Goal: Task Accomplishment & Management: Manage account settings

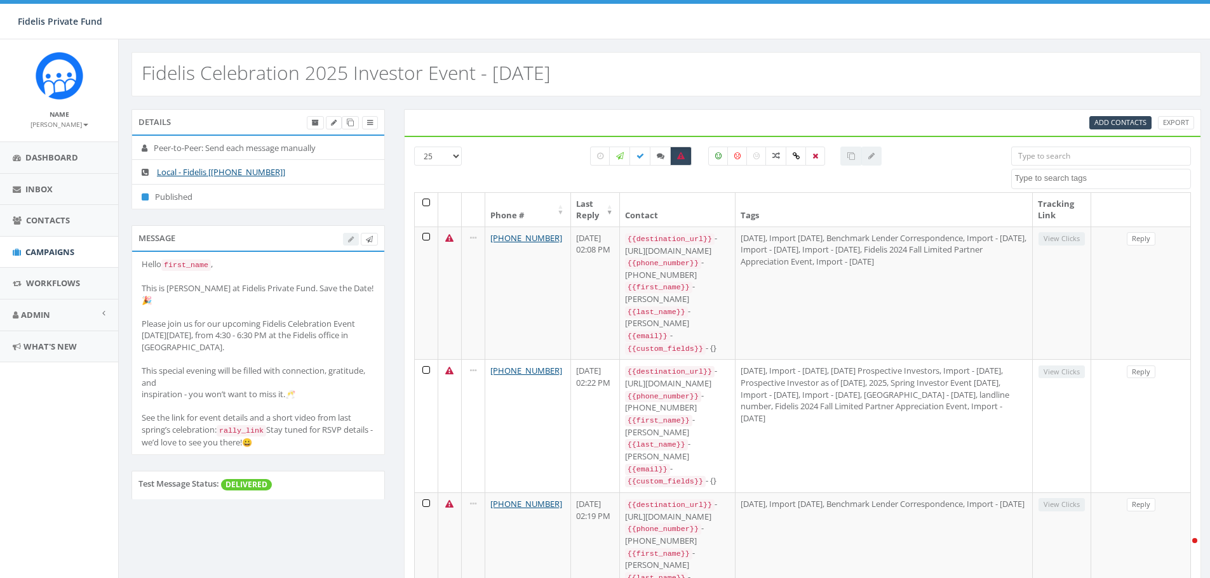
select select
click at [371, 241] on icon at bounding box center [369, 239] width 7 height 7
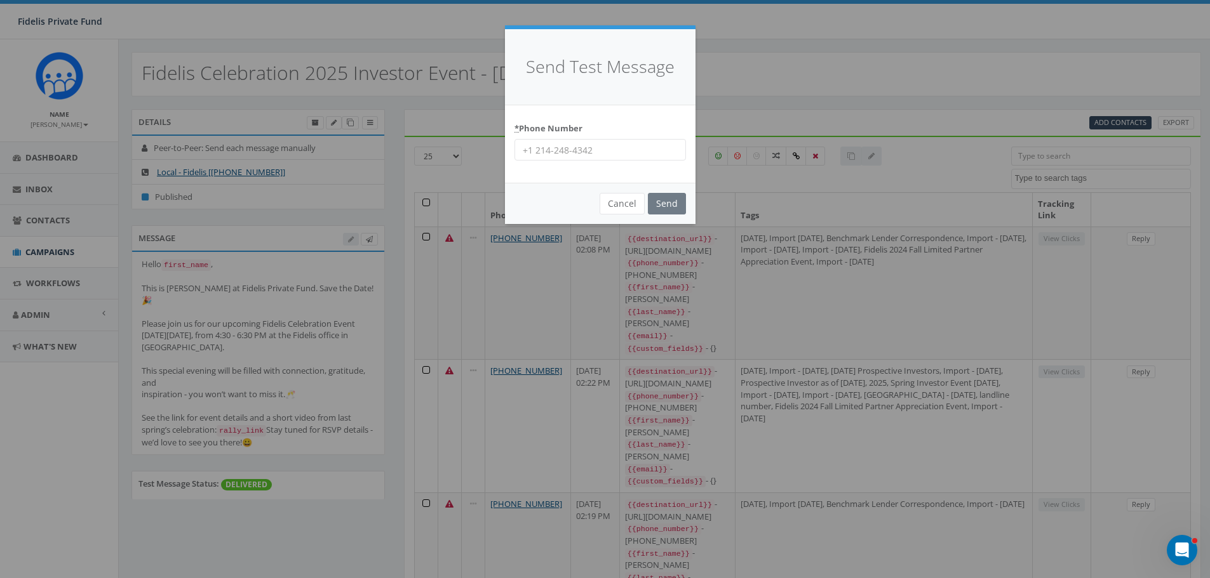
click at [595, 155] on input "* Phone Number" at bounding box center [599, 150] width 171 height 22
type input "14062538340"
click at [658, 199] on input "Send" at bounding box center [667, 204] width 38 height 22
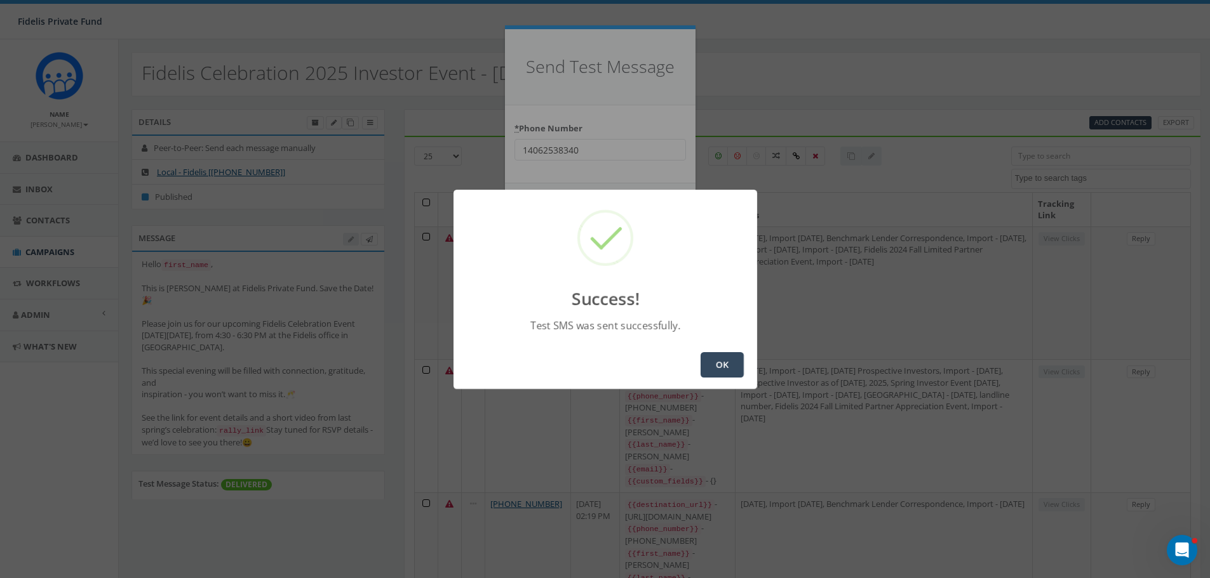
click at [714, 365] on button "OK" at bounding box center [721, 364] width 43 height 25
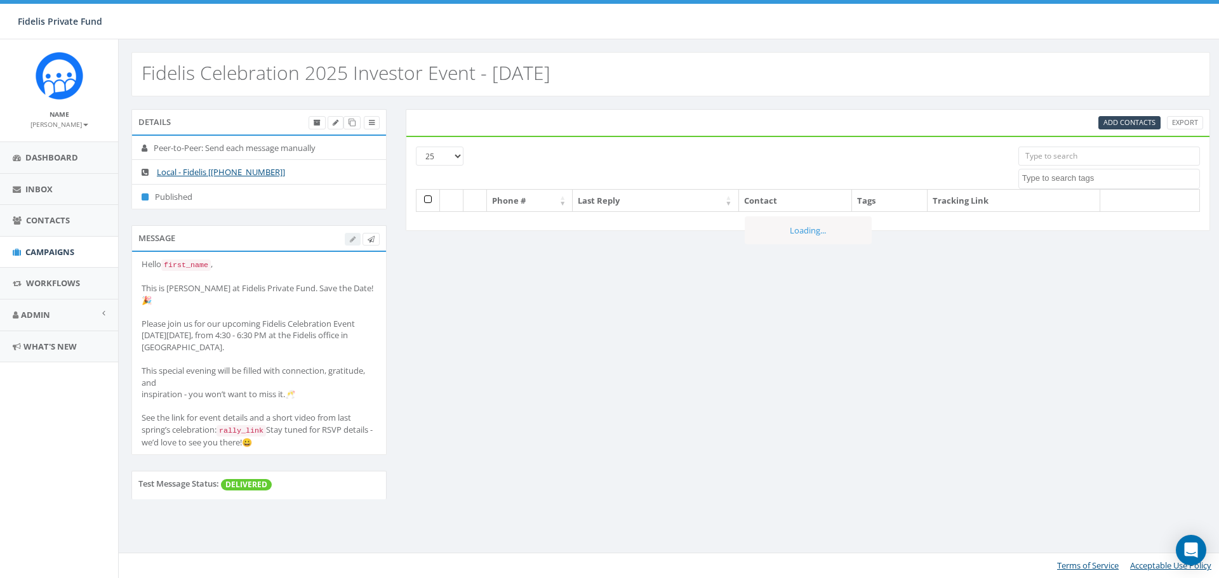
select select
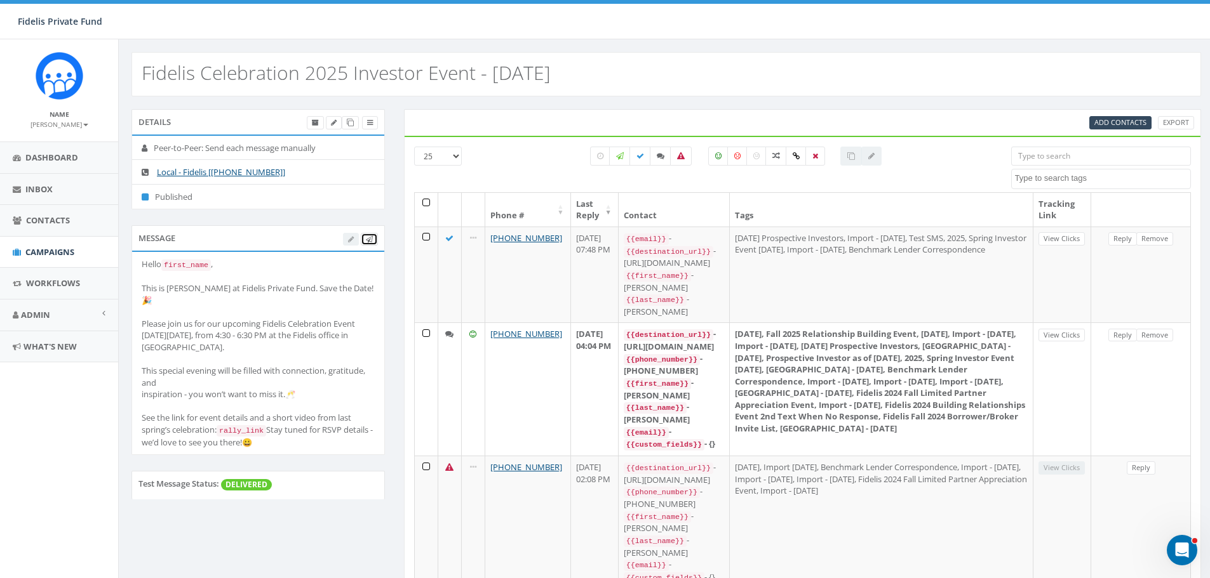
click at [376, 237] on link at bounding box center [369, 239] width 17 height 13
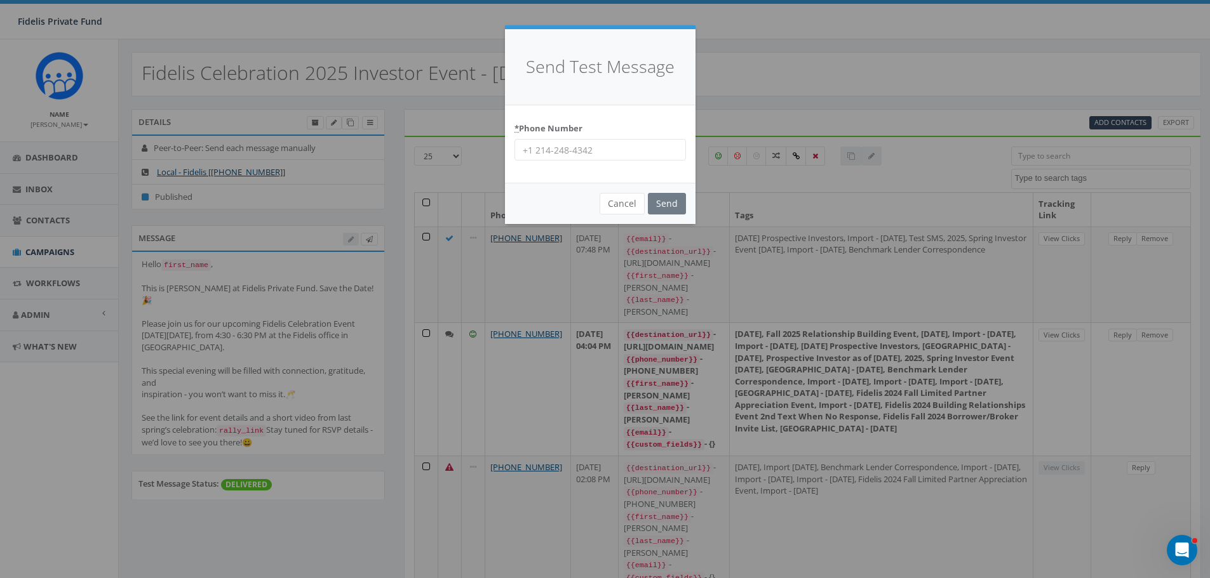
click at [550, 150] on input "* Phone Number" at bounding box center [599, 150] width 171 height 22
paste input "16182327771"
type input "16182327771"
click at [663, 211] on input "Send" at bounding box center [667, 204] width 38 height 22
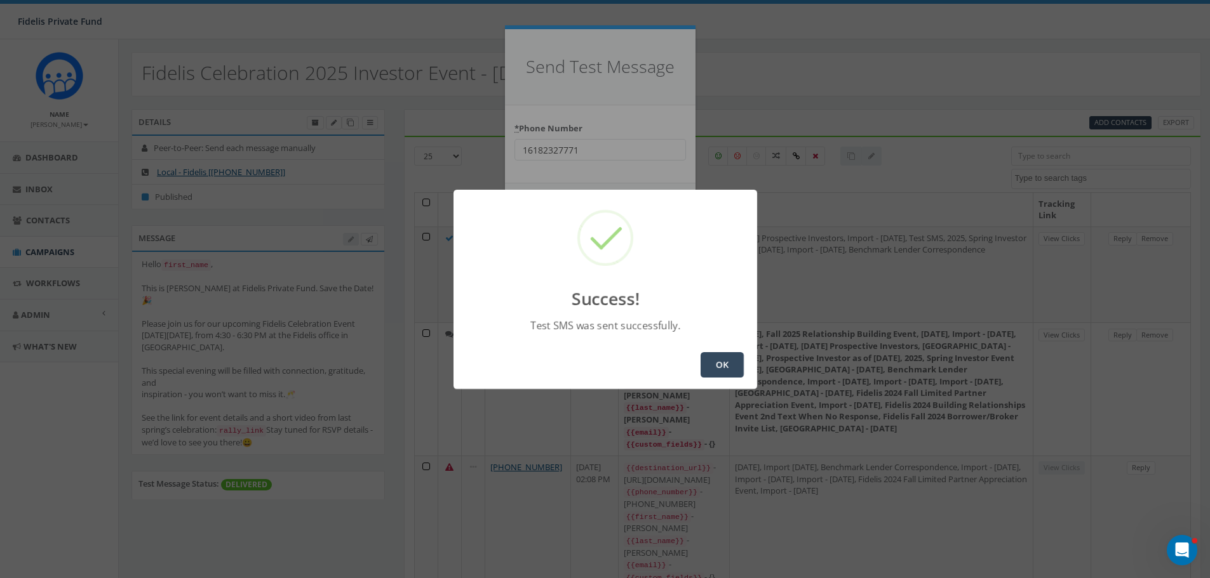
click at [724, 367] on button "OK" at bounding box center [721, 364] width 43 height 25
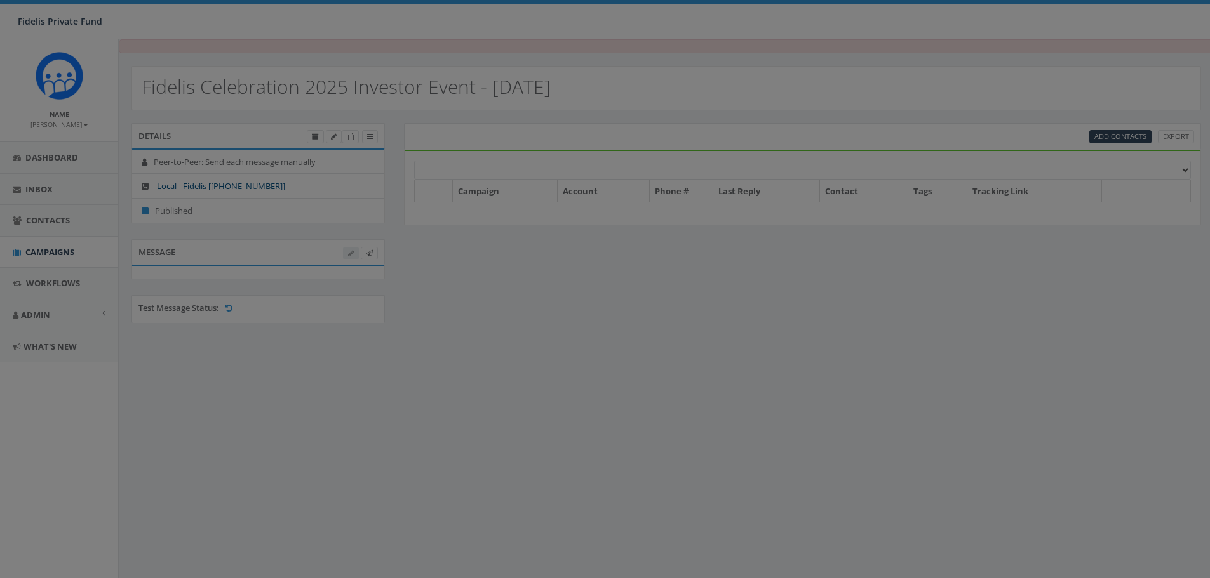
select select
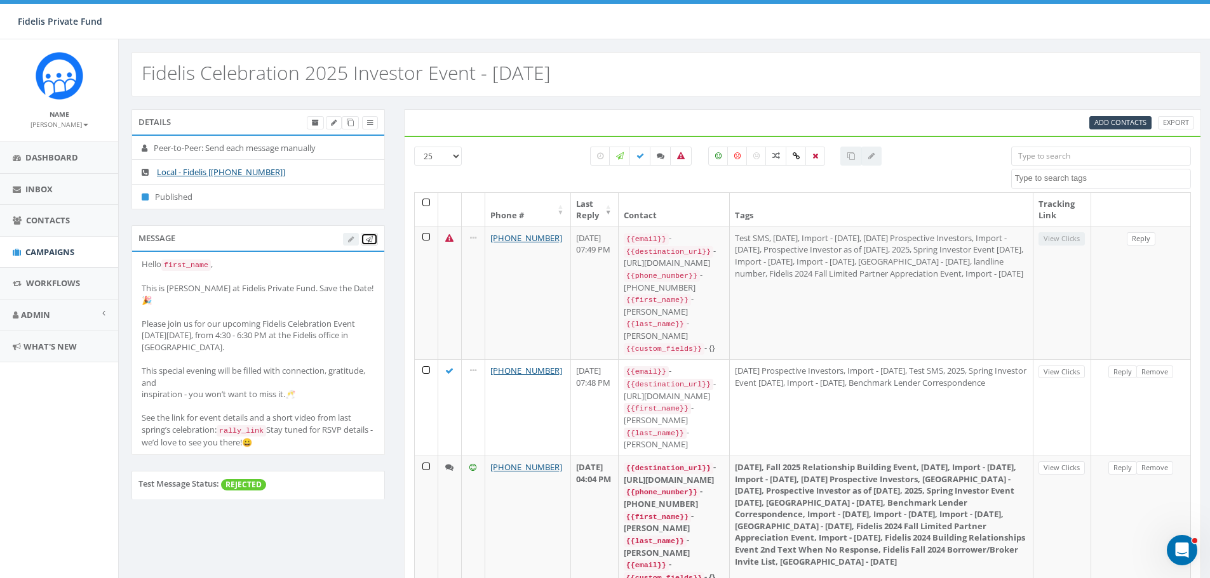
click at [370, 242] on icon at bounding box center [369, 239] width 7 height 7
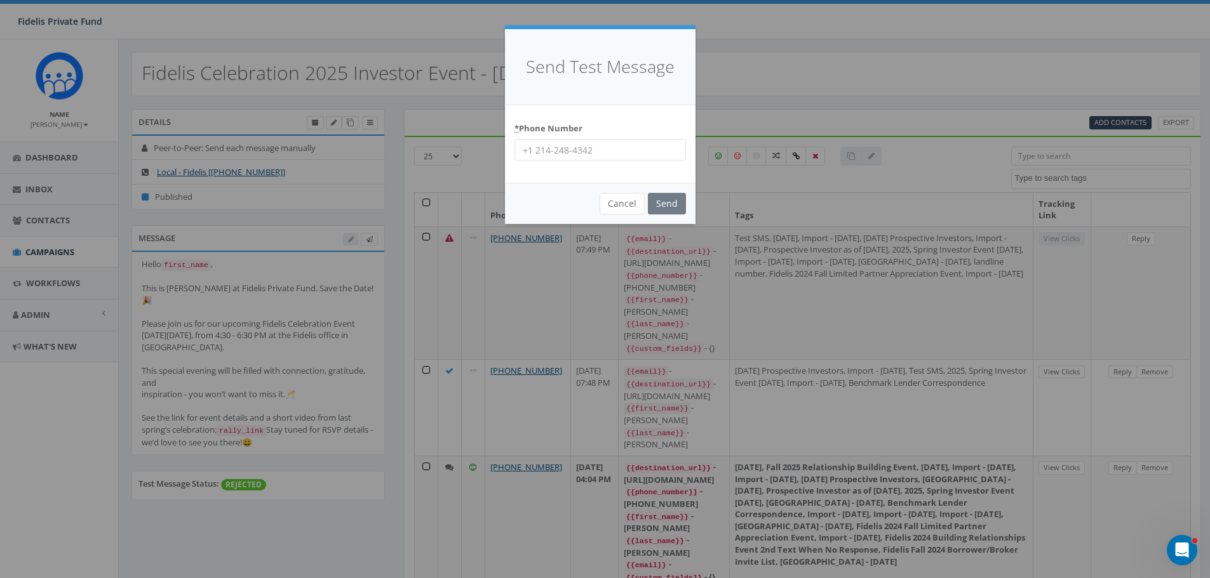
click at [544, 149] on input "* Phone Number" at bounding box center [599, 150] width 171 height 22
paste input "18649061025"
type input "18649061025"
click at [667, 206] on input "Send" at bounding box center [667, 204] width 38 height 22
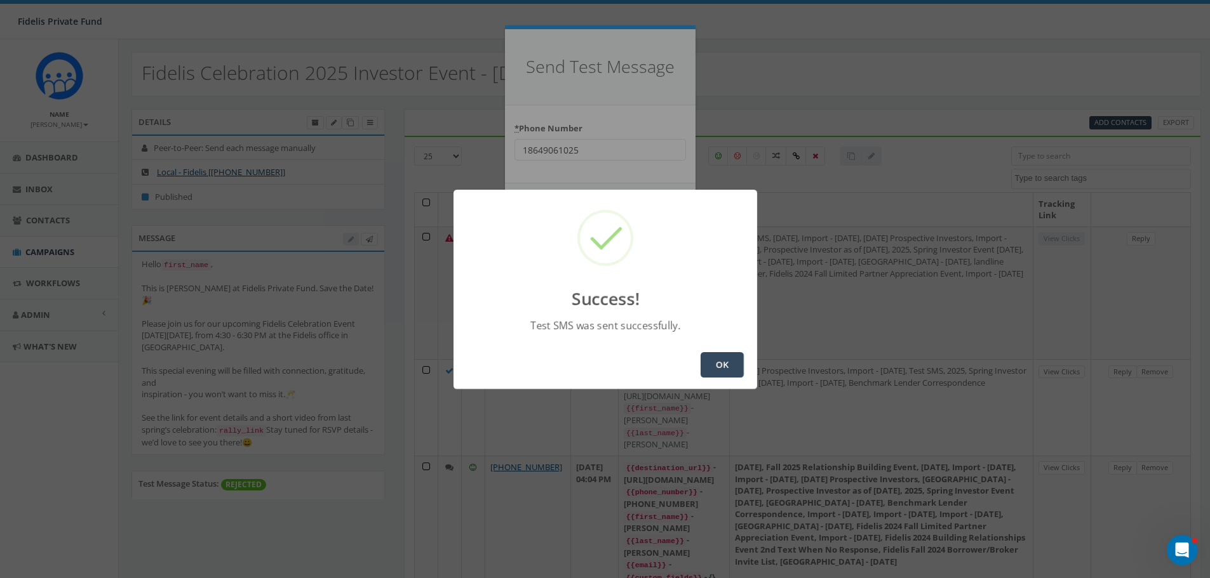
click at [724, 361] on button "OK" at bounding box center [721, 364] width 43 height 25
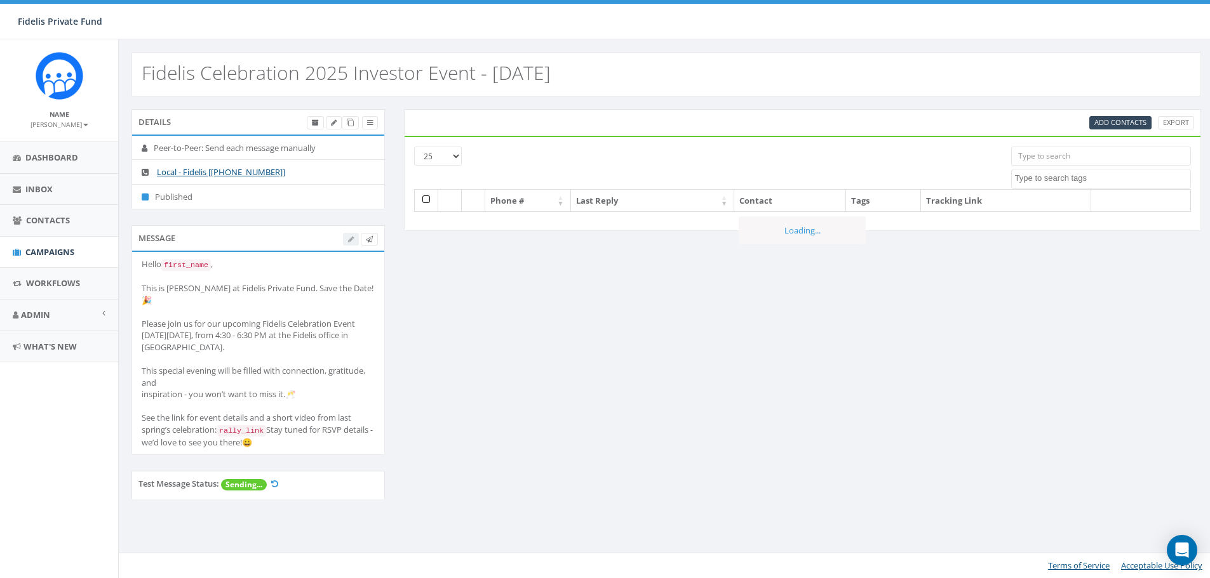
select select
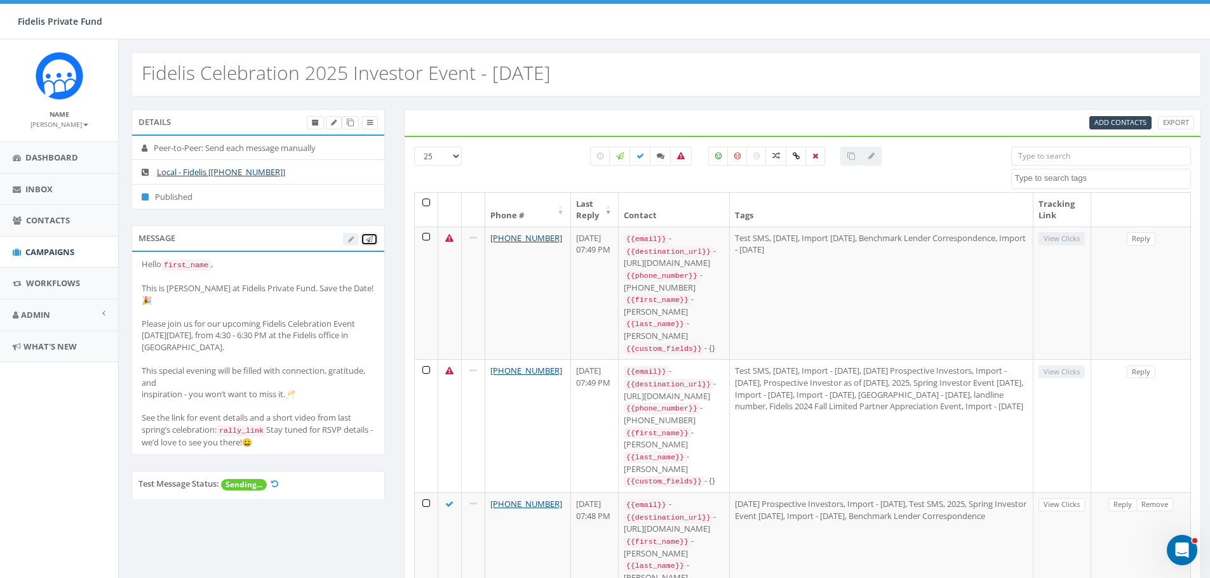
click at [364, 240] on link at bounding box center [369, 239] width 17 height 13
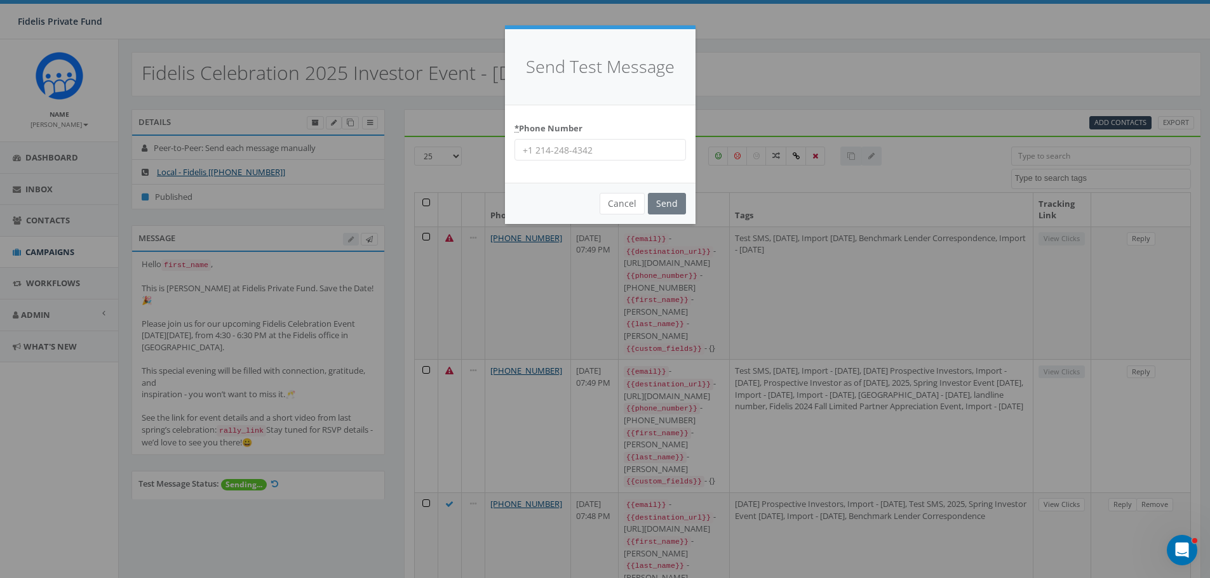
click at [524, 149] on input "* Phone Number" at bounding box center [599, 150] width 171 height 22
paste input "13104884640"
type input "13104884640"
drag, startPoint x: 660, startPoint y: 203, endPoint x: 578, endPoint y: 173, distance: 87.4
click at [660, 203] on input "Send" at bounding box center [667, 204] width 38 height 22
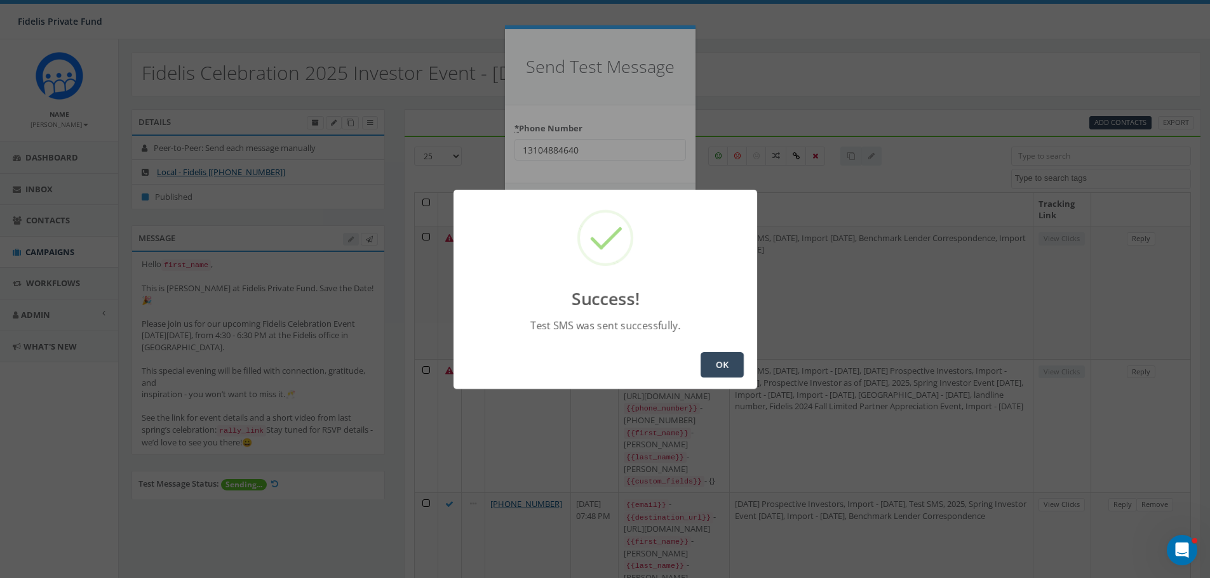
click at [715, 362] on button "OK" at bounding box center [721, 364] width 43 height 25
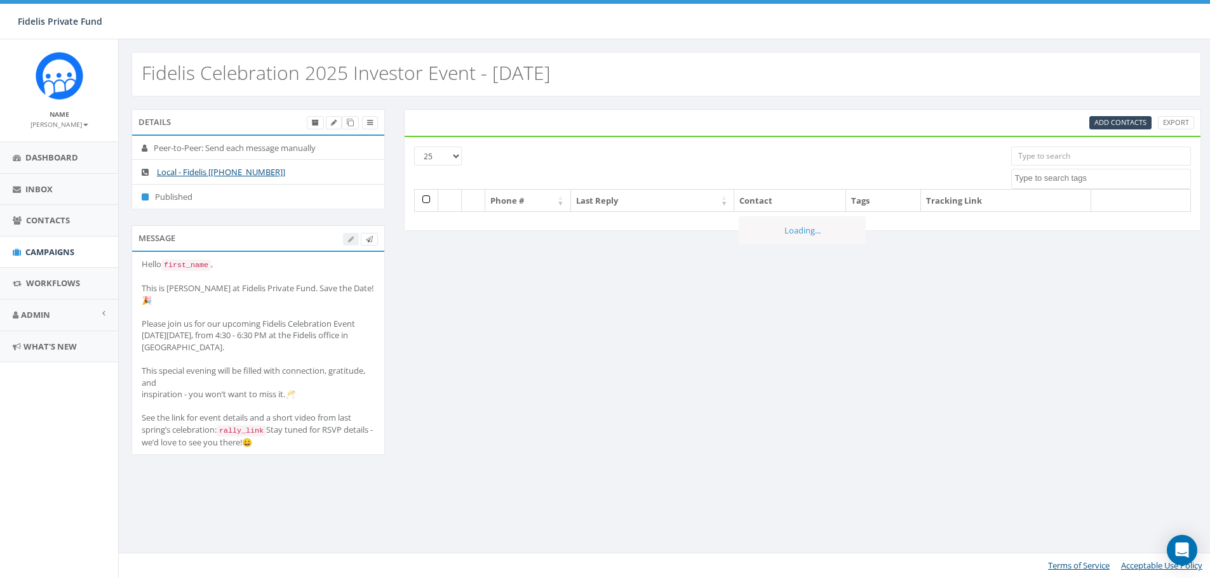
select select
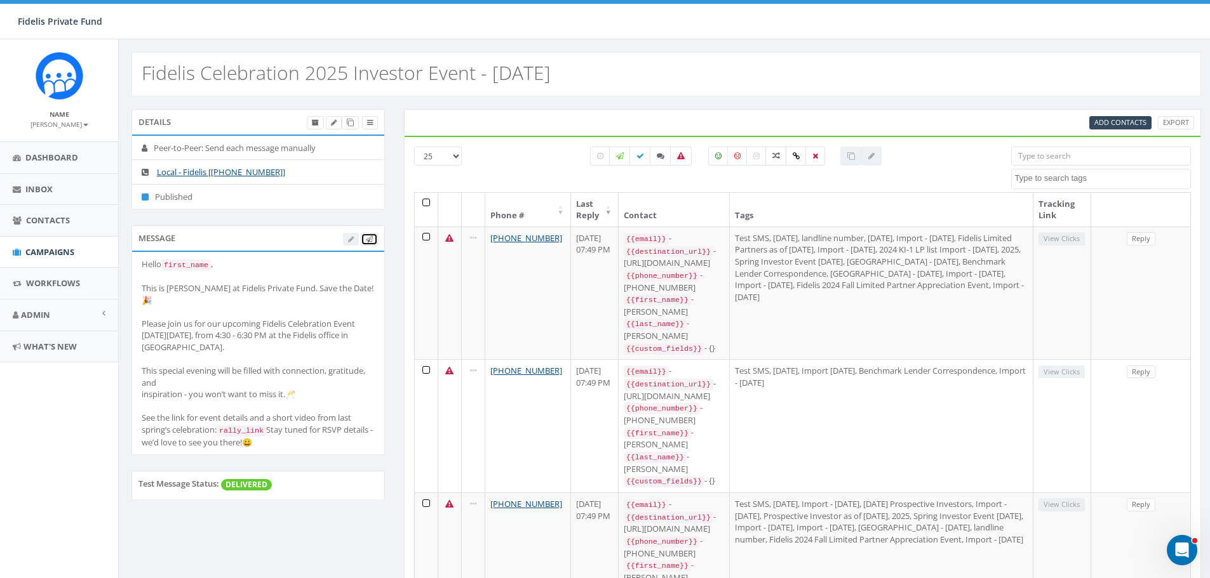
click at [366, 239] on icon at bounding box center [369, 239] width 7 height 7
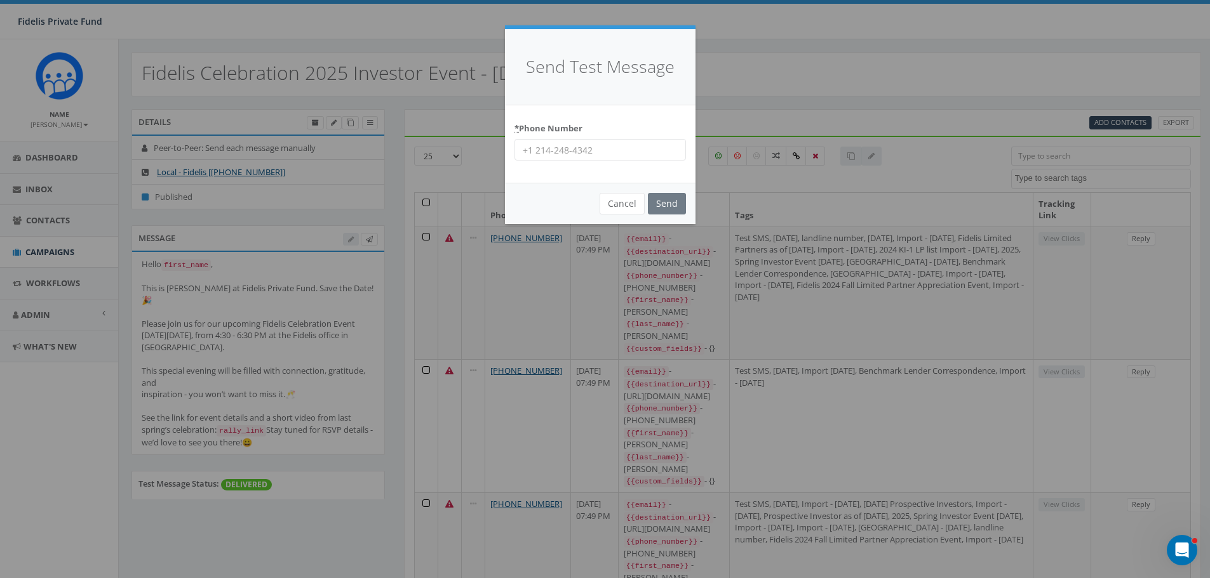
click at [534, 152] on input "* Phone Number" at bounding box center [599, 150] width 171 height 22
paste input "19259985370"
type input "19259985370"
click at [670, 203] on input "Send" at bounding box center [667, 204] width 38 height 22
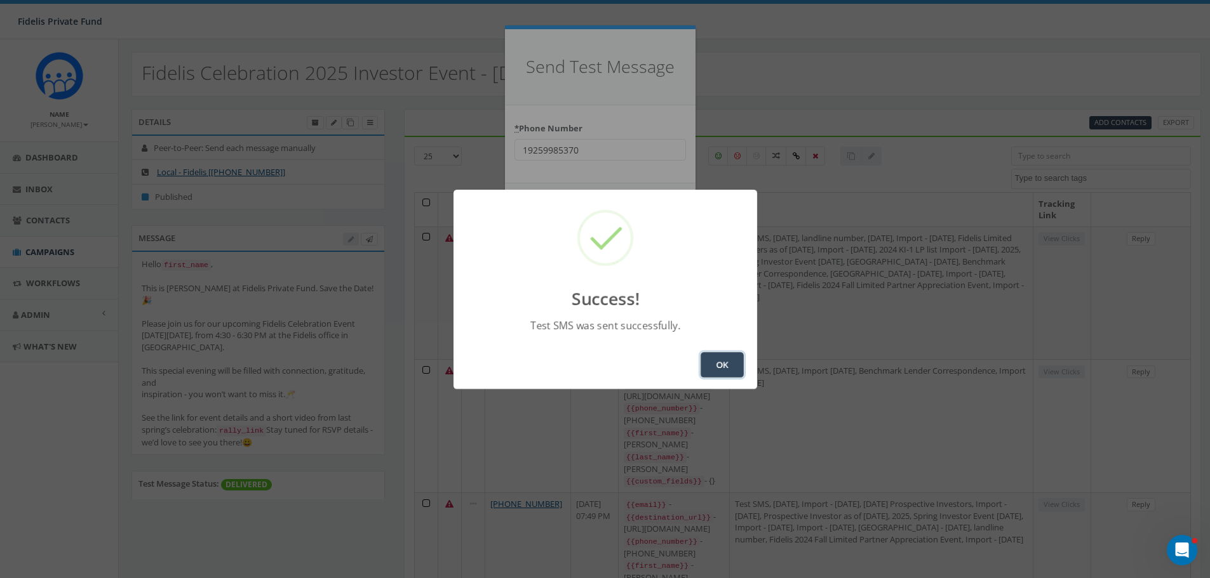
click at [723, 362] on button "OK" at bounding box center [721, 364] width 43 height 25
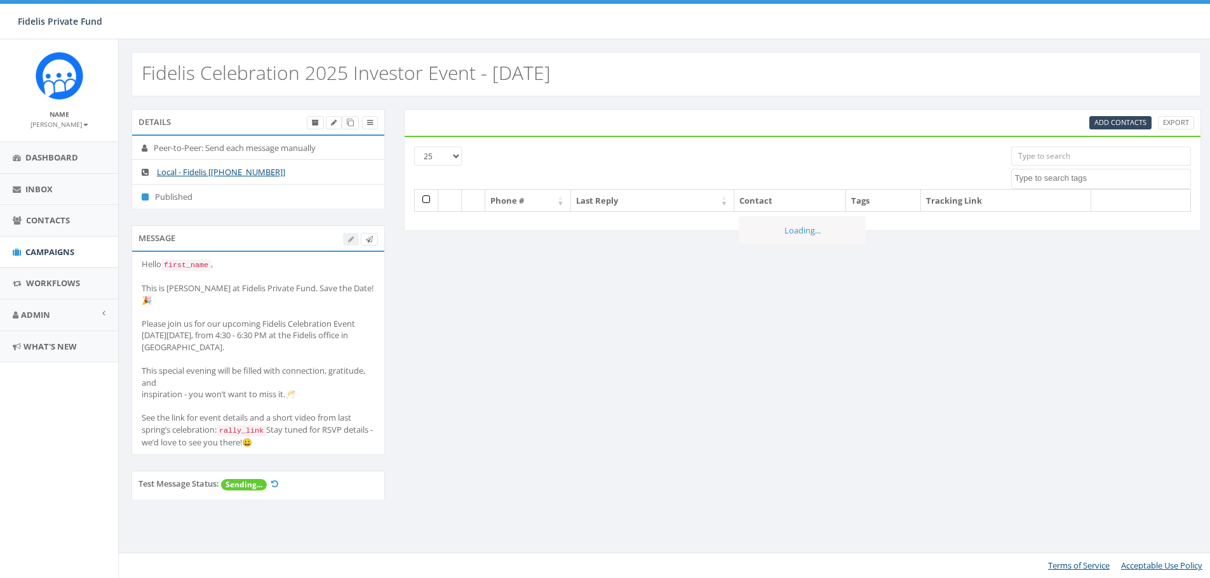
select select
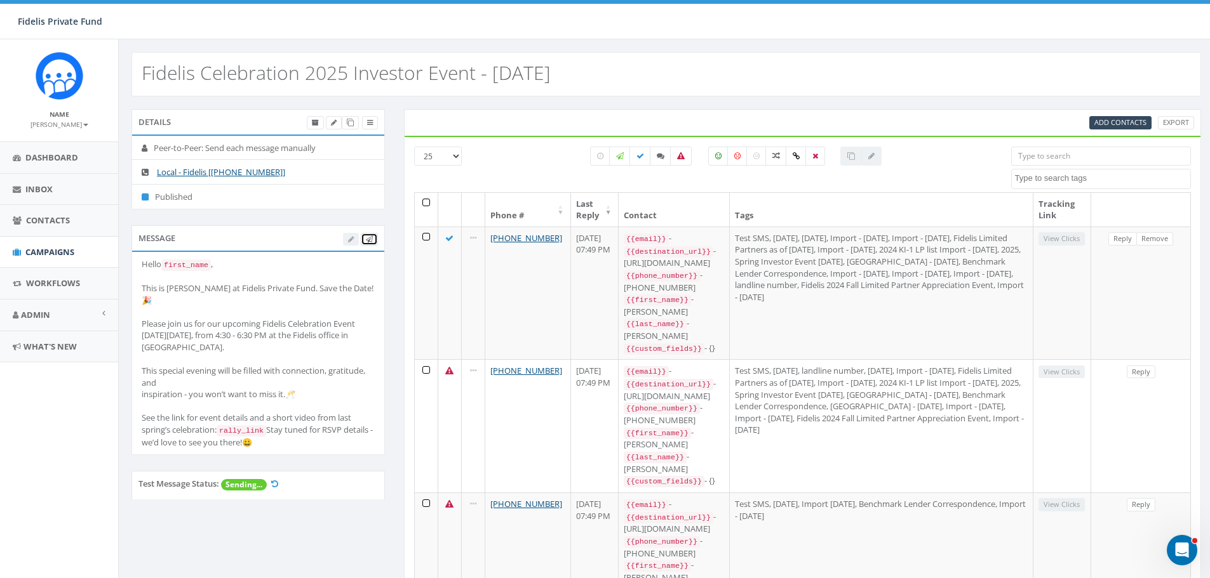
click at [372, 240] on link at bounding box center [369, 239] width 17 height 13
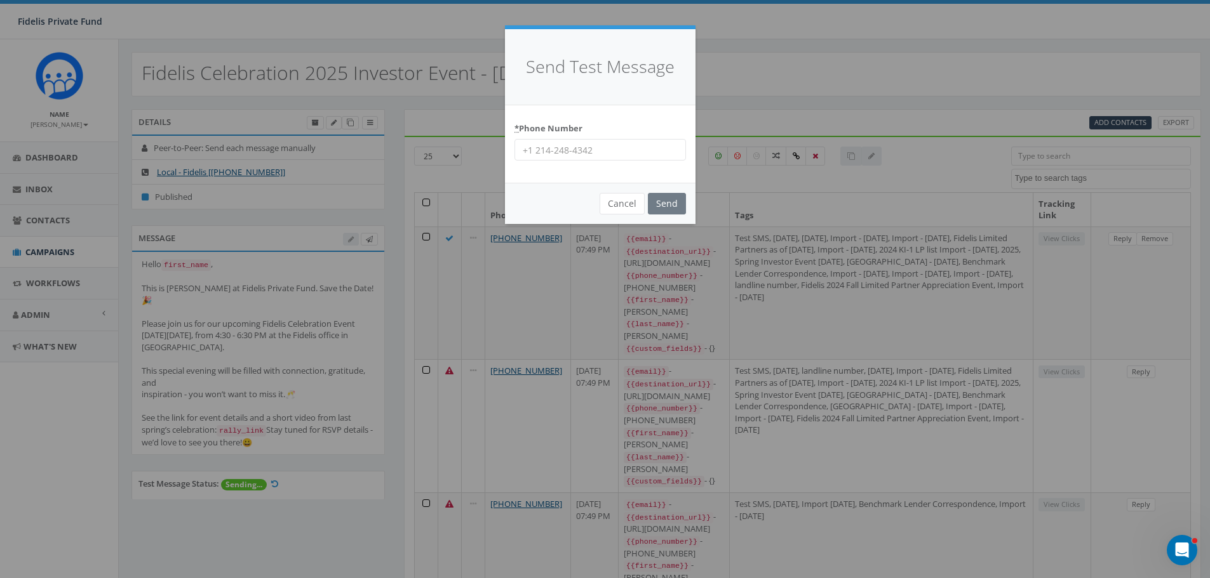
click at [582, 150] on input "* Phone Number" at bounding box center [599, 150] width 171 height 22
paste input "16197012007"
type input "16197012007"
click at [667, 206] on input "Send" at bounding box center [667, 204] width 38 height 22
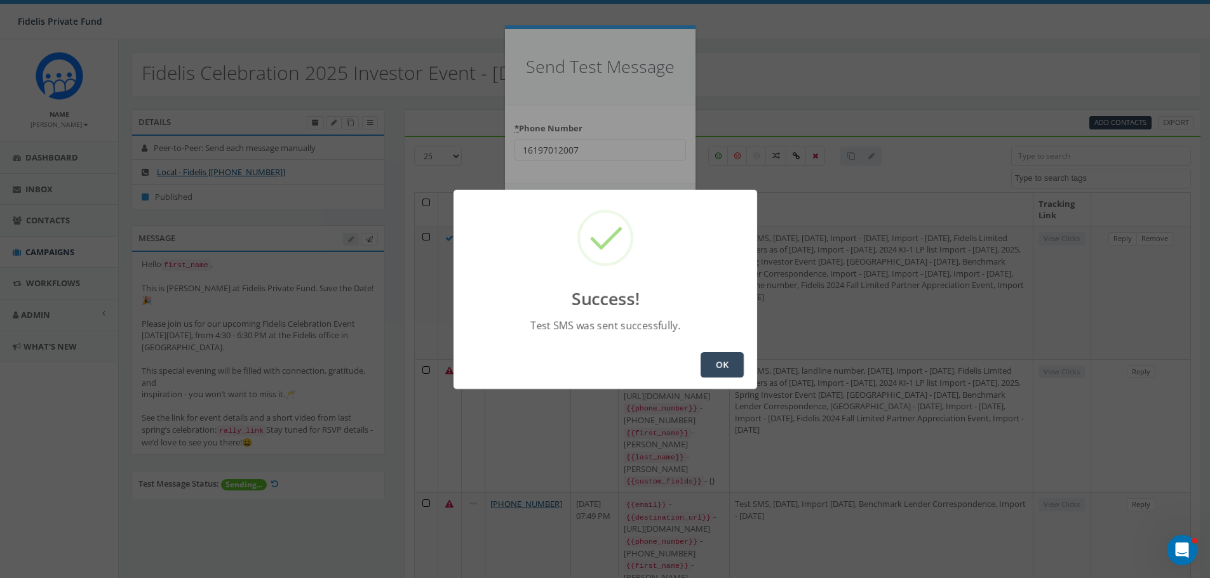
click at [722, 361] on button "OK" at bounding box center [721, 364] width 43 height 25
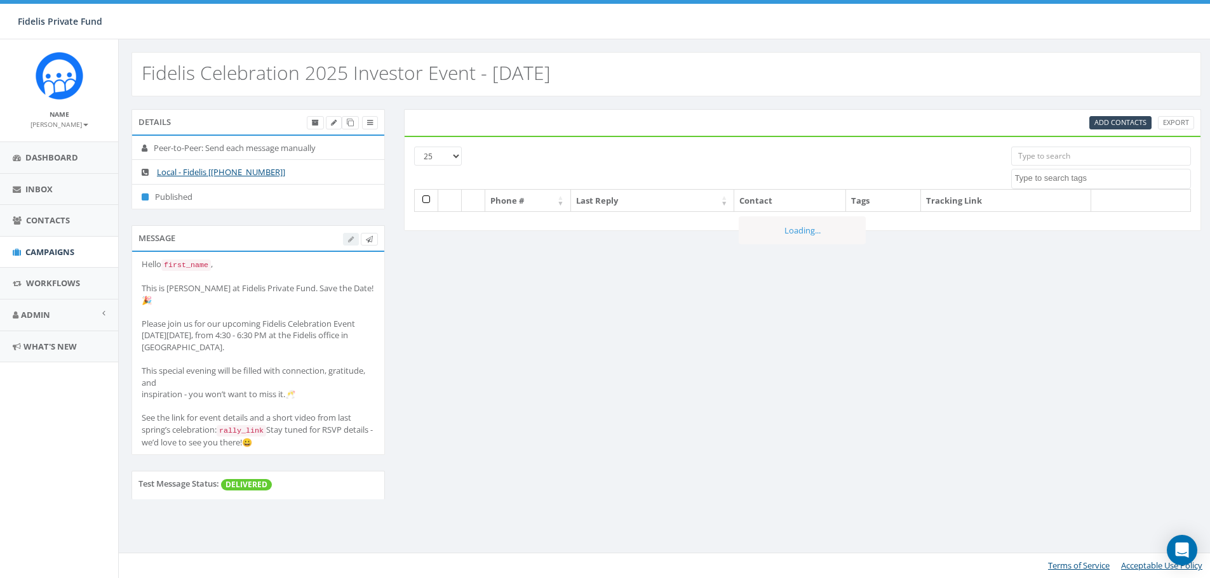
select select
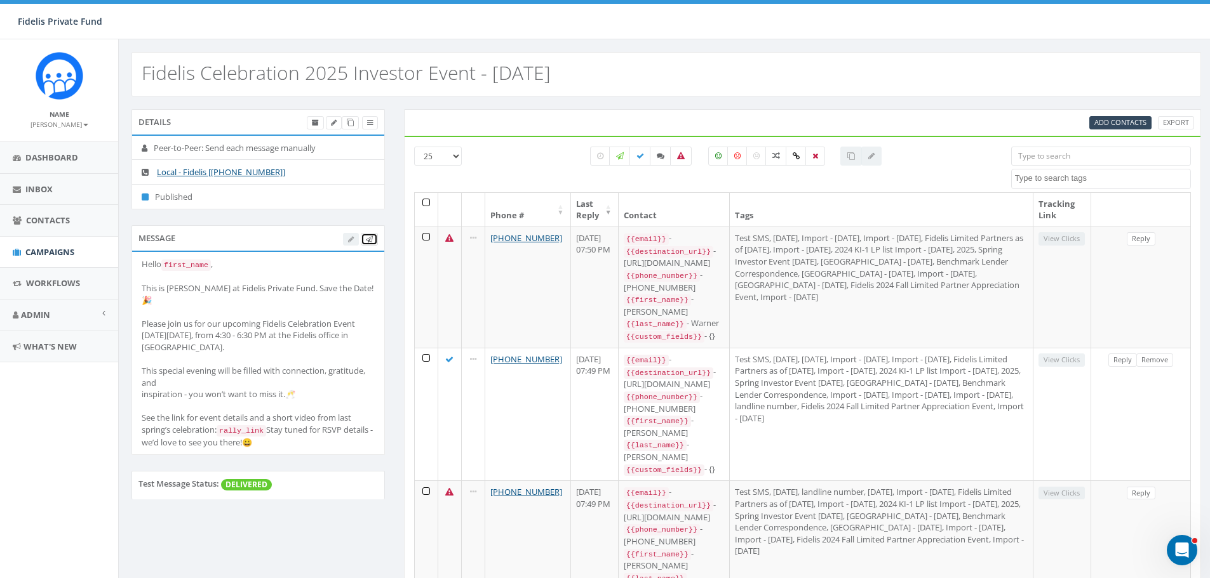
click at [376, 237] on link at bounding box center [369, 239] width 17 height 13
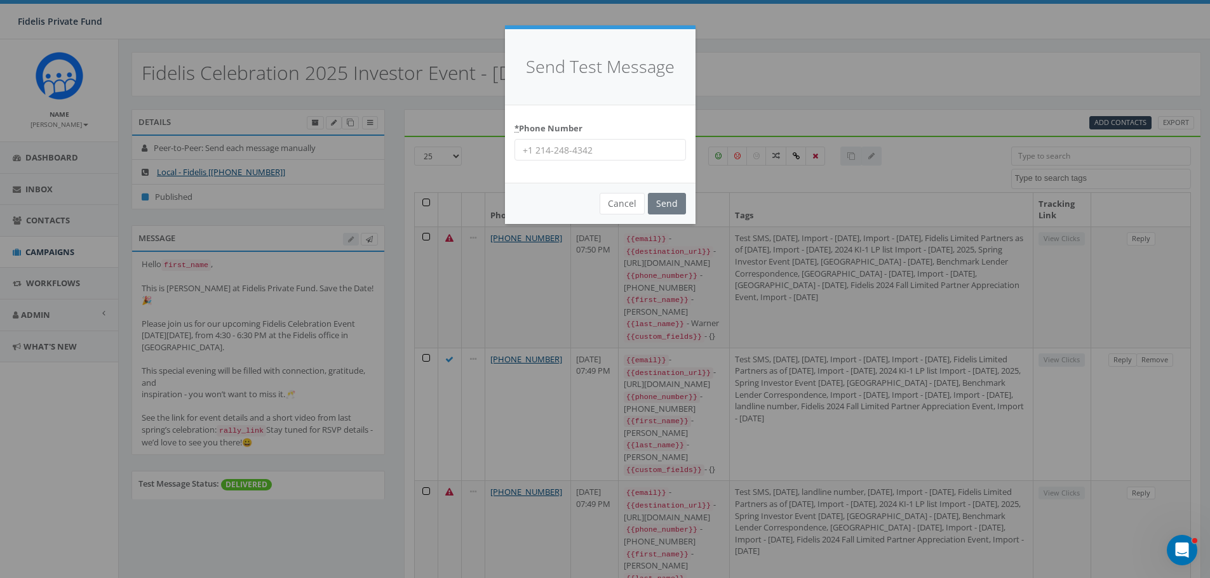
click at [554, 155] on input "* Phone Number" at bounding box center [599, 150] width 171 height 22
paste input "17604733234"
type input "17604733234"
click at [671, 208] on input "Send" at bounding box center [667, 204] width 38 height 22
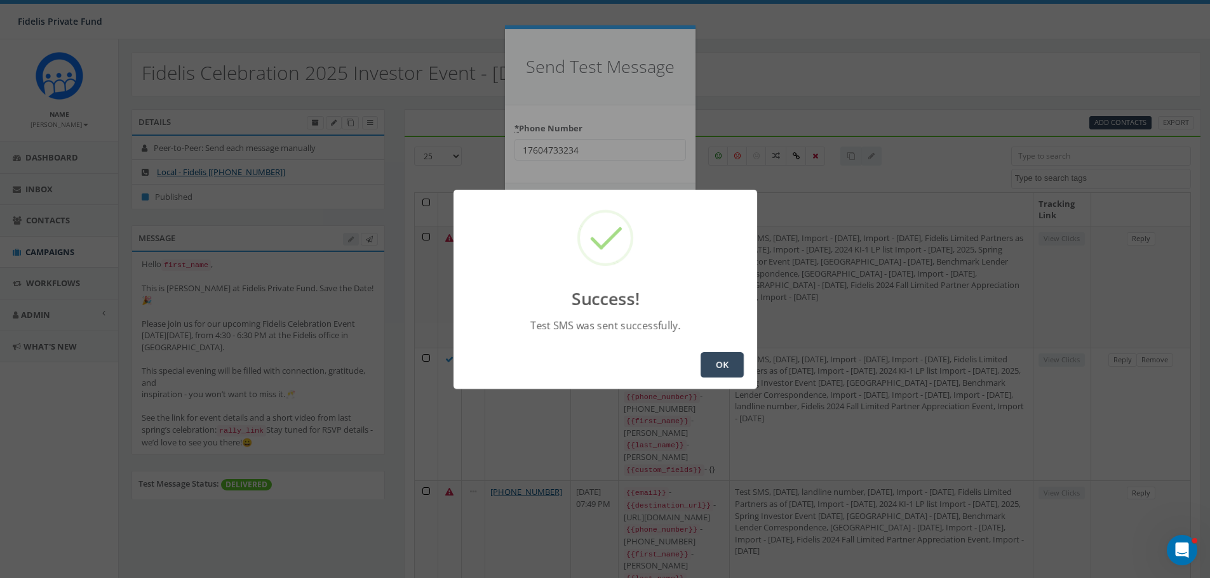
click at [719, 361] on button "OK" at bounding box center [721, 364] width 43 height 25
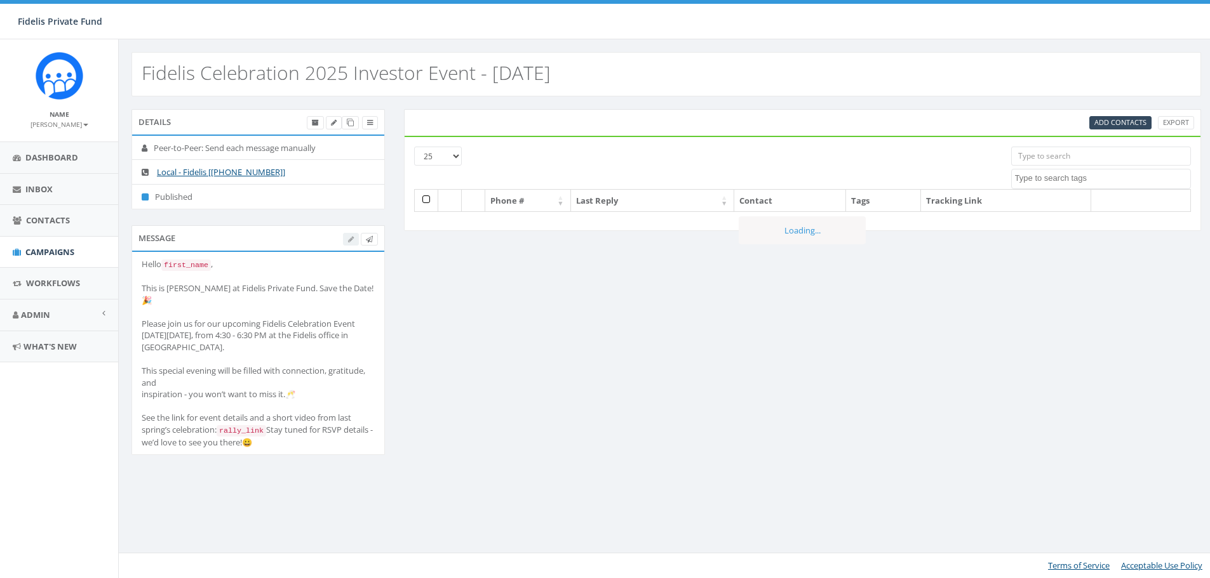
select select
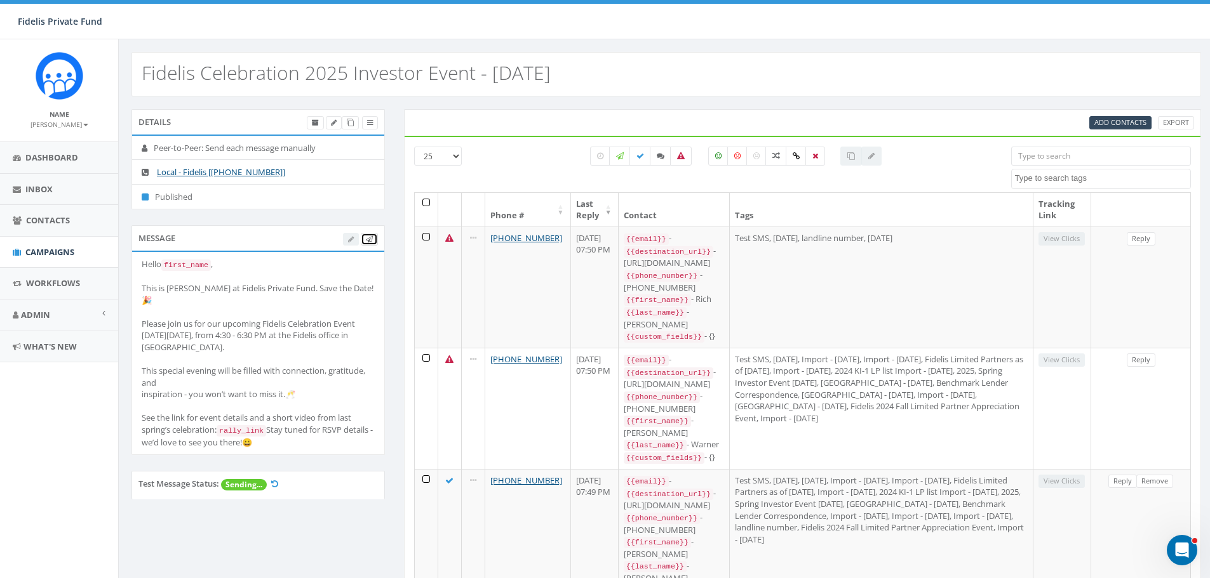
click at [369, 237] on icon at bounding box center [369, 239] width 7 height 7
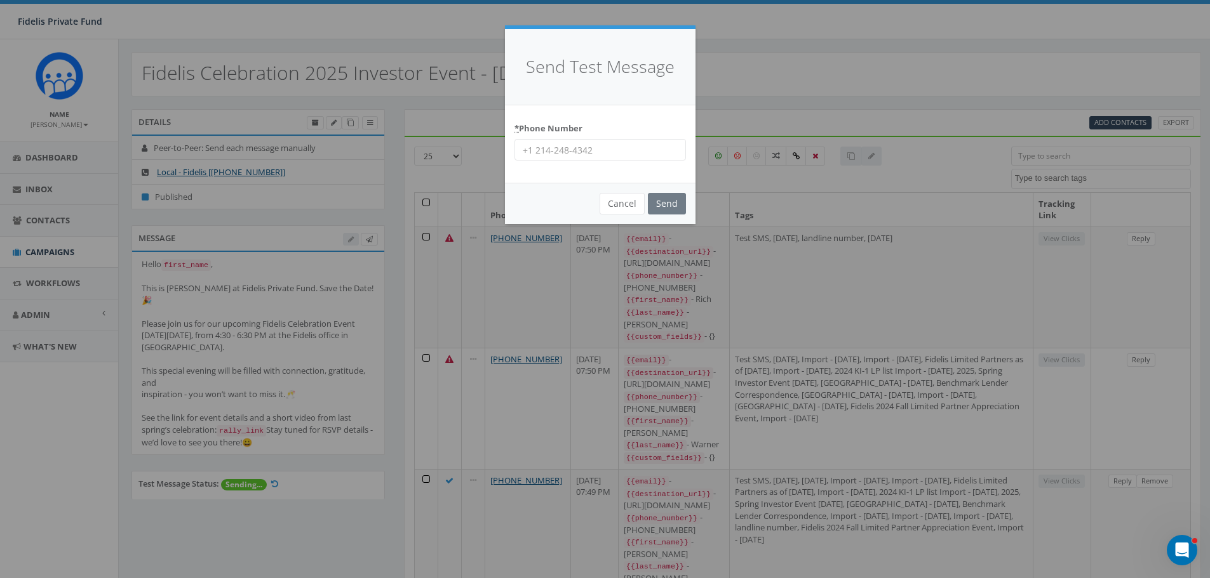
click at [558, 152] on input "* Phone Number" at bounding box center [599, 150] width 171 height 22
paste input "17606724450"
type input "17606724450"
click at [660, 204] on input "Send" at bounding box center [667, 204] width 38 height 22
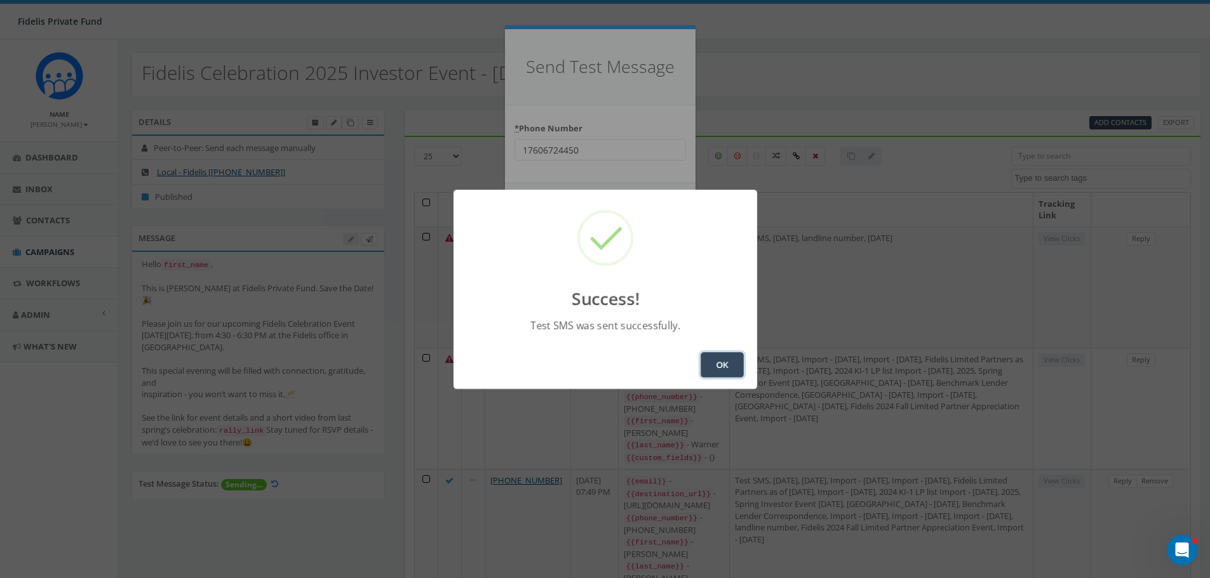
click at [721, 365] on button "OK" at bounding box center [721, 364] width 43 height 25
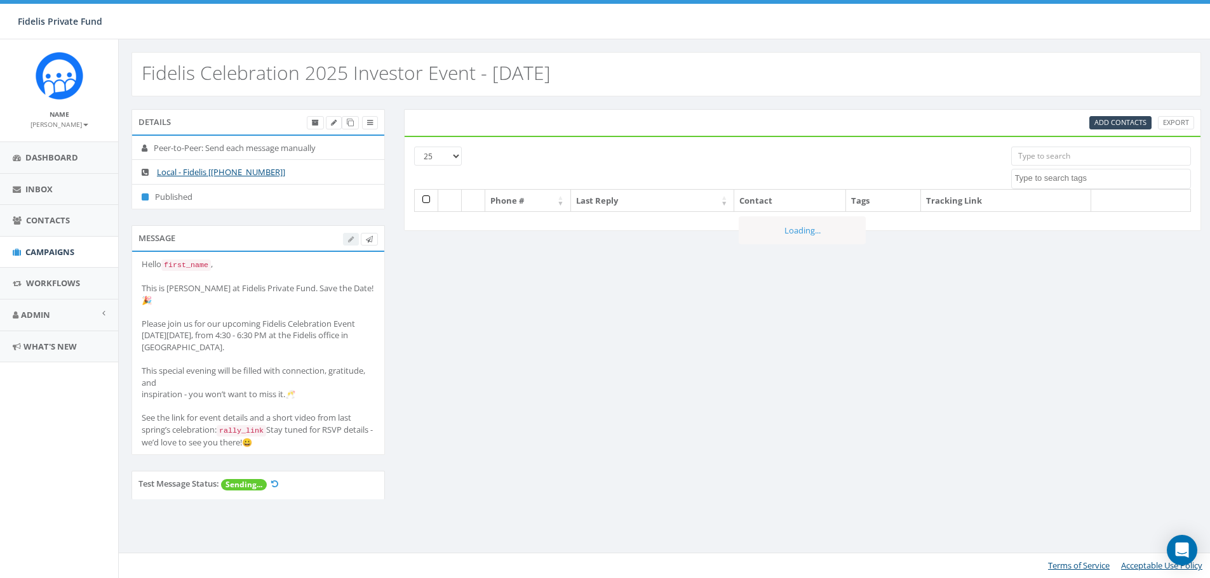
select select
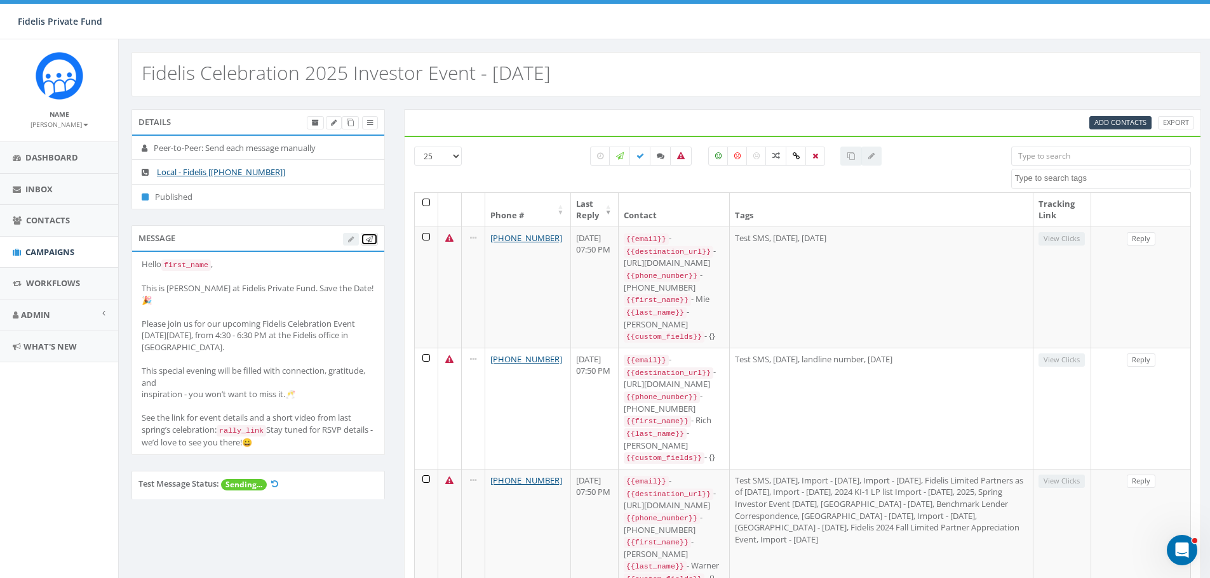
click at [372, 238] on icon at bounding box center [369, 239] width 7 height 7
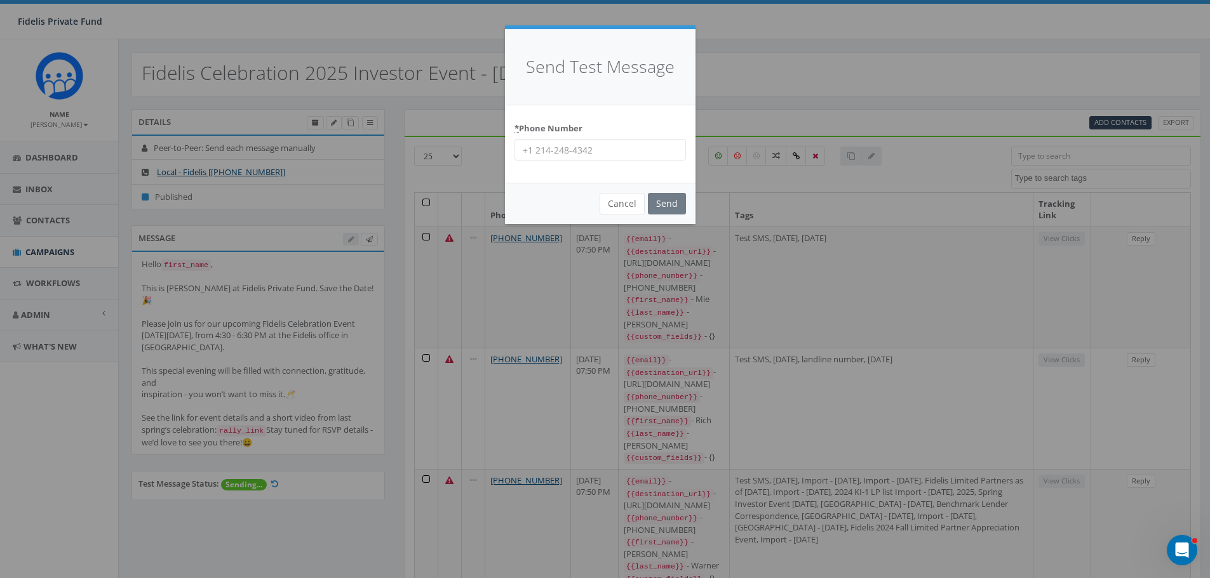
click at [543, 149] on input "* Phone Number" at bounding box center [599, 150] width 171 height 22
paste input "9515154022"
type input "9515154022"
click at [663, 204] on input "Send" at bounding box center [667, 204] width 38 height 22
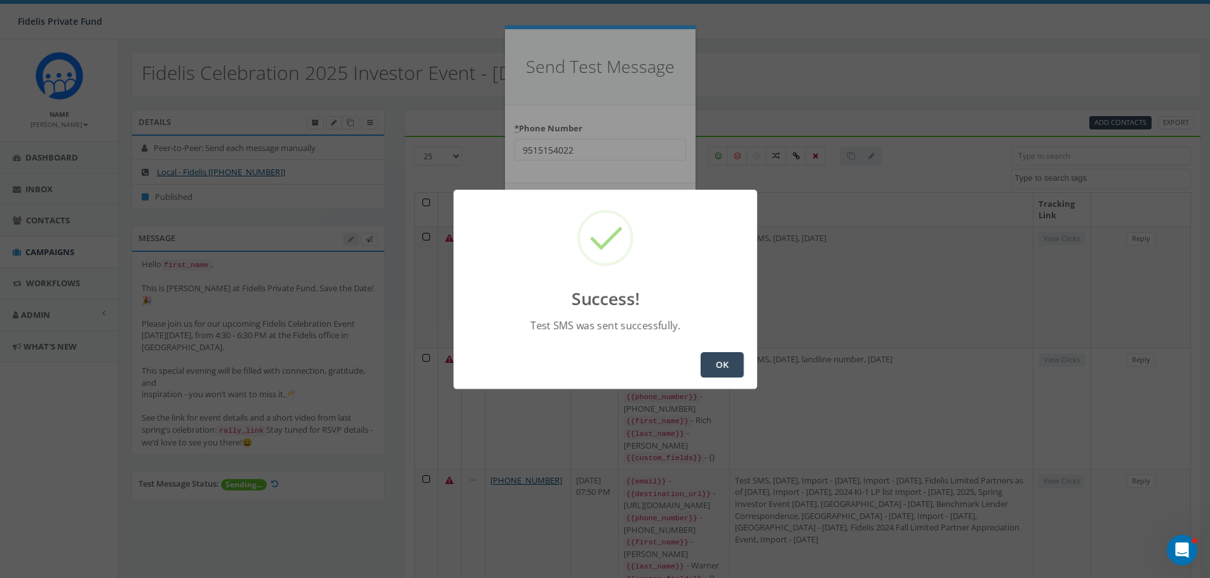
click at [731, 367] on button "OK" at bounding box center [721, 364] width 43 height 25
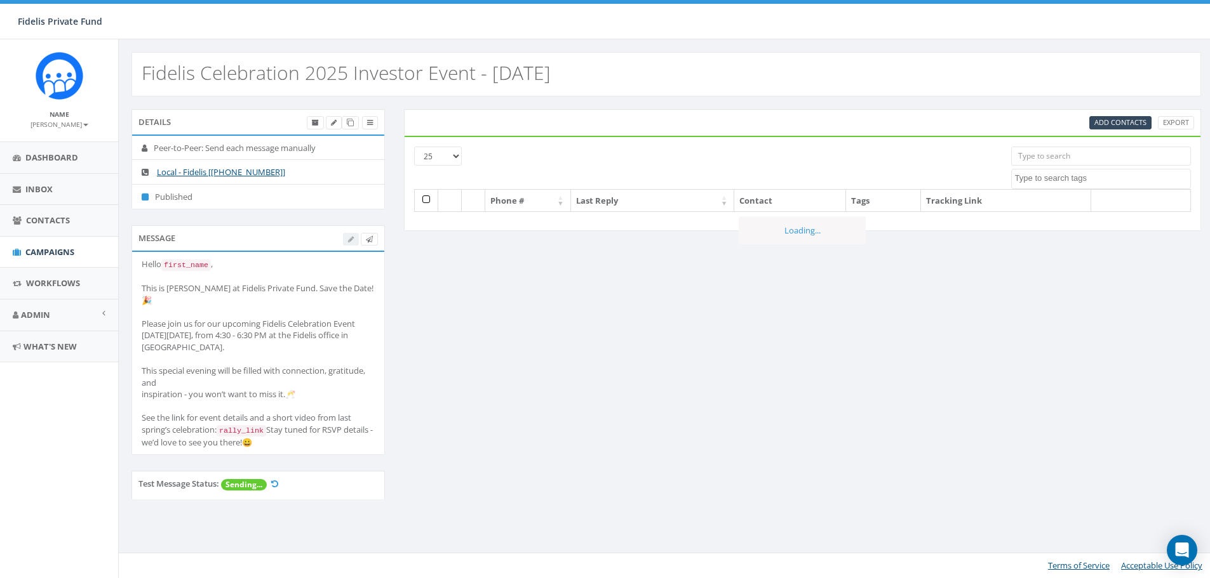
select select
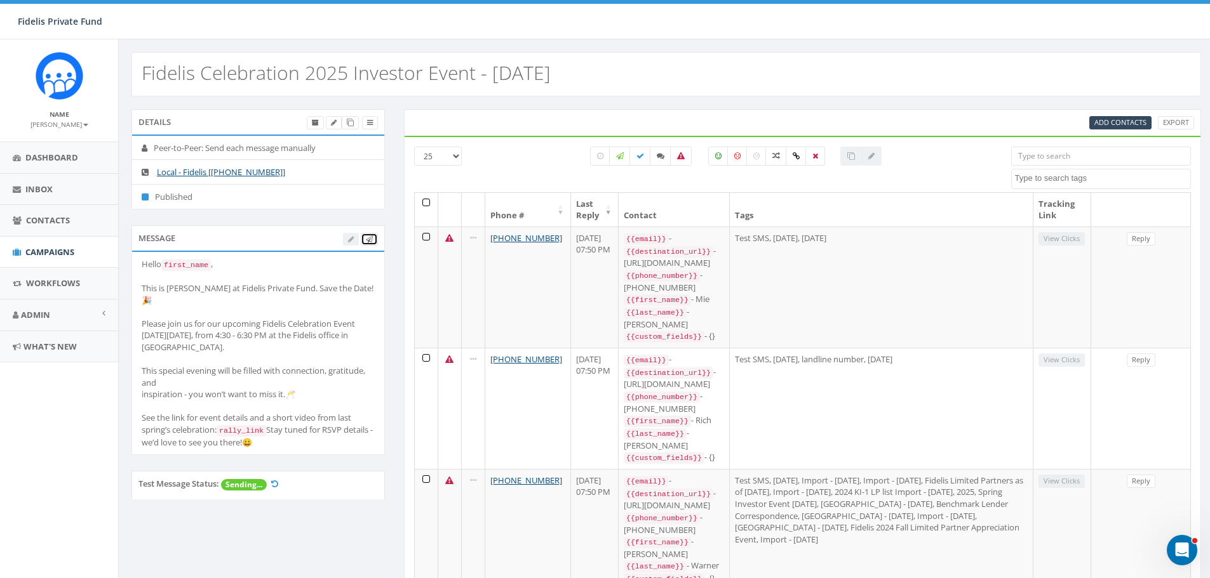
click at [373, 243] on link at bounding box center [369, 239] width 17 height 13
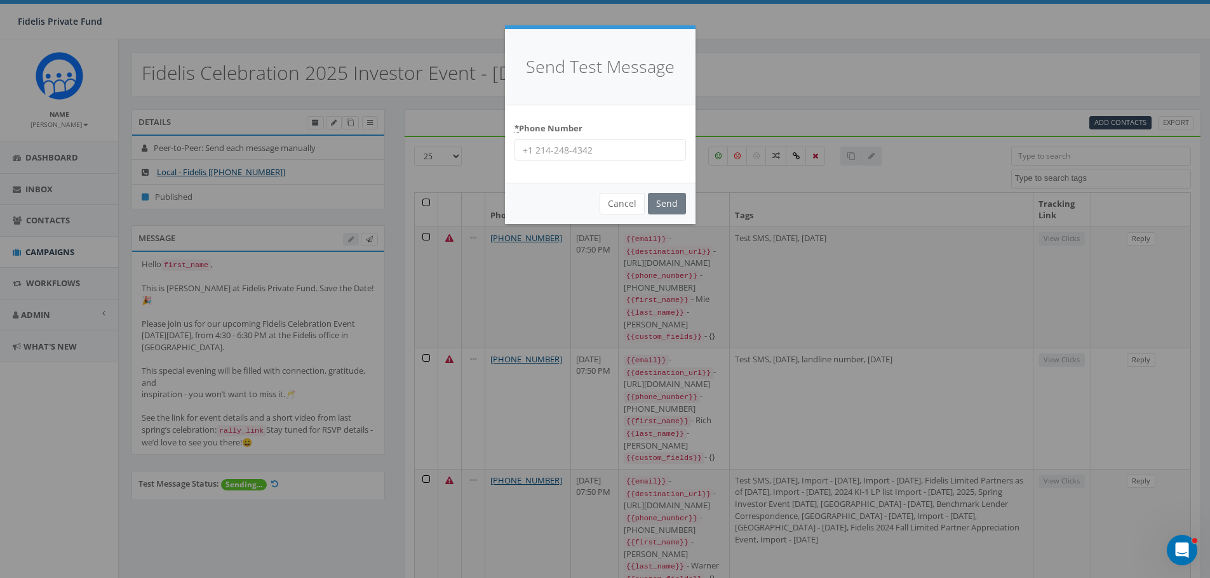
click at [559, 150] on input "* Phone Number" at bounding box center [599, 150] width 171 height 22
type input "702-379-3468"
click at [665, 204] on input "Send" at bounding box center [667, 204] width 38 height 22
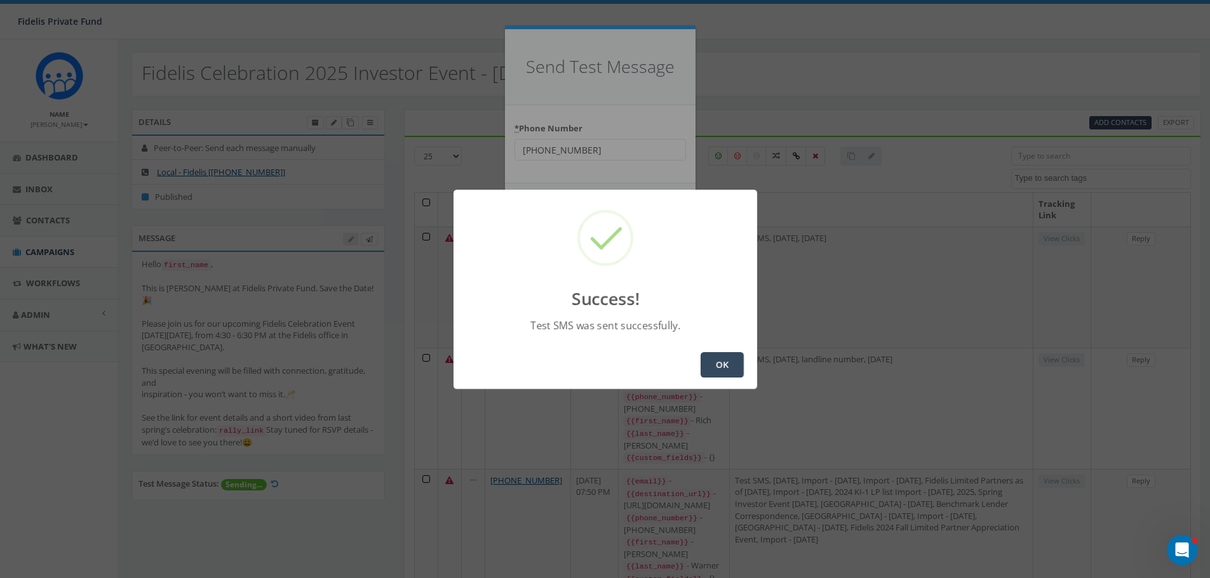
click at [721, 370] on button "OK" at bounding box center [721, 364] width 43 height 25
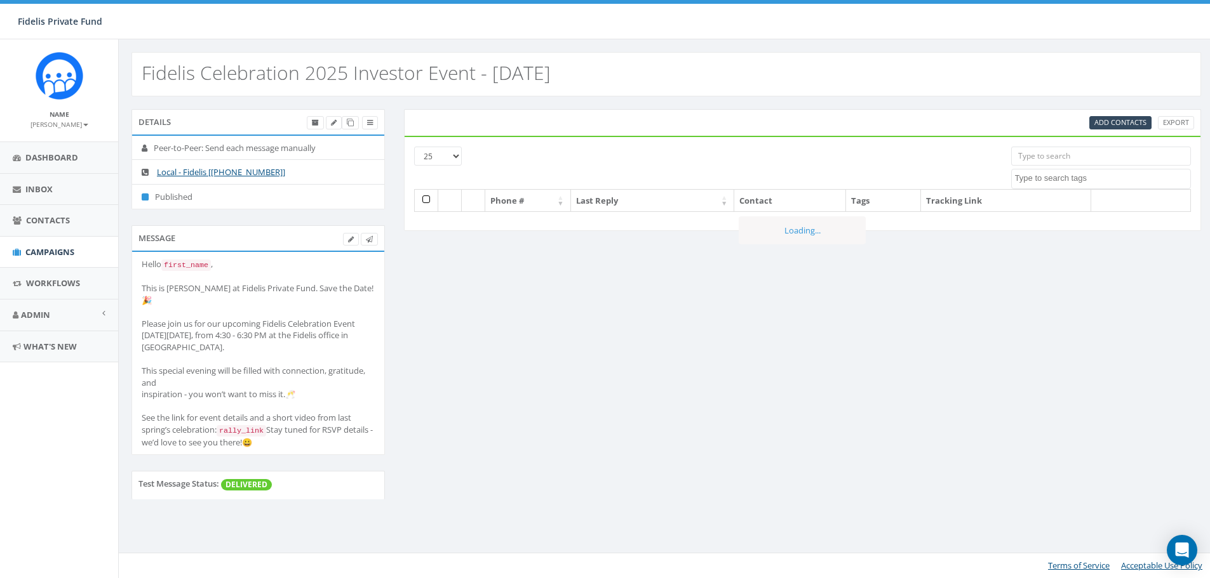
select select
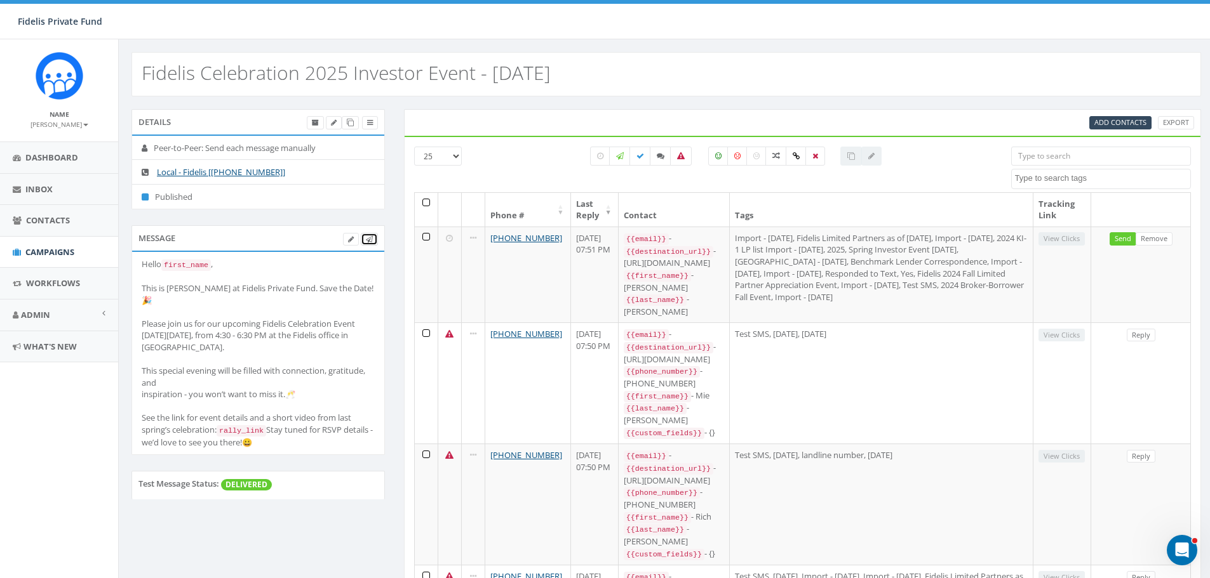
click at [370, 240] on icon at bounding box center [369, 239] width 7 height 7
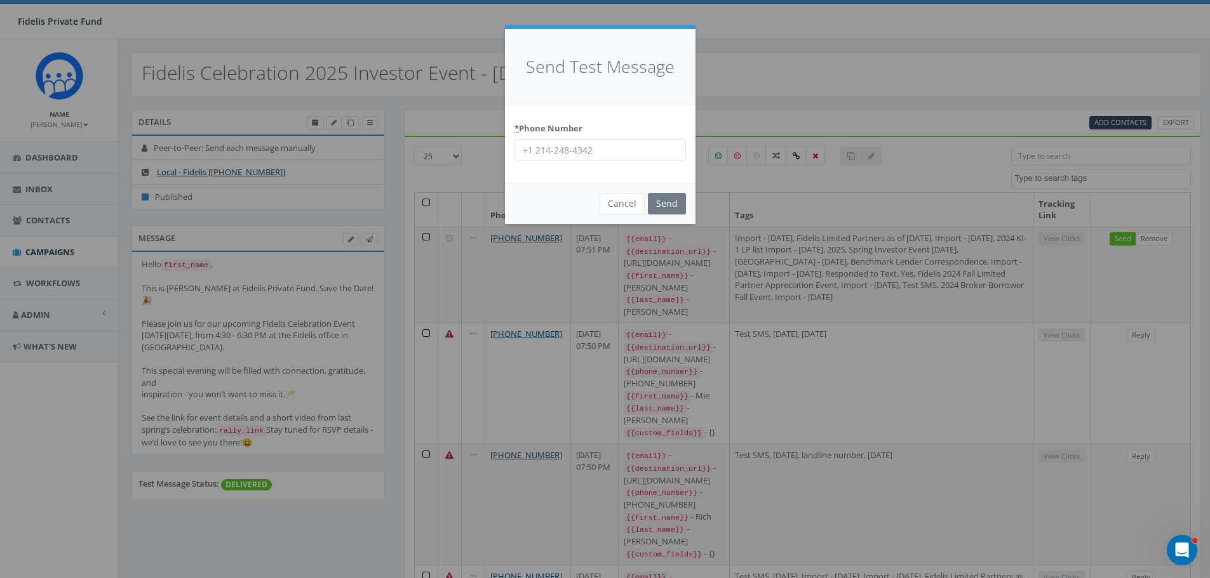
click at [537, 151] on input "* Phone Number" at bounding box center [599, 150] width 171 height 22
paste input "9515154022"
type input "9515154022"
click at [674, 204] on input "Send" at bounding box center [667, 204] width 38 height 22
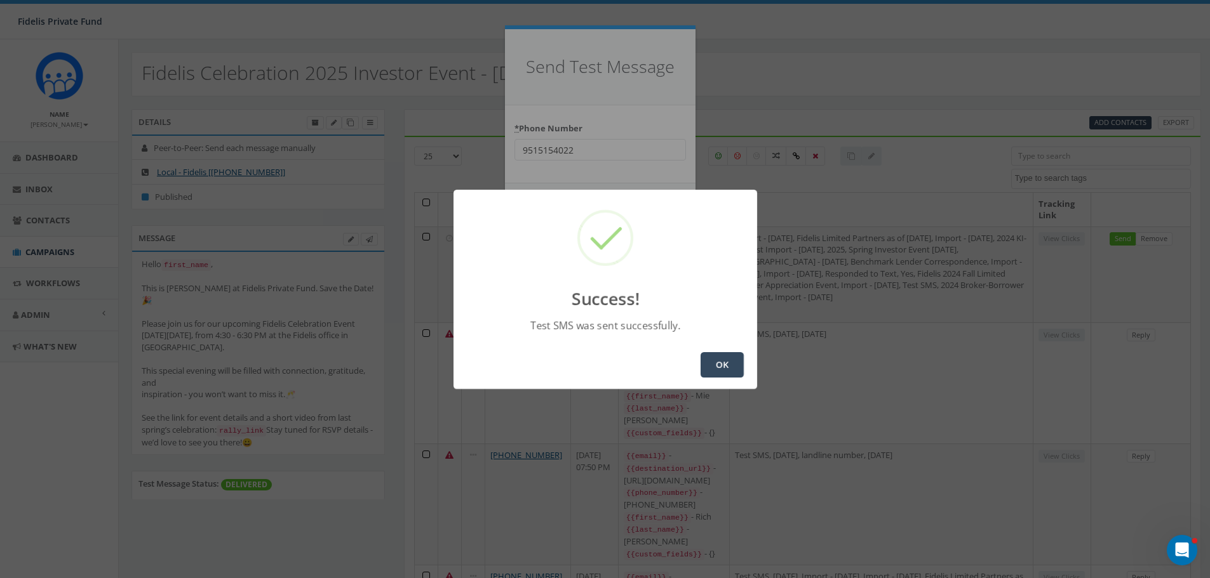
click at [716, 359] on button "OK" at bounding box center [721, 364] width 43 height 25
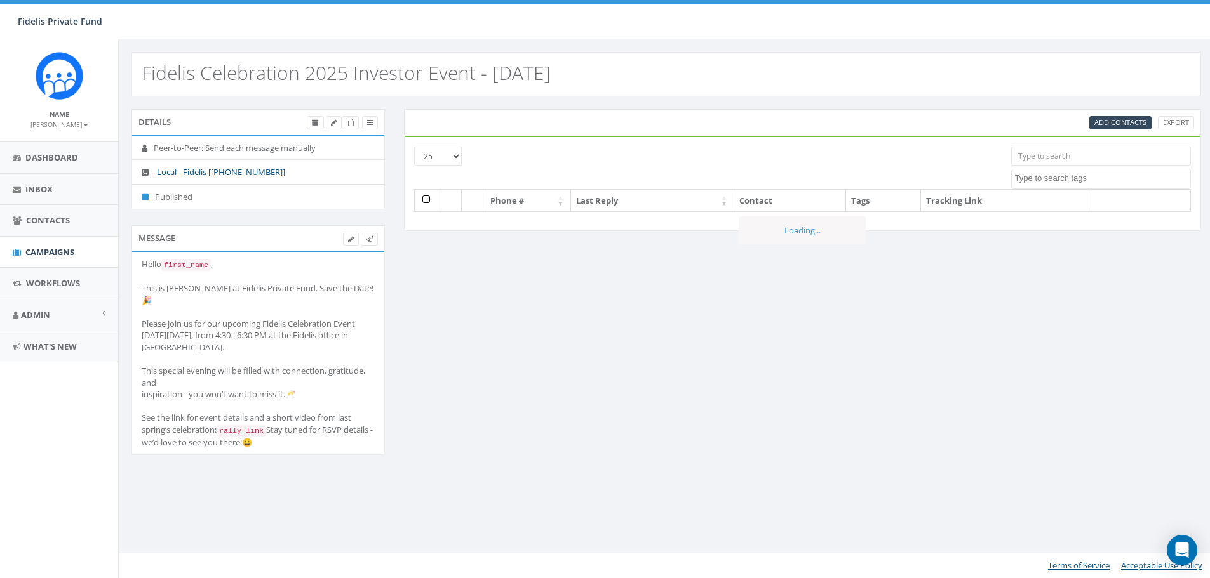
select select
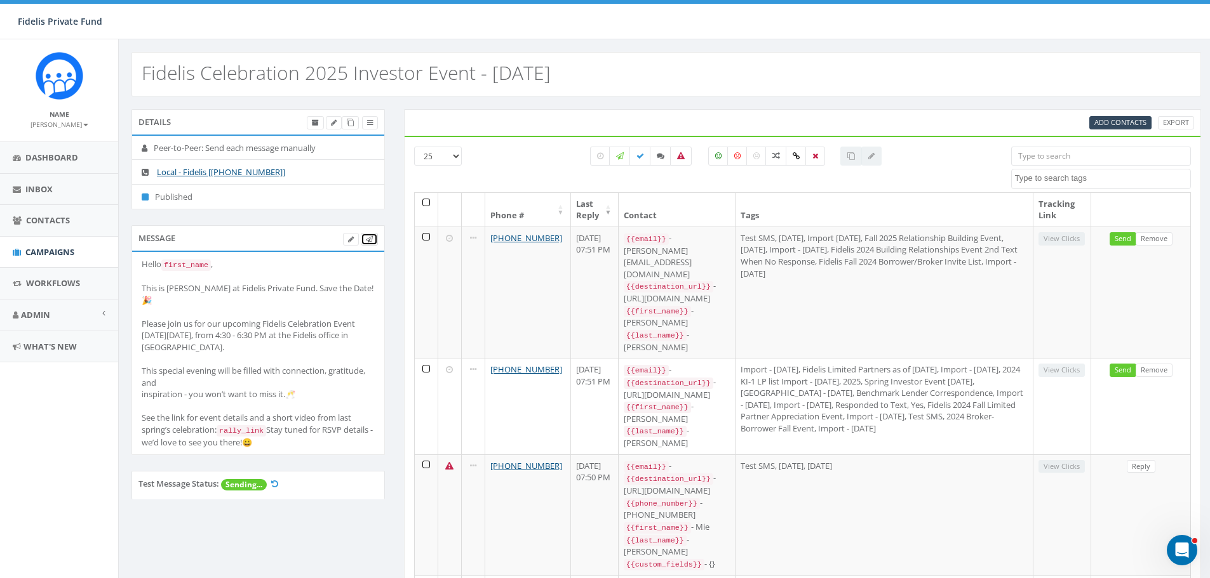
click at [372, 235] on span at bounding box center [369, 239] width 7 height 10
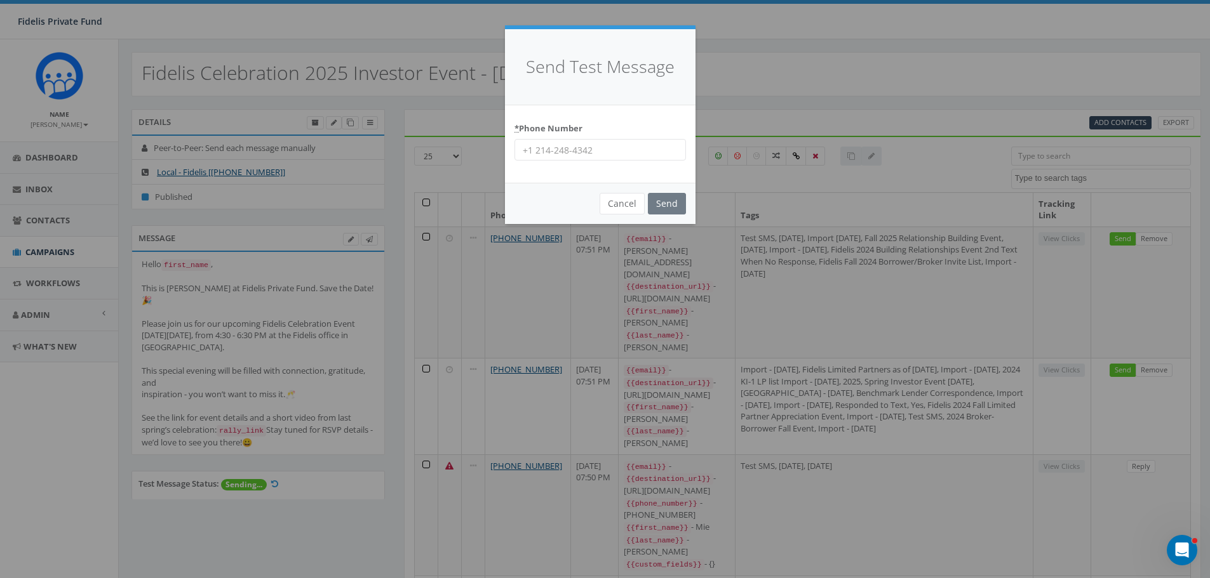
click at [555, 145] on input "* Phone Number" at bounding box center [599, 150] width 171 height 22
paste input "16198501502"
type input "16198501502"
click at [667, 202] on input "Send" at bounding box center [667, 204] width 38 height 22
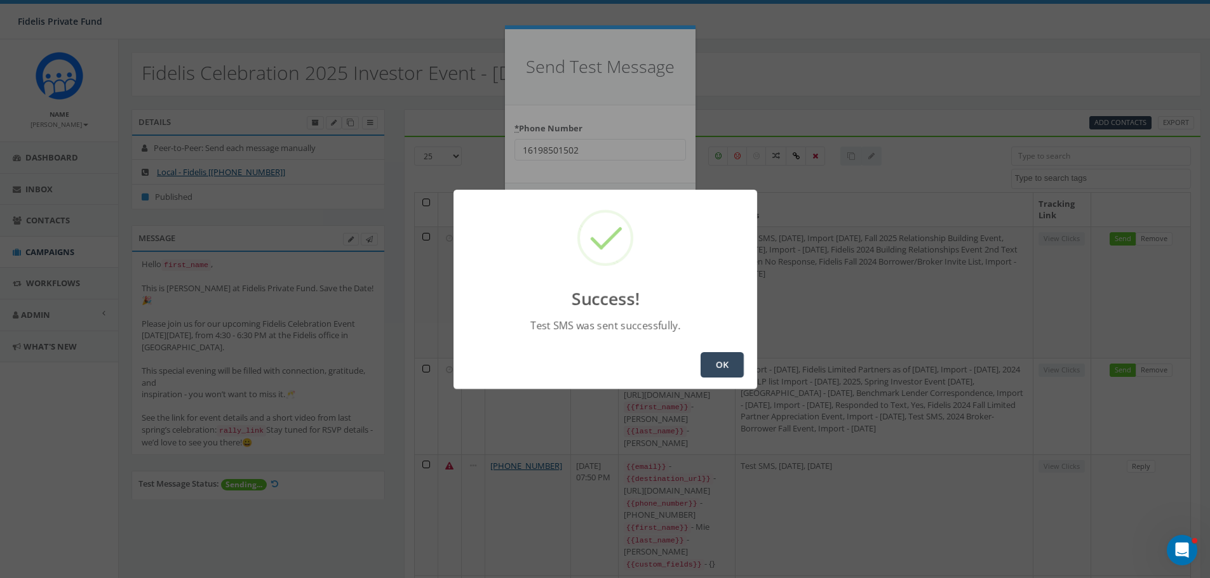
drag, startPoint x: 711, startPoint y: 368, endPoint x: 397, endPoint y: 266, distance: 329.1
click at [708, 368] on button "OK" at bounding box center [721, 364] width 43 height 25
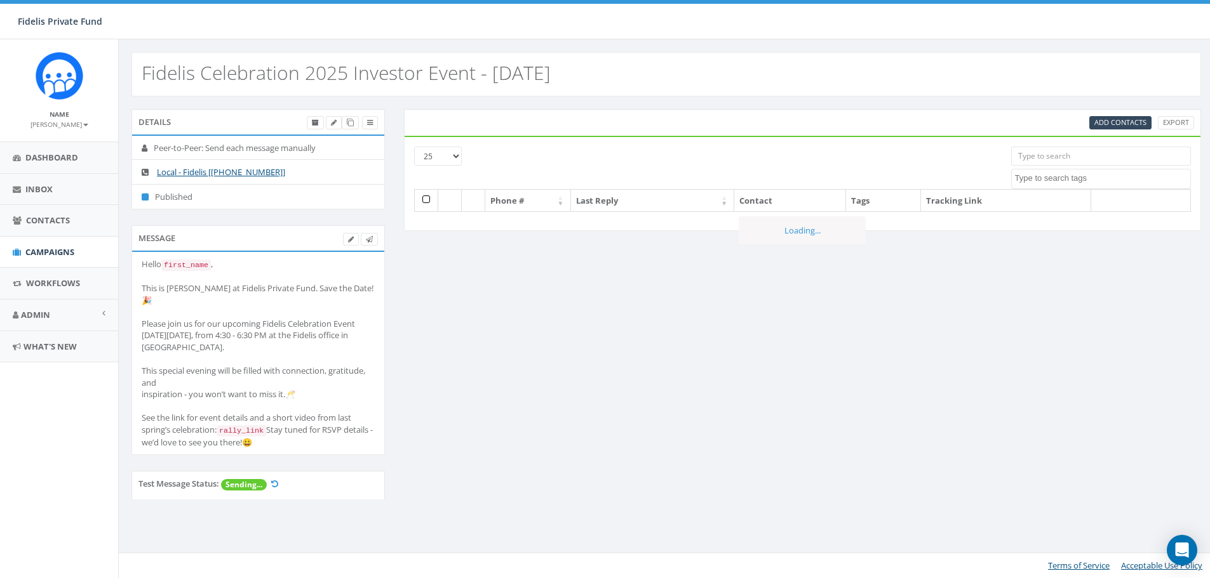
select select
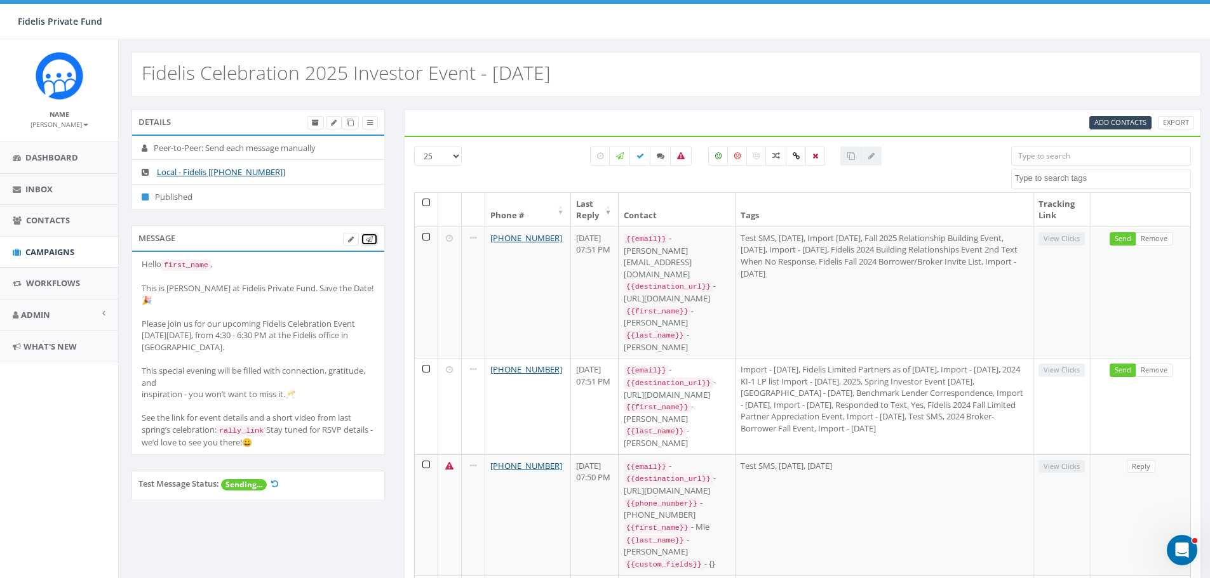
click at [371, 241] on icon at bounding box center [369, 239] width 7 height 7
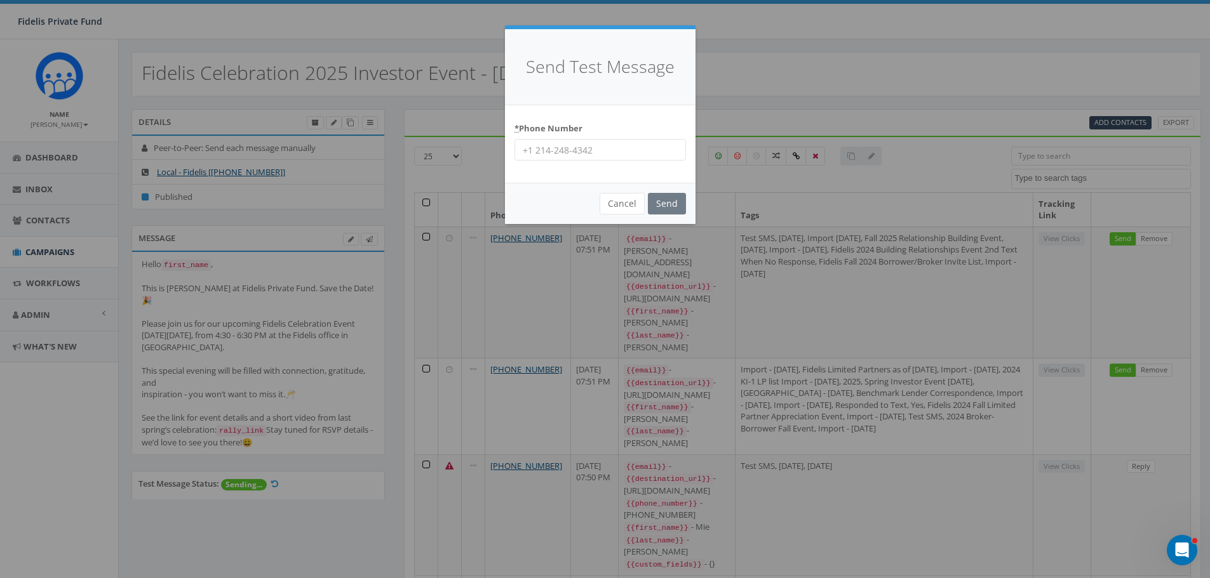
click at [550, 154] on input "* Phone Number" at bounding box center [599, 150] width 171 height 22
paste input "14356671151"
type input "14356671151"
click at [669, 204] on input "Send" at bounding box center [667, 204] width 38 height 22
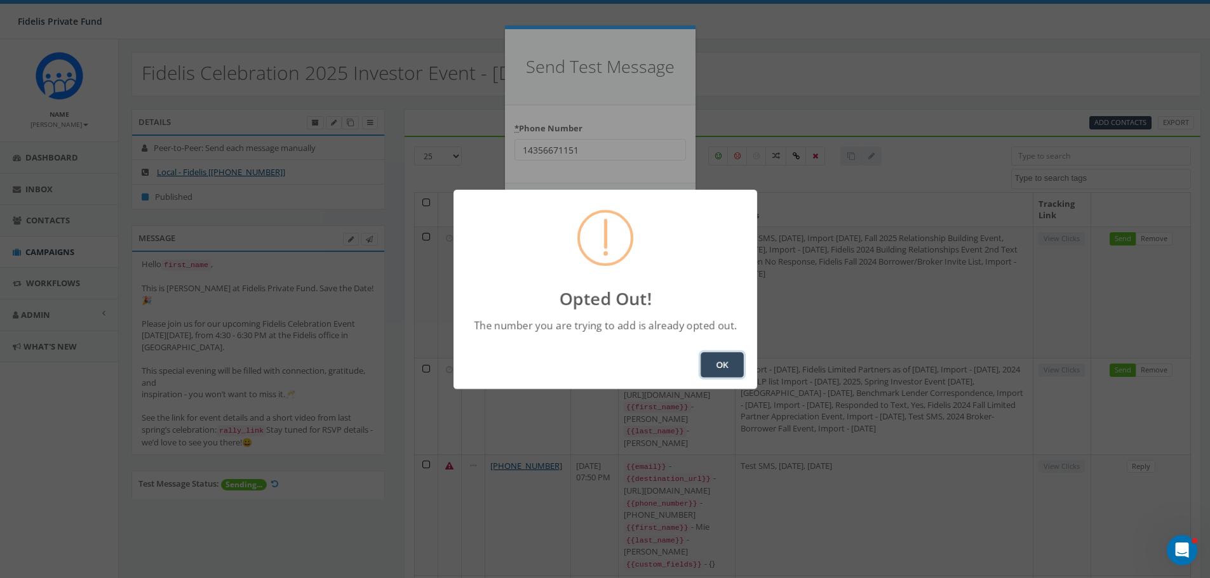
click at [705, 363] on button "OK" at bounding box center [721, 364] width 43 height 25
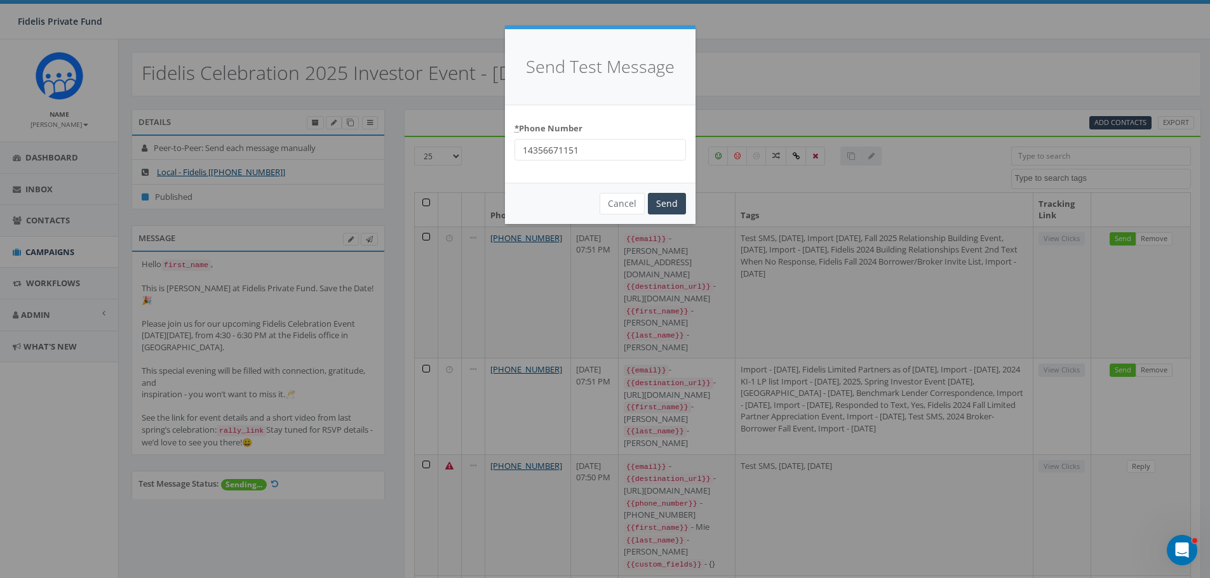
drag, startPoint x: 605, startPoint y: 152, endPoint x: 427, endPoint y: 152, distance: 178.4
click at [427, 152] on div "Send Test Message * Phone Number 14356671151 Cancel Send Loading..." at bounding box center [605, 289] width 1210 height 578
click at [665, 206] on input "Send" at bounding box center [667, 204] width 38 height 22
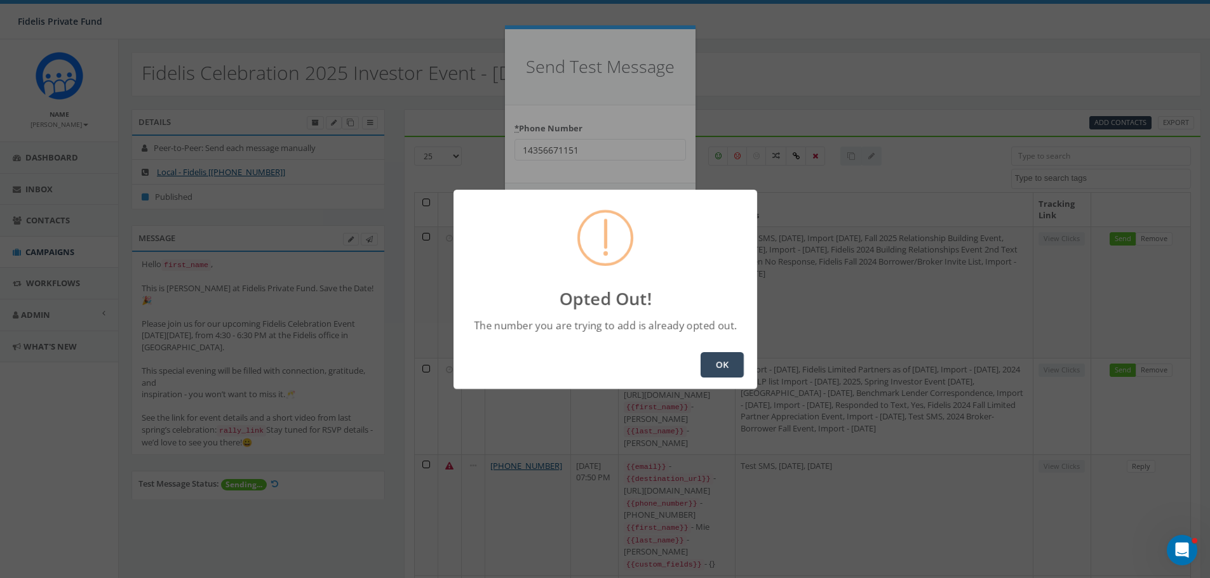
drag, startPoint x: 728, startPoint y: 371, endPoint x: 708, endPoint y: 349, distance: 30.6
click at [728, 371] on button "OK" at bounding box center [721, 364] width 43 height 25
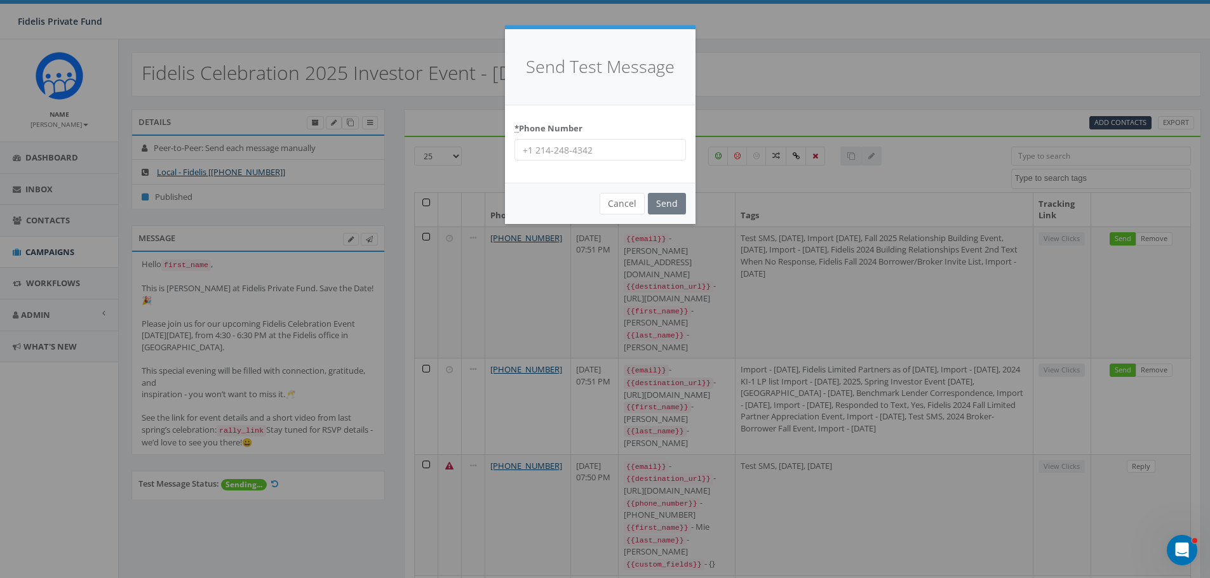
click at [581, 151] on input "* Phone Number" at bounding box center [599, 150] width 171 height 22
paste input "8587595330"
click at [672, 204] on input "Send" at bounding box center [667, 204] width 38 height 22
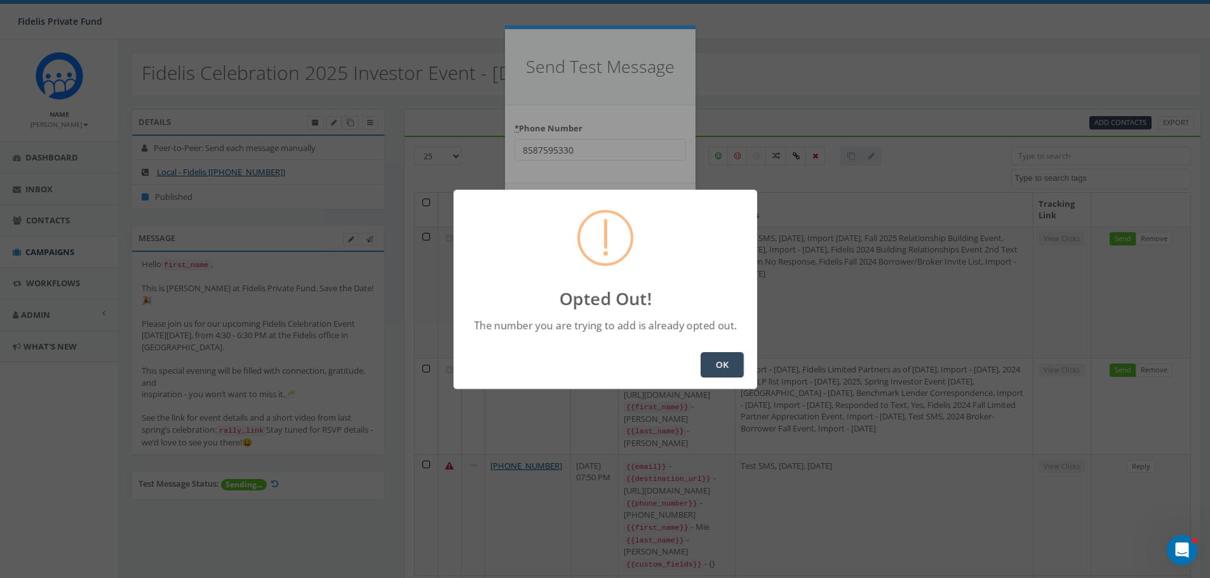
click at [718, 363] on button "OK" at bounding box center [721, 364] width 43 height 25
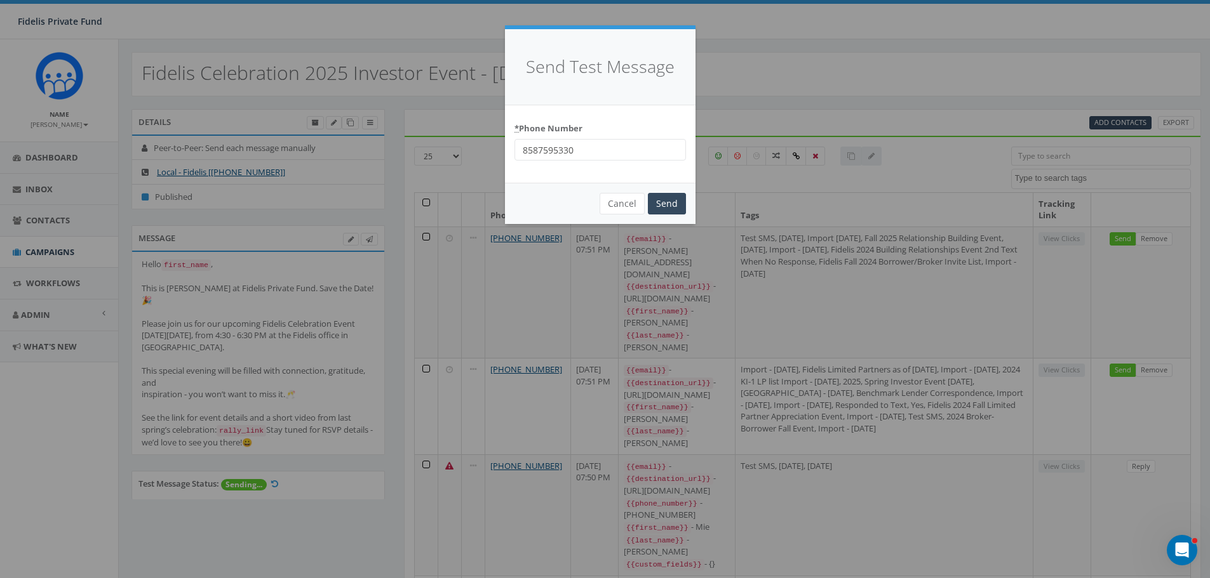
click at [612, 153] on input "8587595330" at bounding box center [599, 150] width 171 height 22
type input "8"
click at [552, 151] on input "* Phone Number" at bounding box center [599, 150] width 171 height 22
paste input "15035924344"
type input "15035924344"
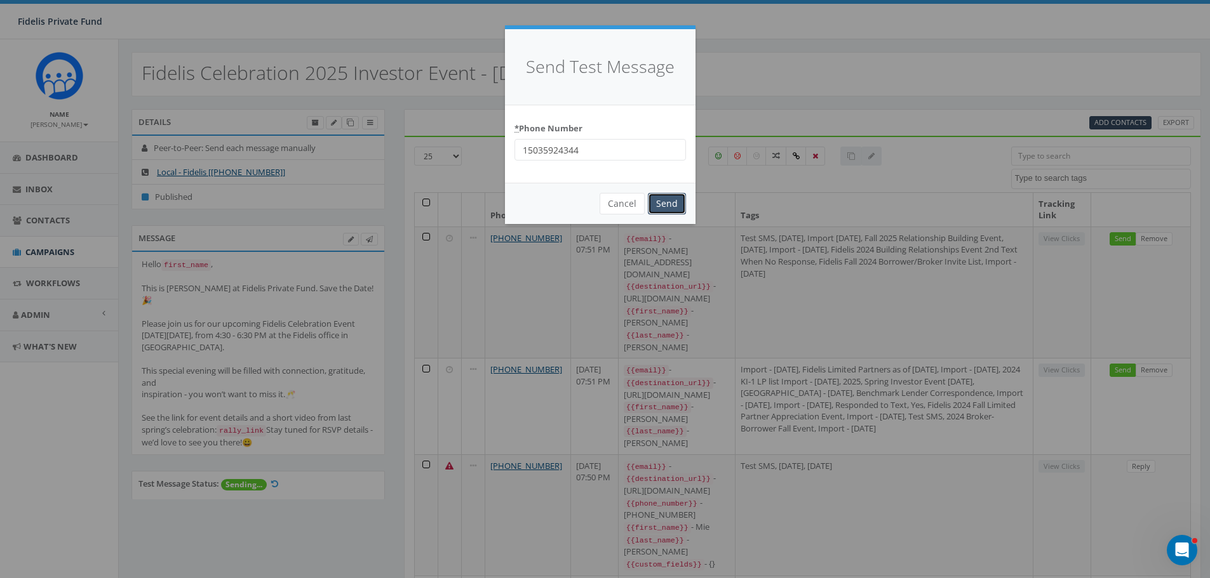
drag, startPoint x: 673, startPoint y: 203, endPoint x: 662, endPoint y: 196, distance: 13.4
click at [672, 203] on input "Send" at bounding box center [667, 204] width 38 height 22
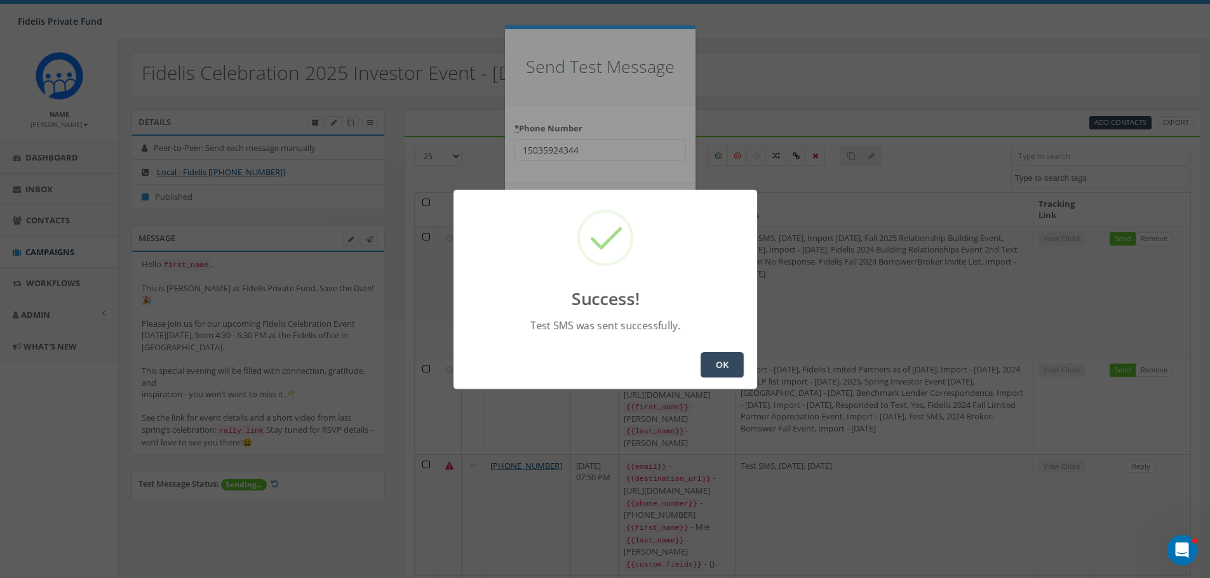
drag, startPoint x: 717, startPoint y: 368, endPoint x: 705, endPoint y: 365, distance: 11.9
click at [709, 367] on button "OK" at bounding box center [721, 364] width 43 height 25
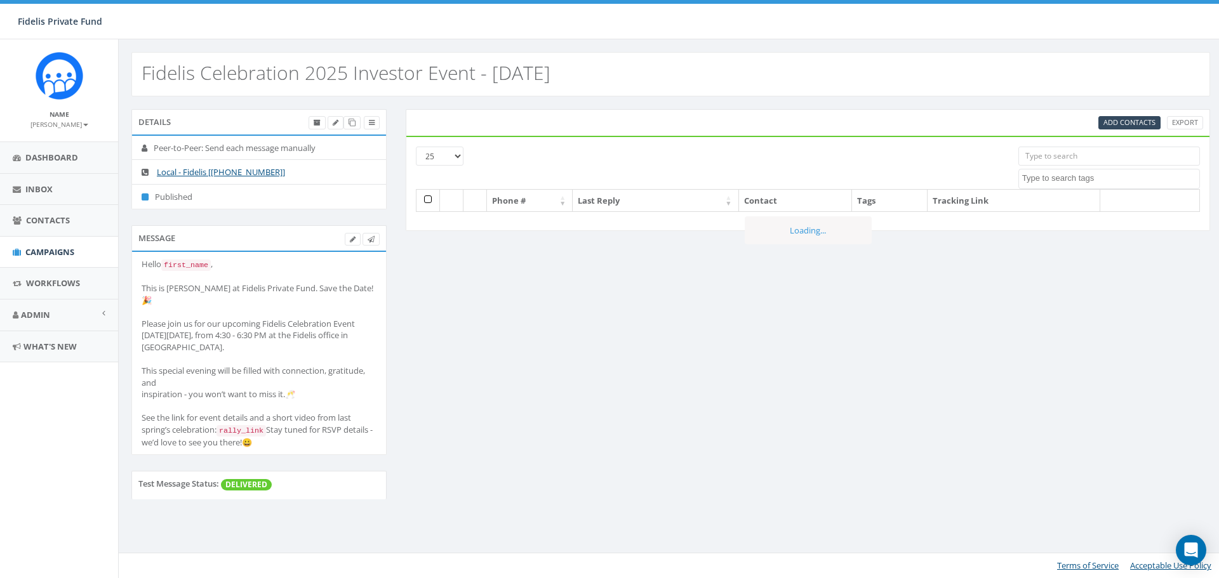
select select
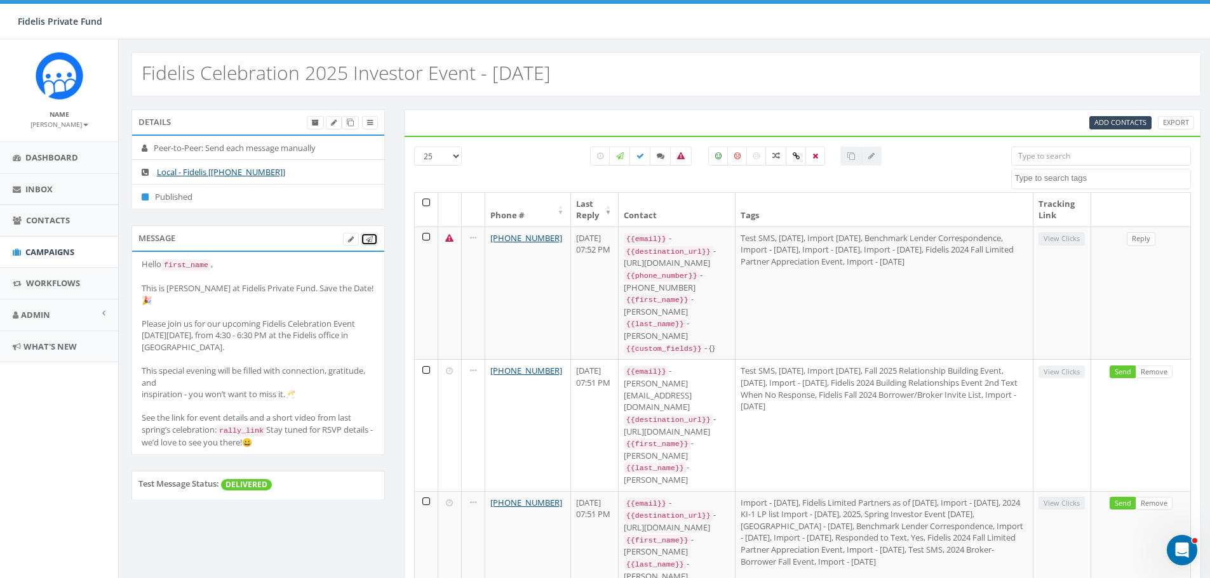
click at [374, 238] on link at bounding box center [369, 239] width 17 height 13
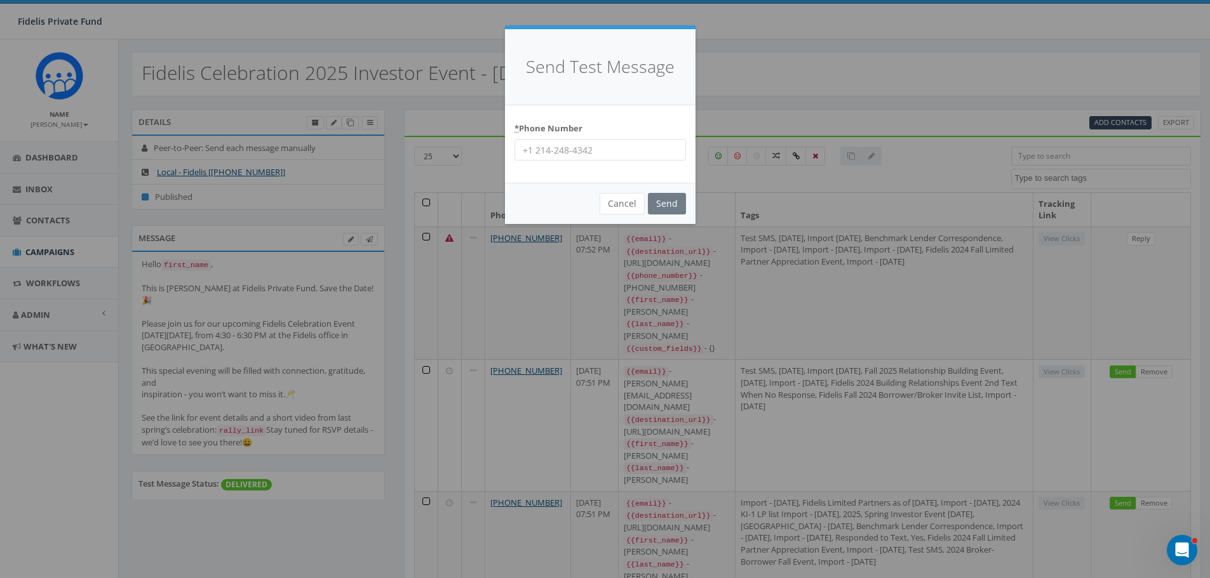
click at [571, 150] on input "* Phone Number" at bounding box center [599, 150] width 171 height 22
paste input "16196735029"
type input "16196735029"
click at [670, 208] on input "Send" at bounding box center [667, 204] width 38 height 22
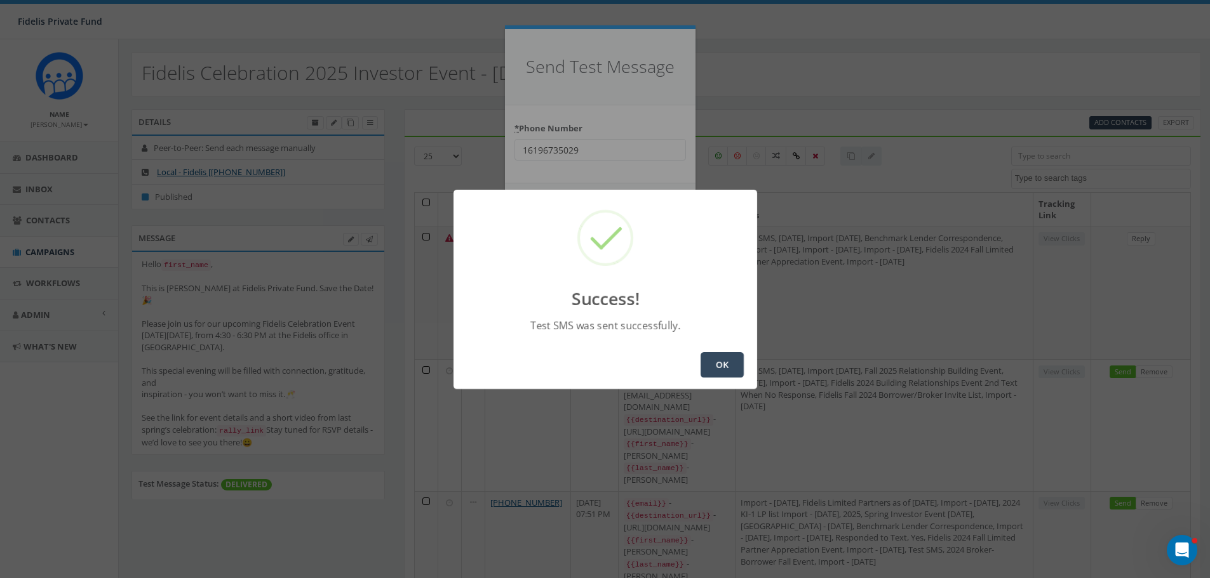
click at [709, 361] on button "OK" at bounding box center [721, 364] width 43 height 25
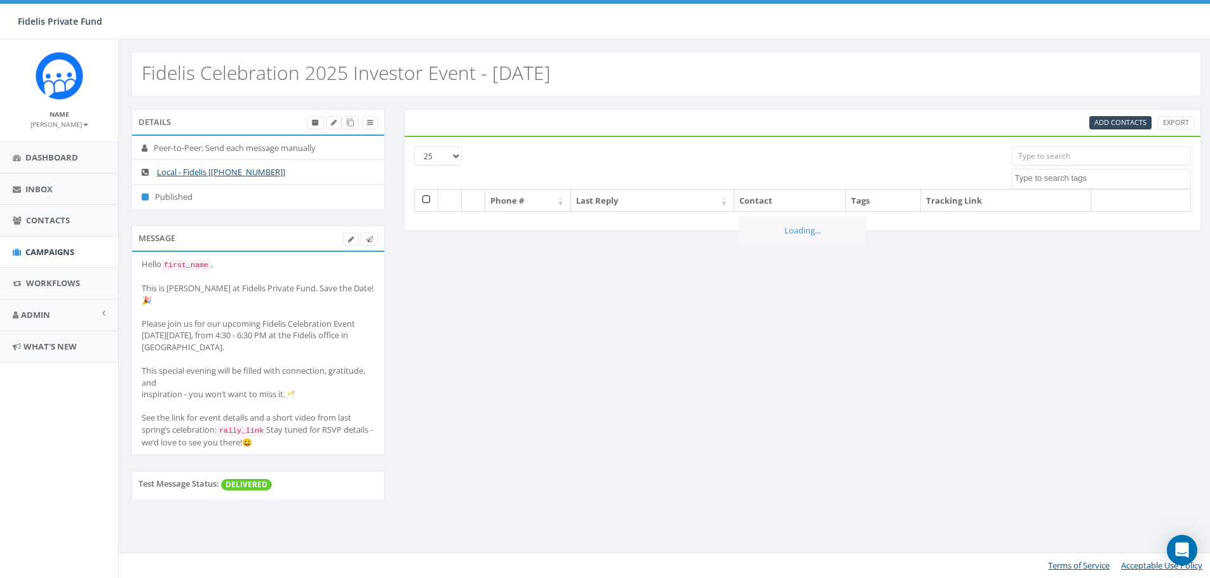
select select
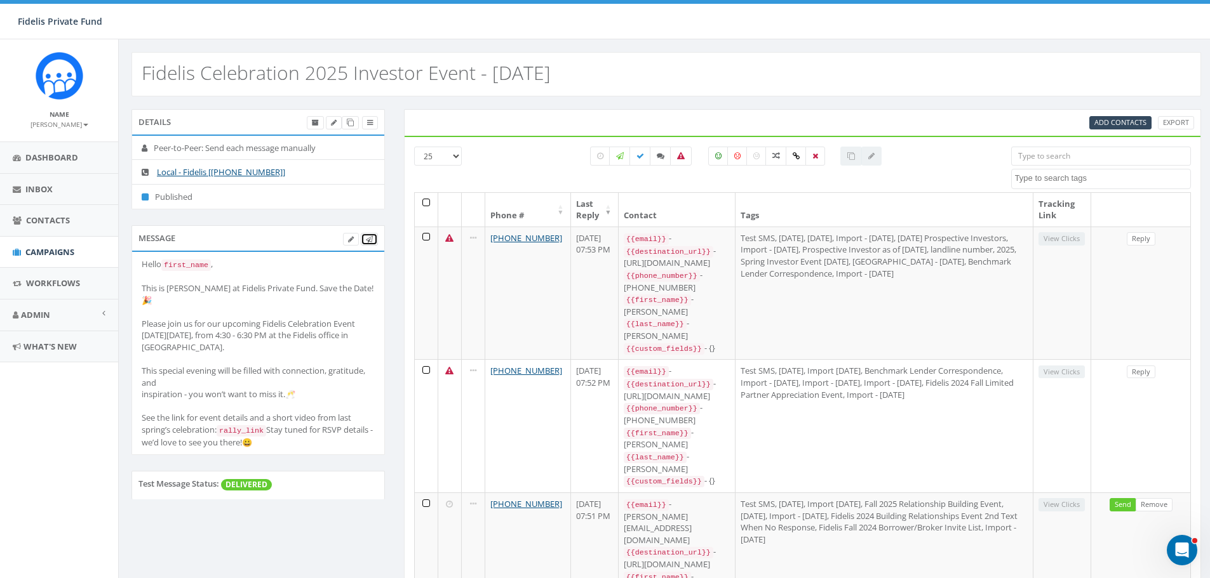
click at [371, 241] on icon at bounding box center [369, 239] width 7 height 7
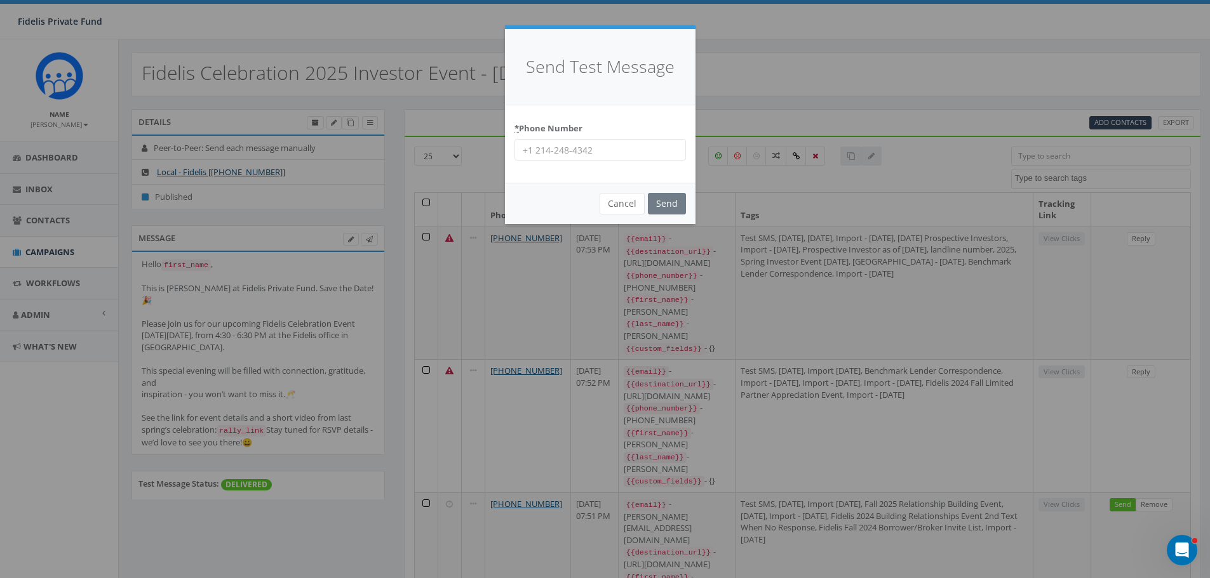
click at [563, 150] on input "* Phone Number" at bounding box center [599, 150] width 171 height 22
paste input "16198131222"
type input "16198131222"
click at [678, 203] on input "Send" at bounding box center [667, 204] width 38 height 22
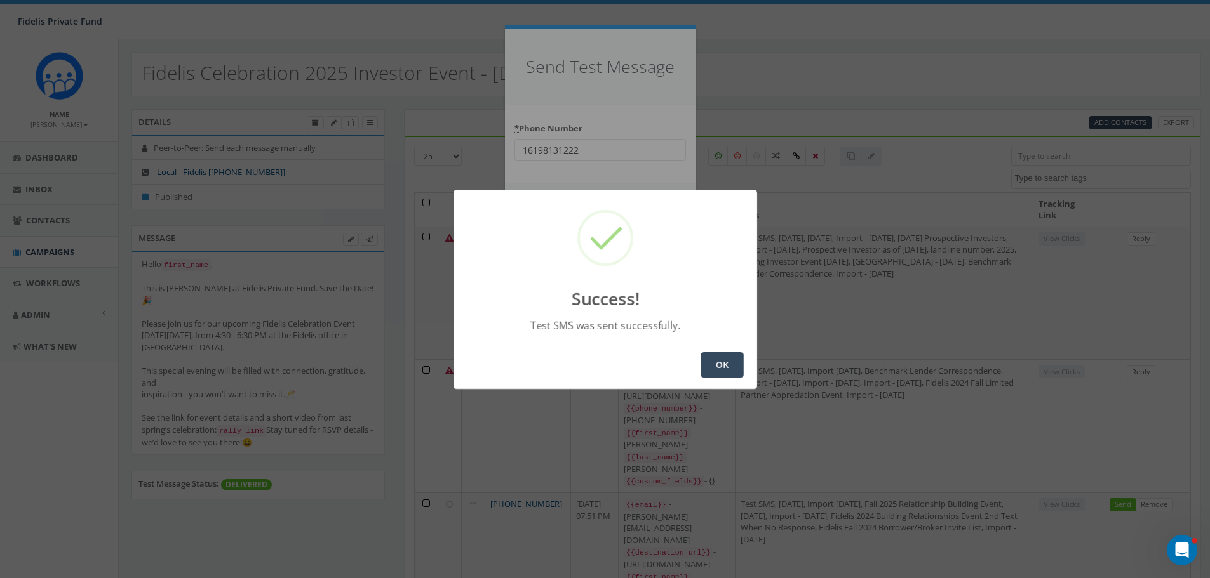
click at [715, 361] on button "OK" at bounding box center [721, 364] width 43 height 25
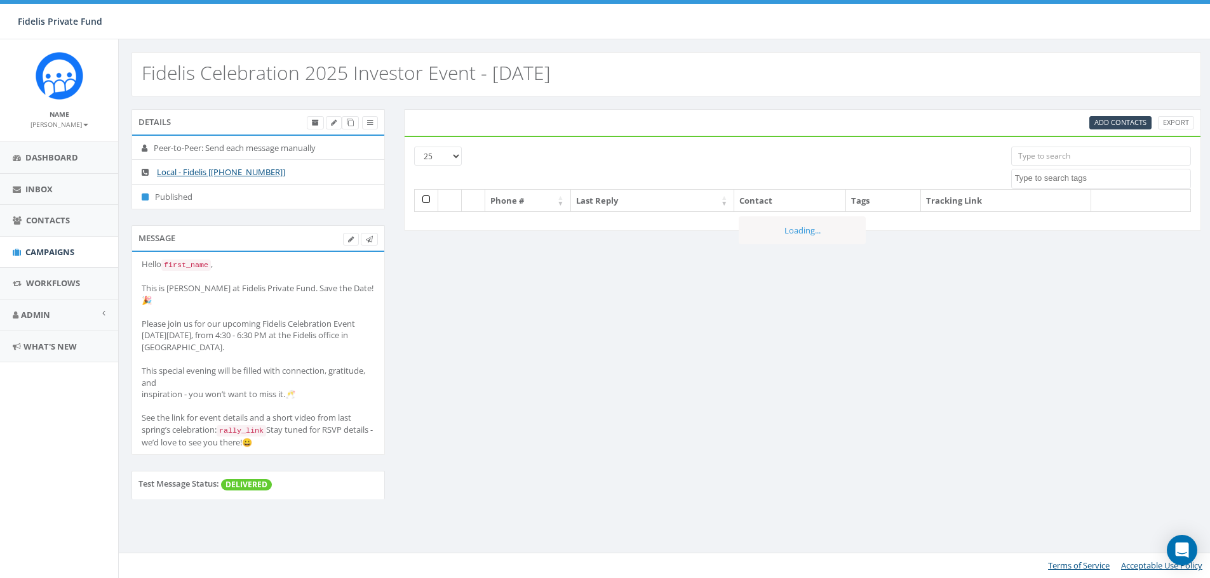
select select
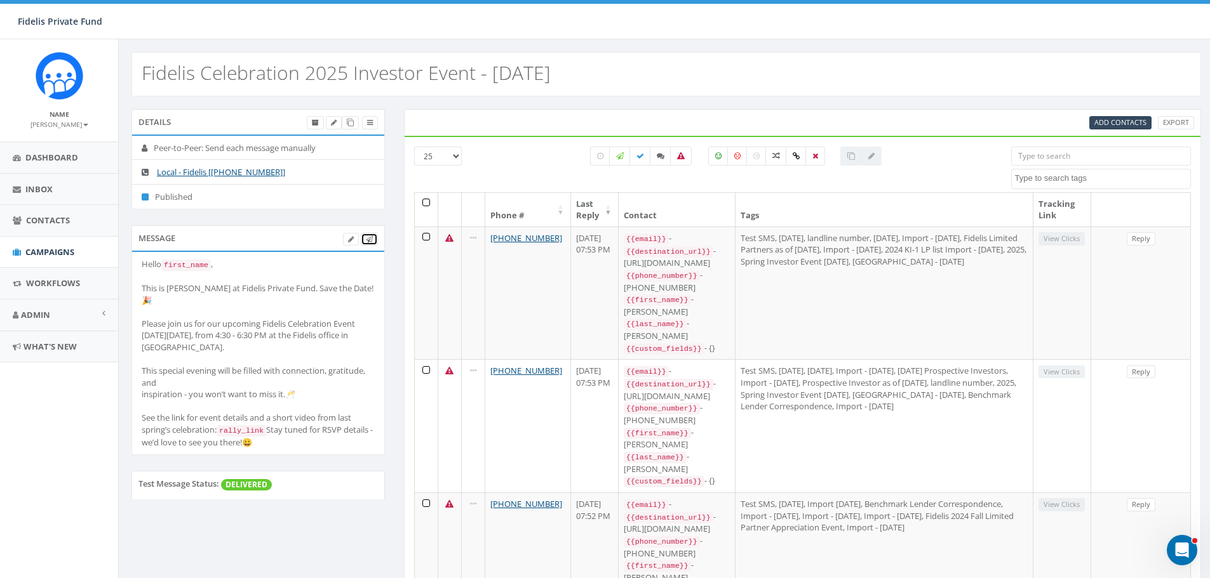
click at [368, 244] on link at bounding box center [369, 239] width 17 height 13
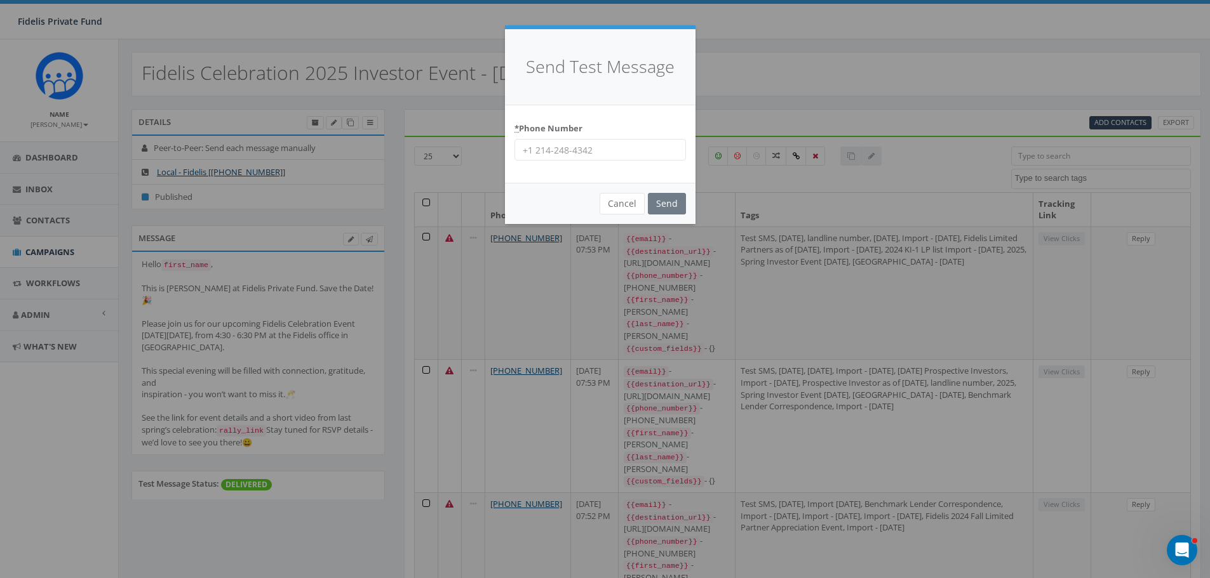
click at [571, 156] on input "* Phone Number" at bounding box center [599, 150] width 171 height 22
paste input "858-551-3801"
type input "858-551-3801"
click at [663, 201] on input "Send" at bounding box center [667, 204] width 38 height 22
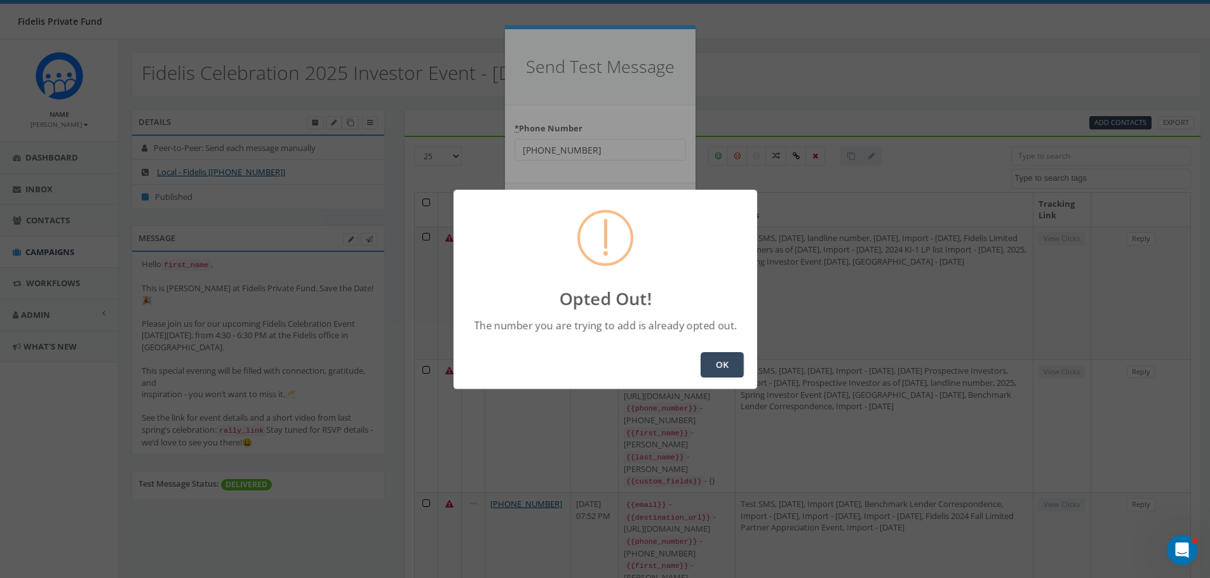
click at [707, 362] on button "OK" at bounding box center [721, 364] width 43 height 25
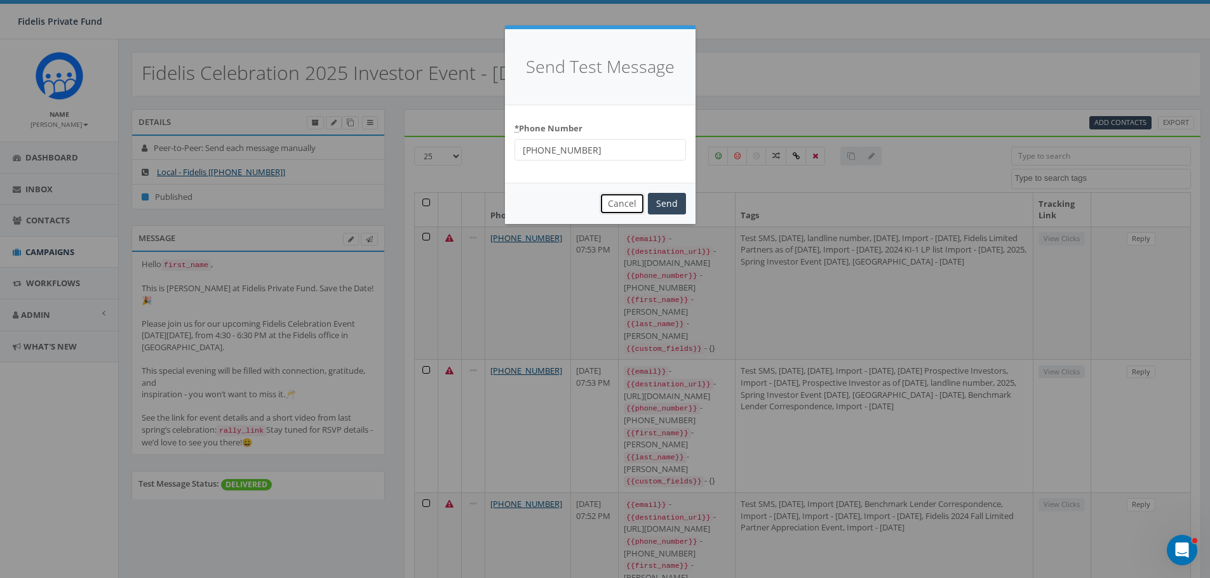
click at [627, 201] on button "Cancel" at bounding box center [621, 204] width 45 height 22
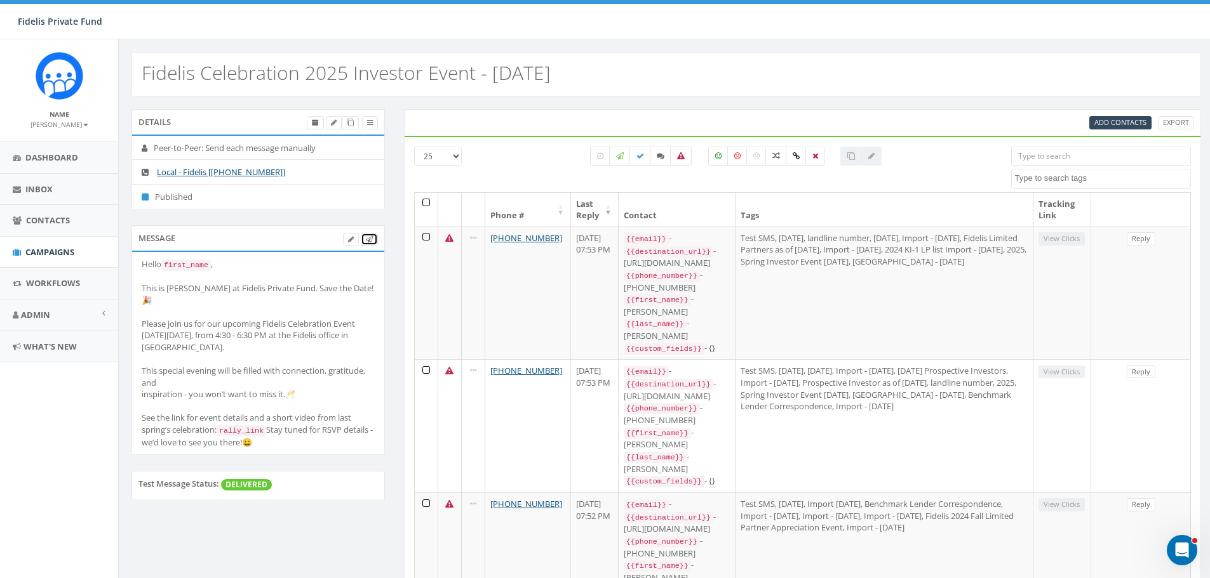
click at [366, 239] on icon at bounding box center [369, 239] width 7 height 7
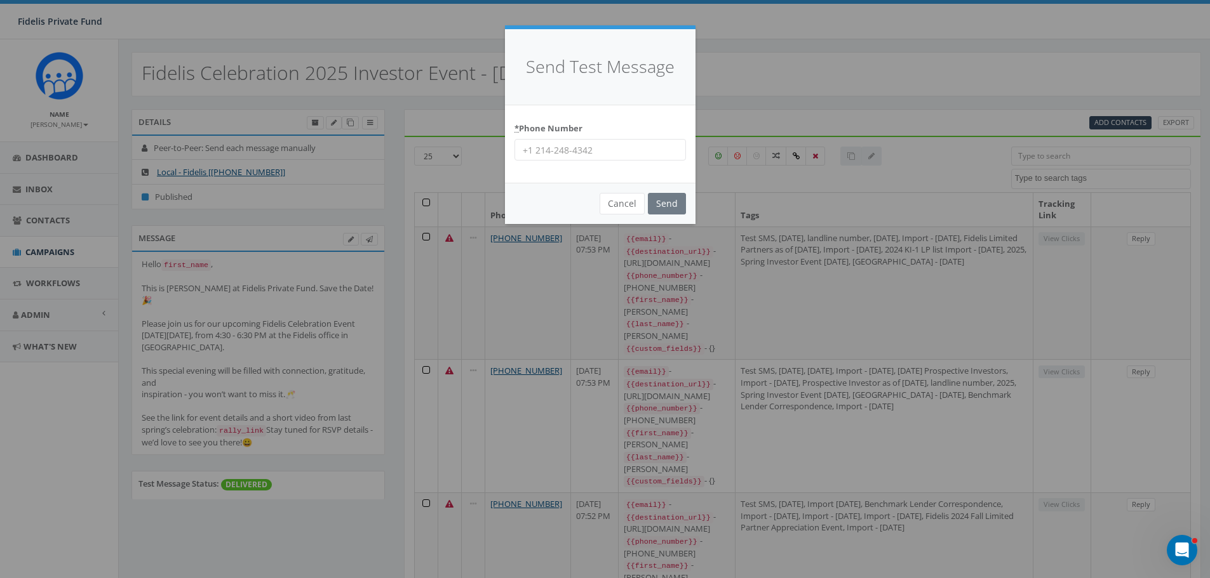
click at [536, 144] on input "* Phone Number" at bounding box center [599, 150] width 171 height 22
type input "18585513801"
click at [670, 208] on input "Send" at bounding box center [667, 204] width 38 height 22
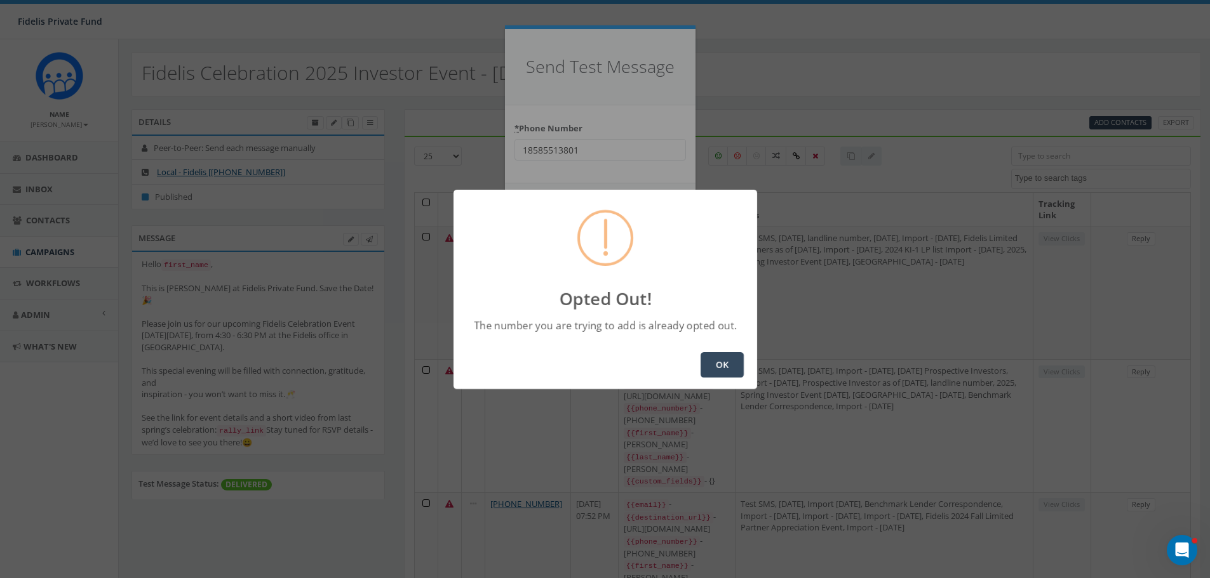
click at [713, 365] on button "OK" at bounding box center [721, 364] width 43 height 25
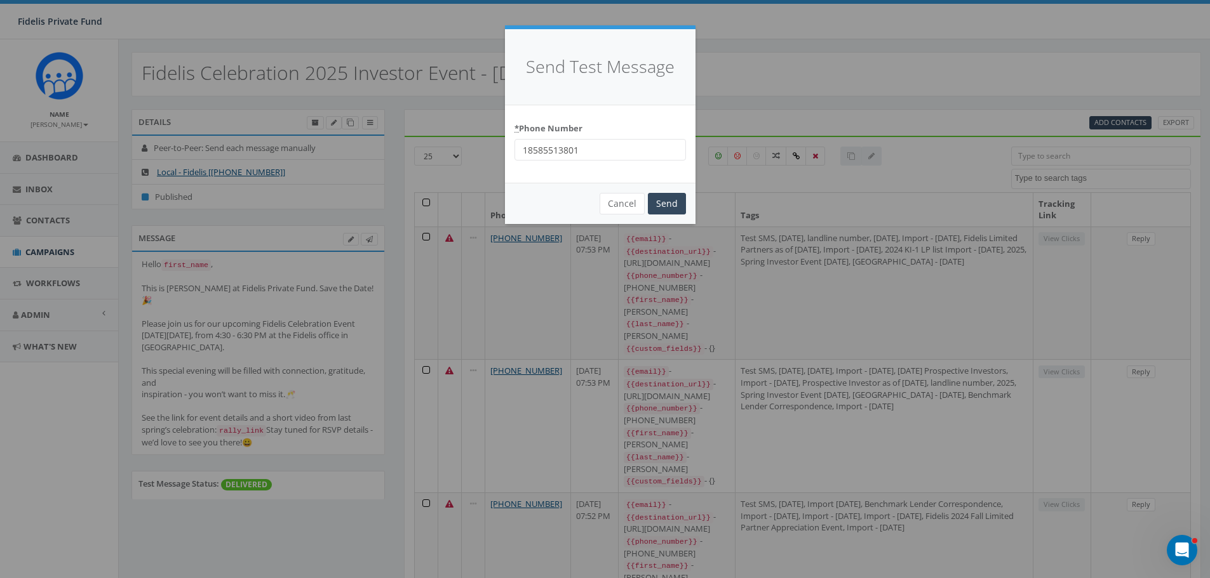
drag, startPoint x: 588, startPoint y: 151, endPoint x: 389, endPoint y: 163, distance: 199.1
click at [392, 161] on div "Send Test Message * Phone Number 18585513801 Cancel Send Loading..." at bounding box center [605, 289] width 1210 height 578
click at [584, 158] on input "* Phone Number" at bounding box center [599, 150] width 171 height 22
paste input "7758267900"
click at [665, 205] on input "Send" at bounding box center [667, 204] width 38 height 22
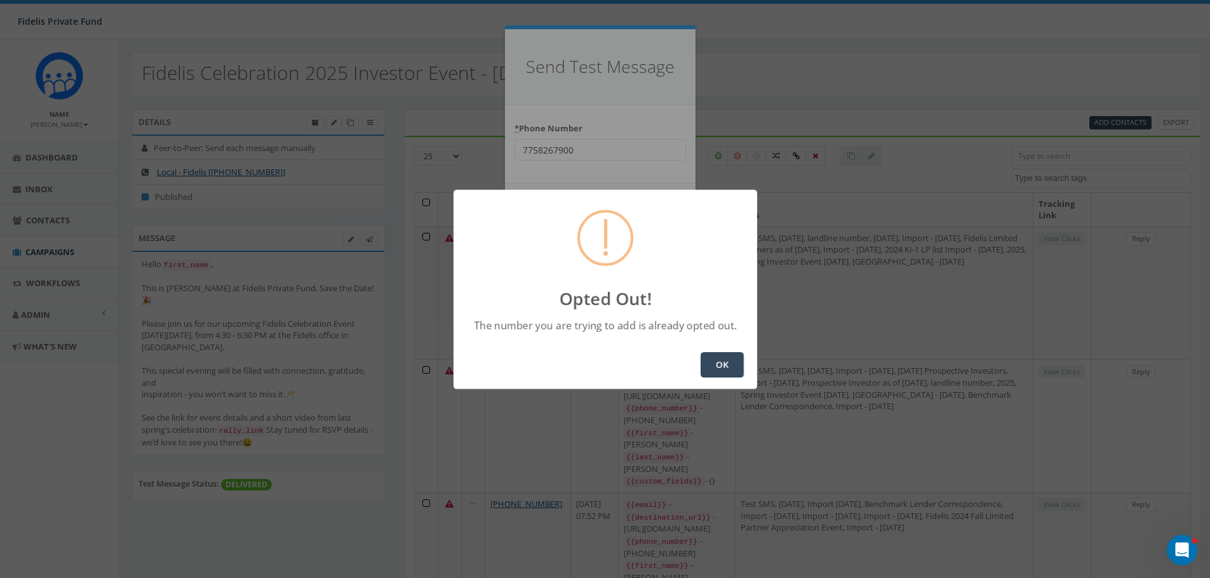
click at [731, 359] on button "OK" at bounding box center [721, 364] width 43 height 25
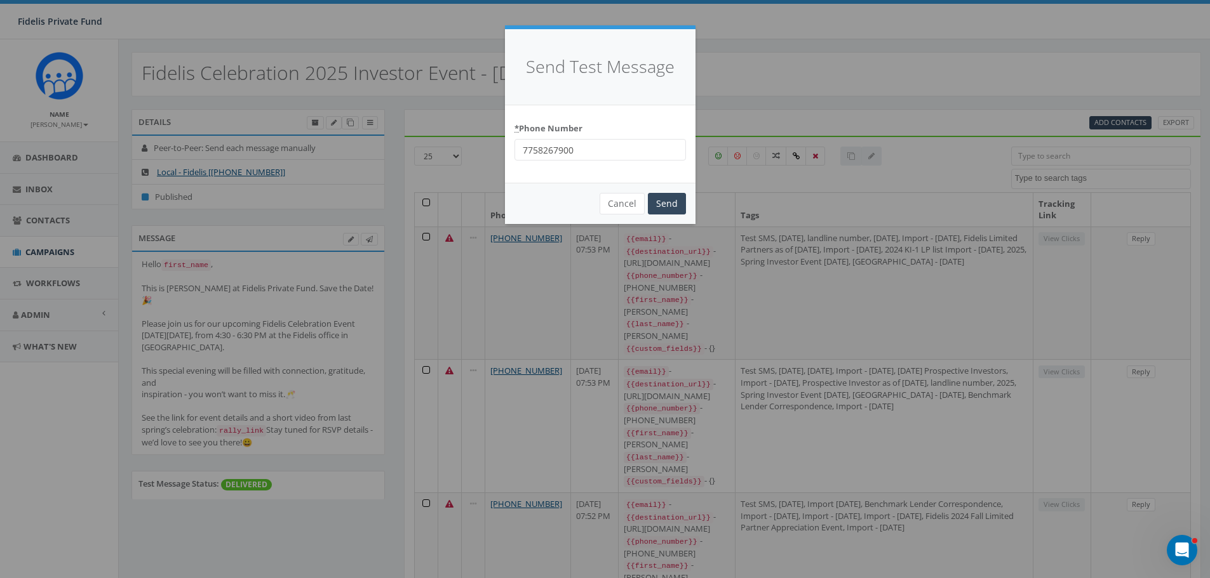
click at [521, 150] on input "7758267900" at bounding box center [599, 150] width 171 height 22
type input "17758267900"
click at [676, 200] on input "Send" at bounding box center [667, 204] width 38 height 22
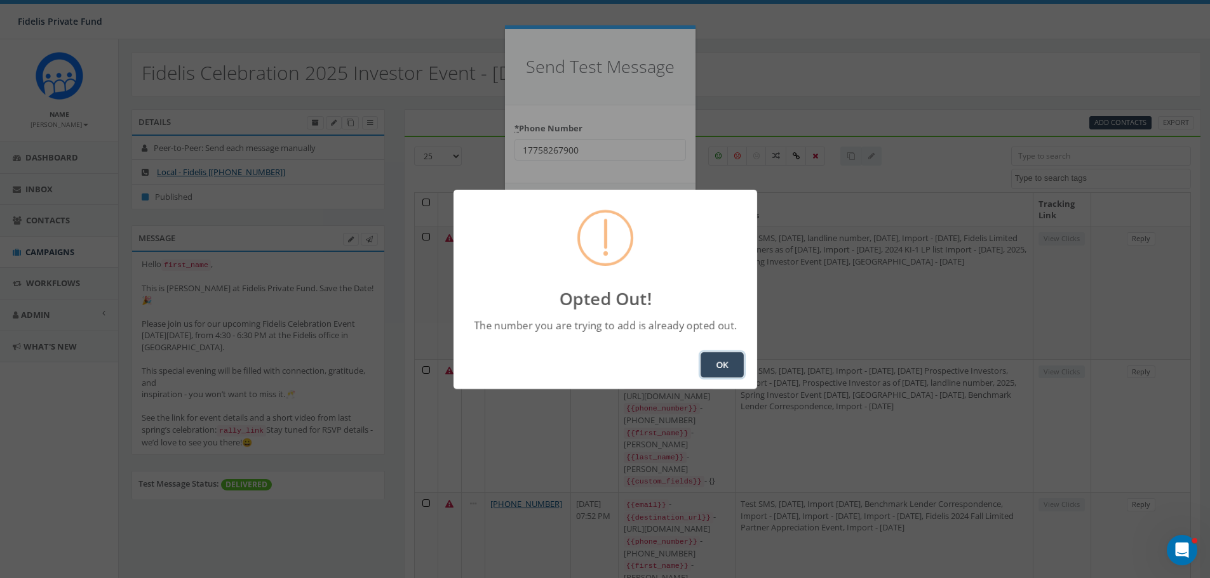
click at [720, 371] on button "OK" at bounding box center [721, 364] width 43 height 25
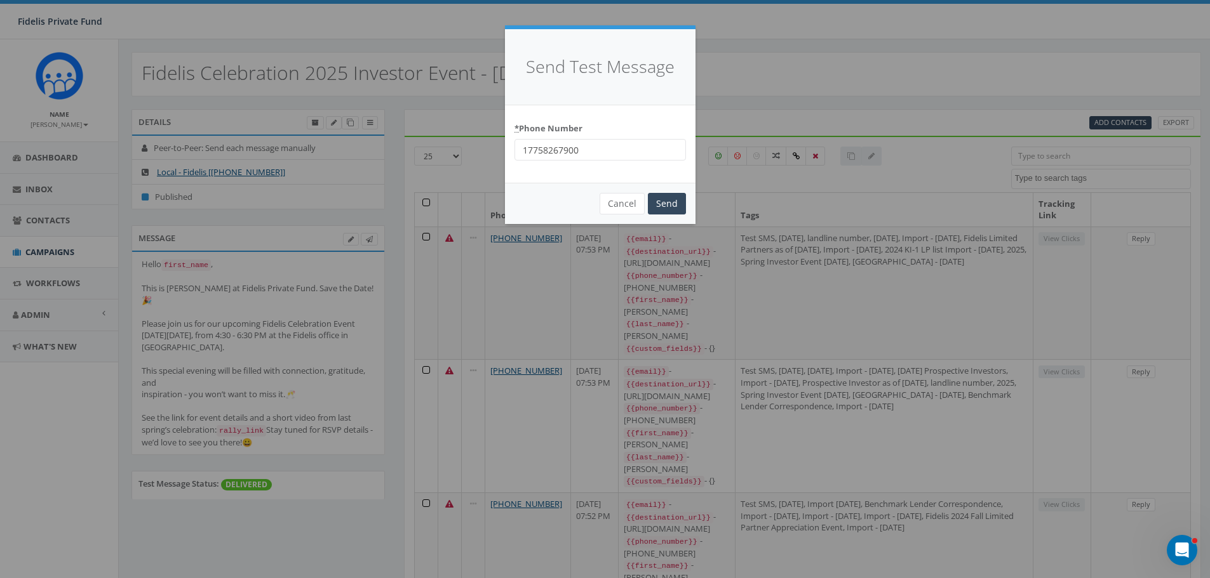
drag, startPoint x: 591, startPoint y: 149, endPoint x: 450, endPoint y: 159, distance: 142.0
click at [450, 159] on div "Send Test Message * Phone Number 17758267900 Cancel Send Loading..." at bounding box center [605, 289] width 1210 height 578
click at [598, 146] on input "17758267900" at bounding box center [599, 150] width 171 height 22
click at [658, 206] on input "Send" at bounding box center [667, 204] width 38 height 22
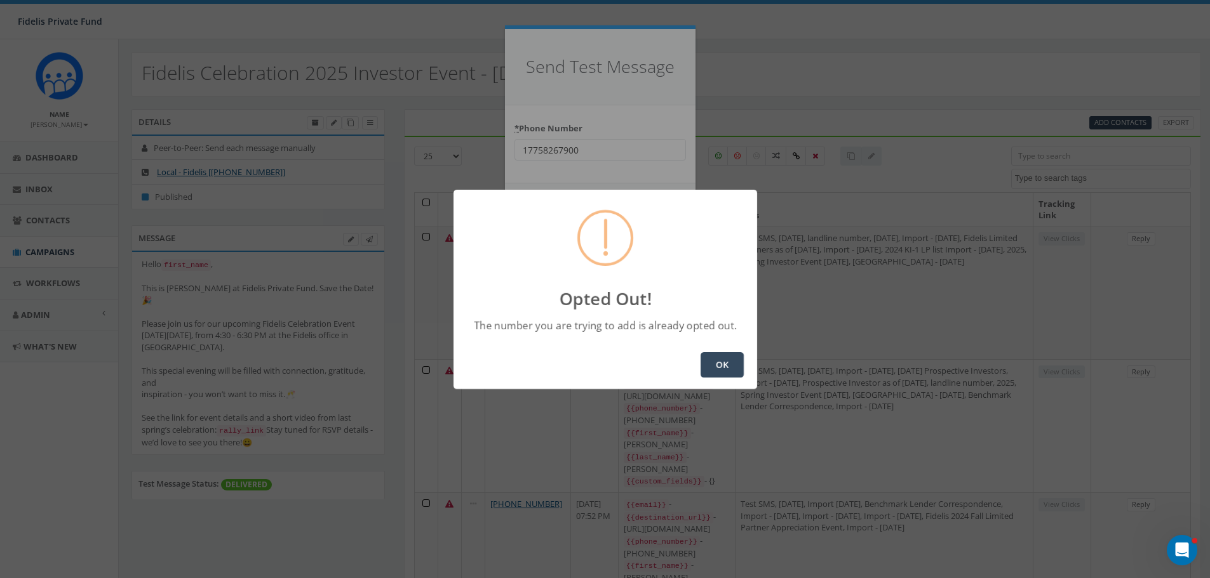
click at [716, 359] on button "OK" at bounding box center [721, 364] width 43 height 25
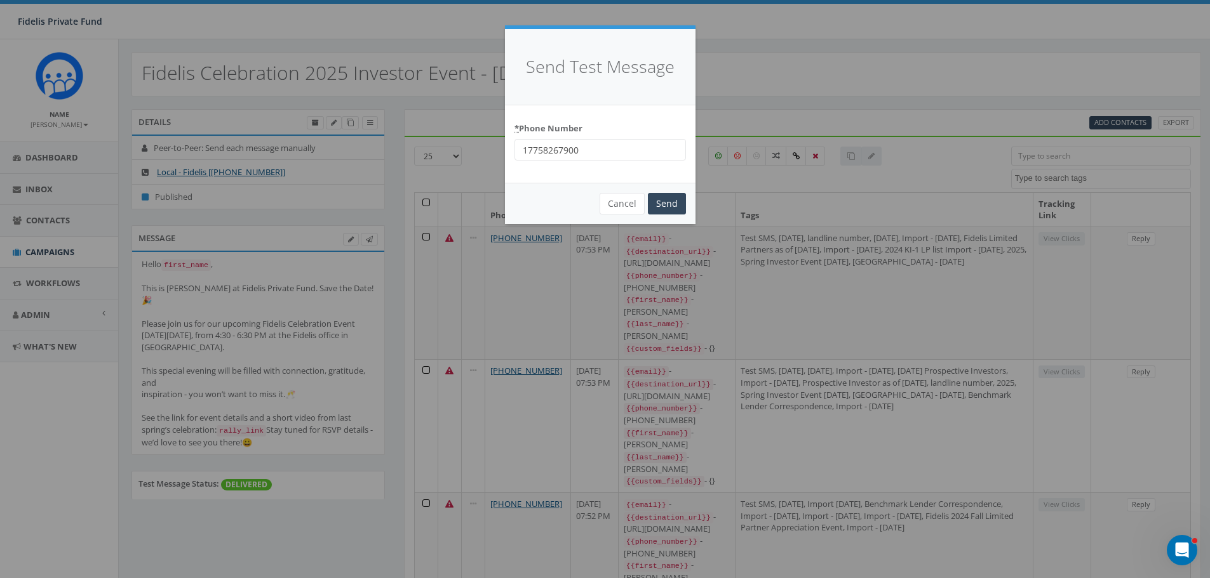
drag, startPoint x: 599, startPoint y: 149, endPoint x: 484, endPoint y: 159, distance: 115.4
click at [484, 159] on div "Send Test Message * Phone Number 17758267900 Cancel Send Loading..." at bounding box center [605, 289] width 1210 height 578
click at [543, 153] on input "* Phone Number" at bounding box center [599, 150] width 171 height 22
paste input "14254175754"
type input "14254175754"
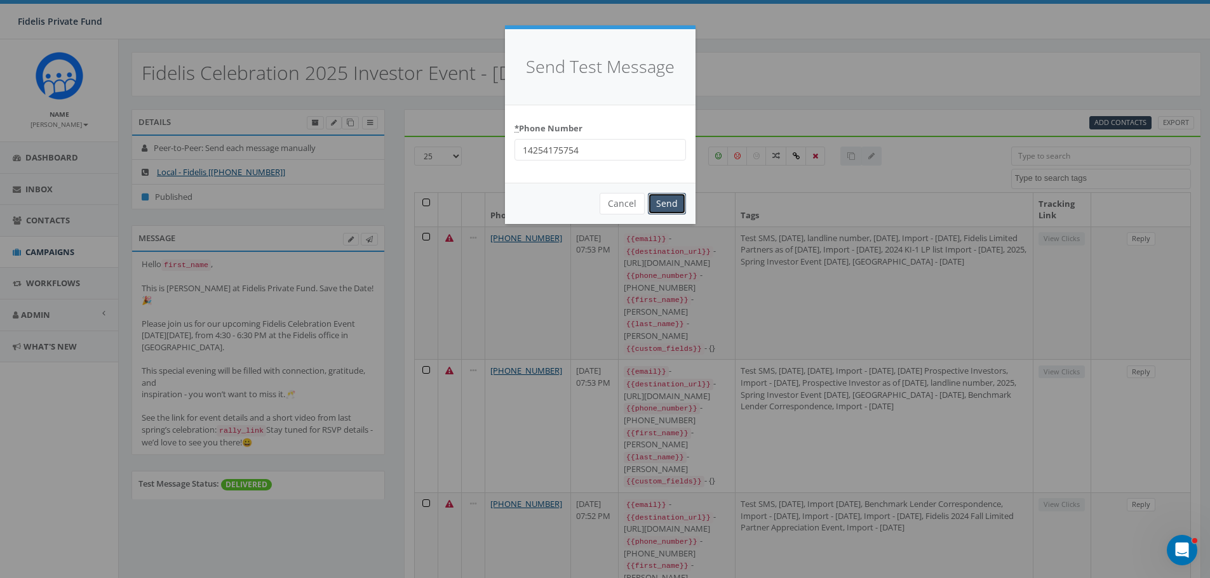
click at [662, 203] on input "Send" at bounding box center [667, 204] width 38 height 22
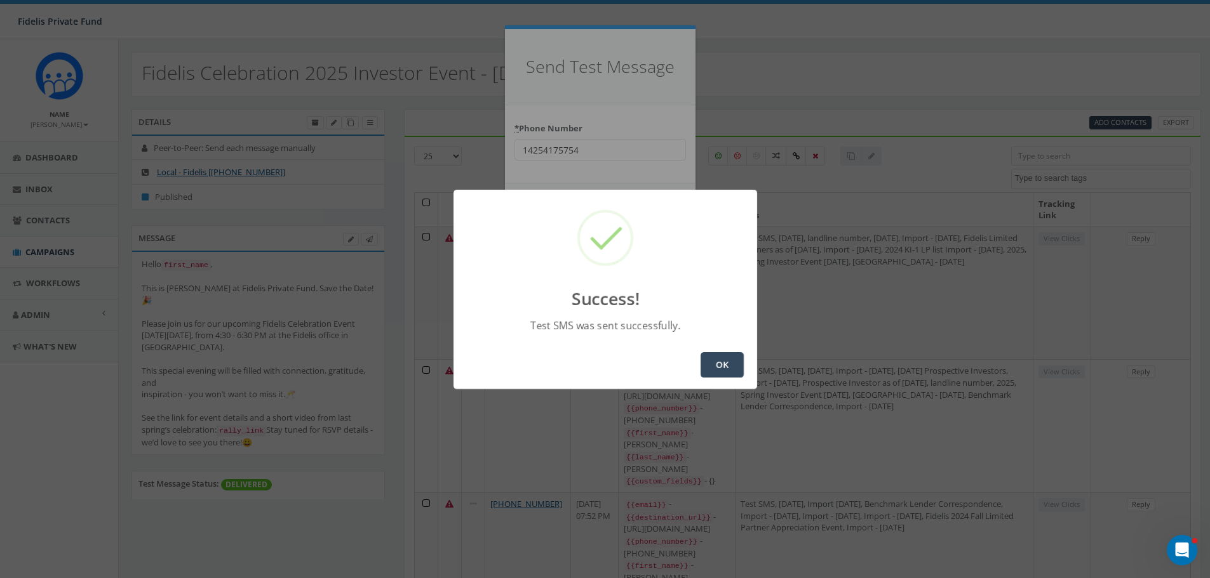
click at [720, 363] on button "OK" at bounding box center [721, 364] width 43 height 25
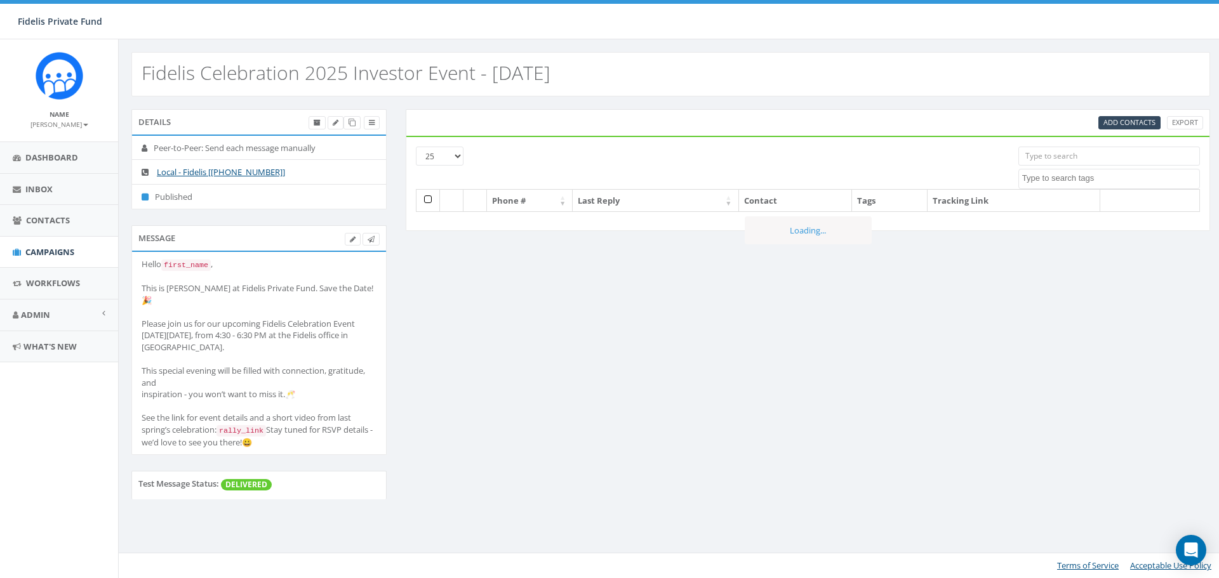
select select
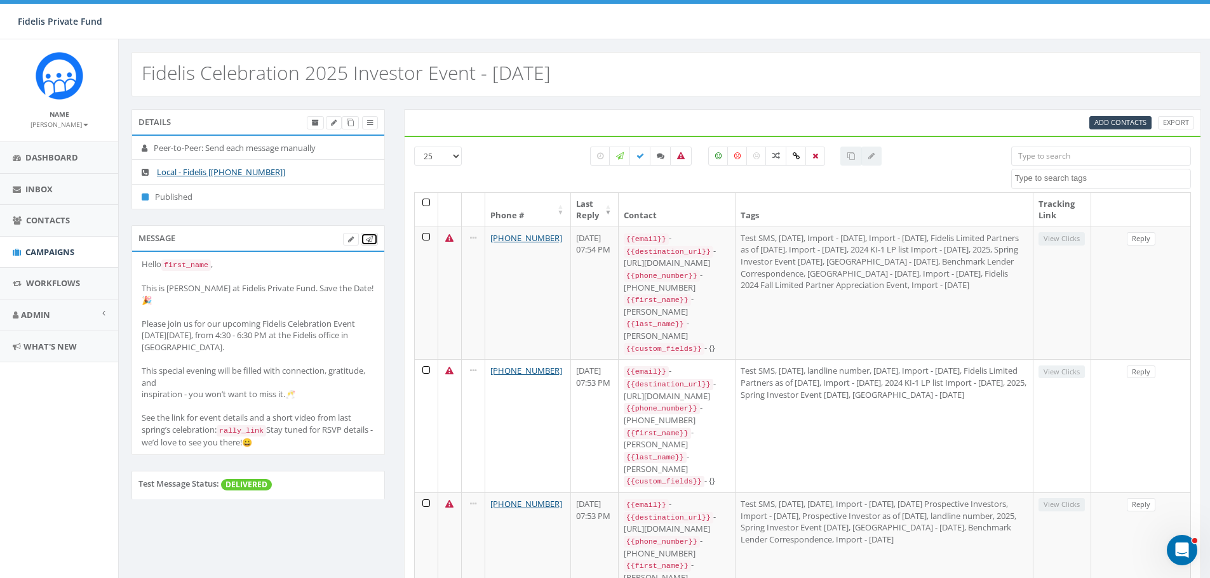
click at [363, 235] on link at bounding box center [369, 239] width 17 height 13
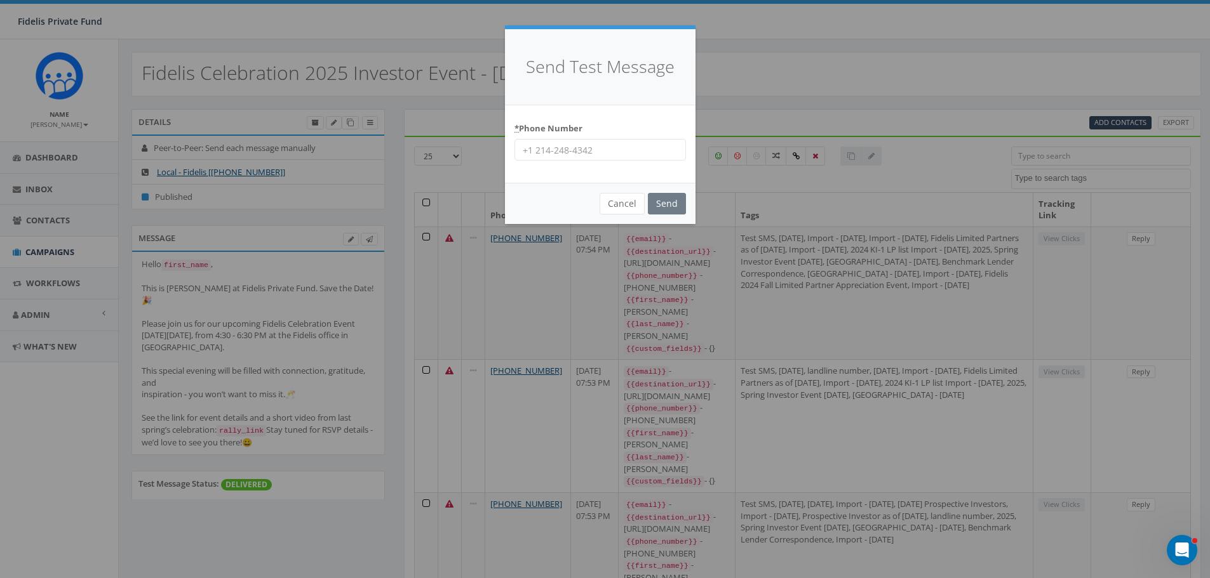
click at [585, 152] on input "* Phone Number" at bounding box center [599, 150] width 171 height 22
paste input "16199905112"
type input "16199905112"
click at [668, 202] on input "Send" at bounding box center [667, 204] width 38 height 22
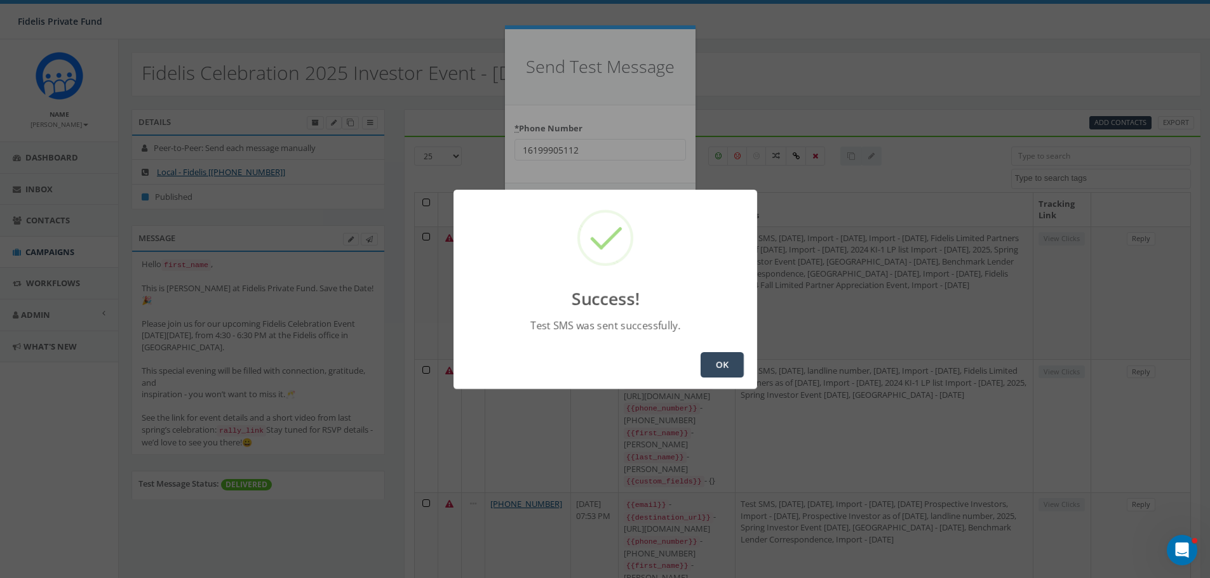
click at [719, 361] on button "OK" at bounding box center [721, 364] width 43 height 25
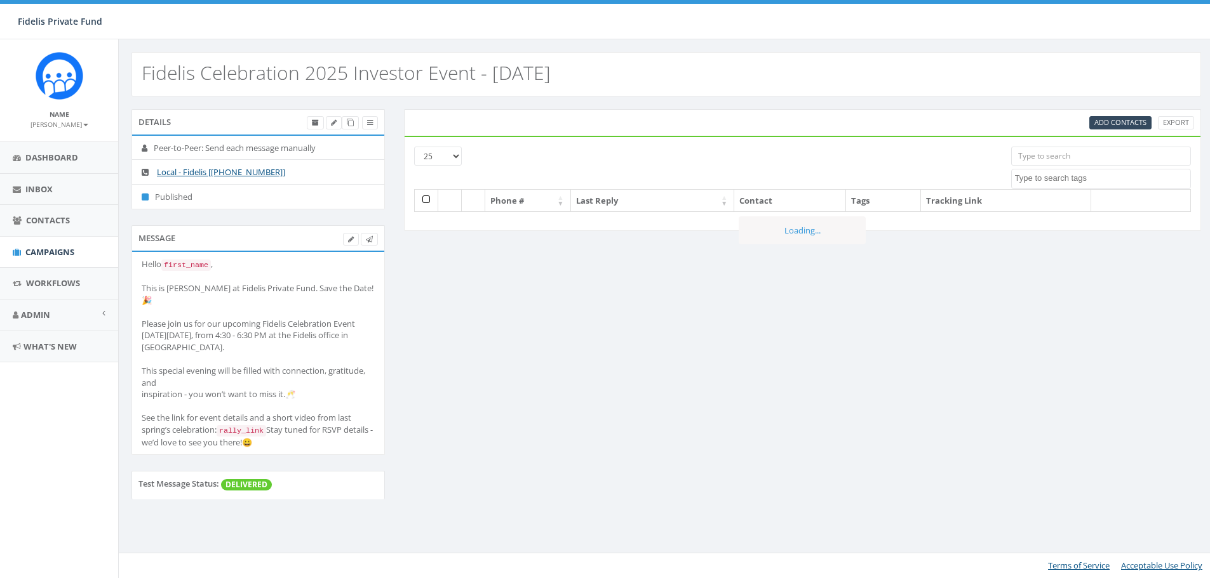
select select
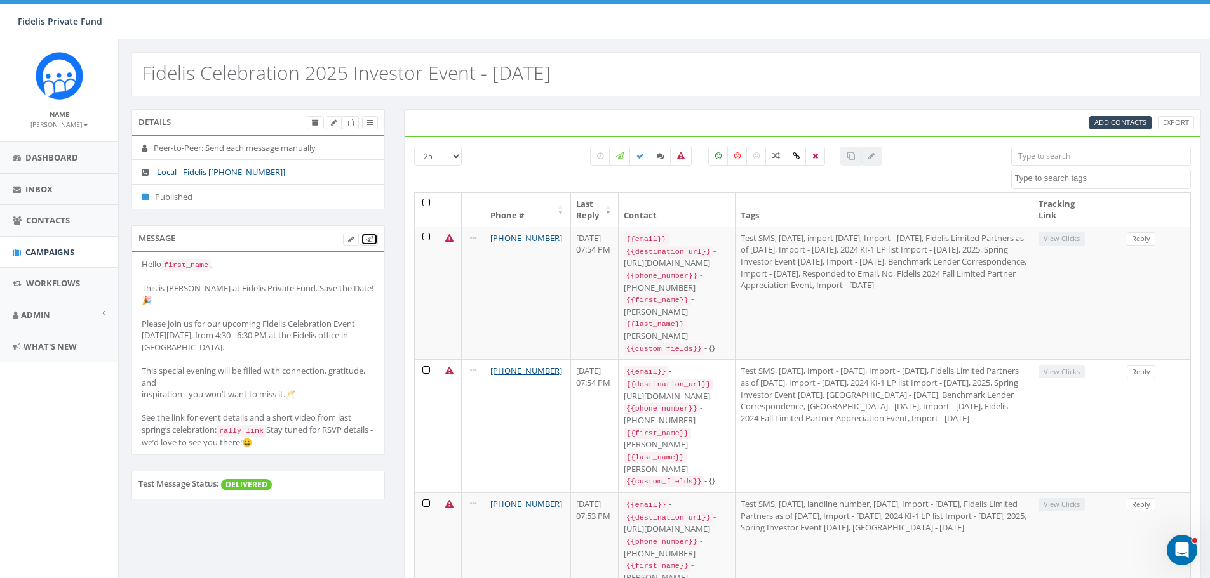
click at [373, 239] on link at bounding box center [369, 239] width 17 height 13
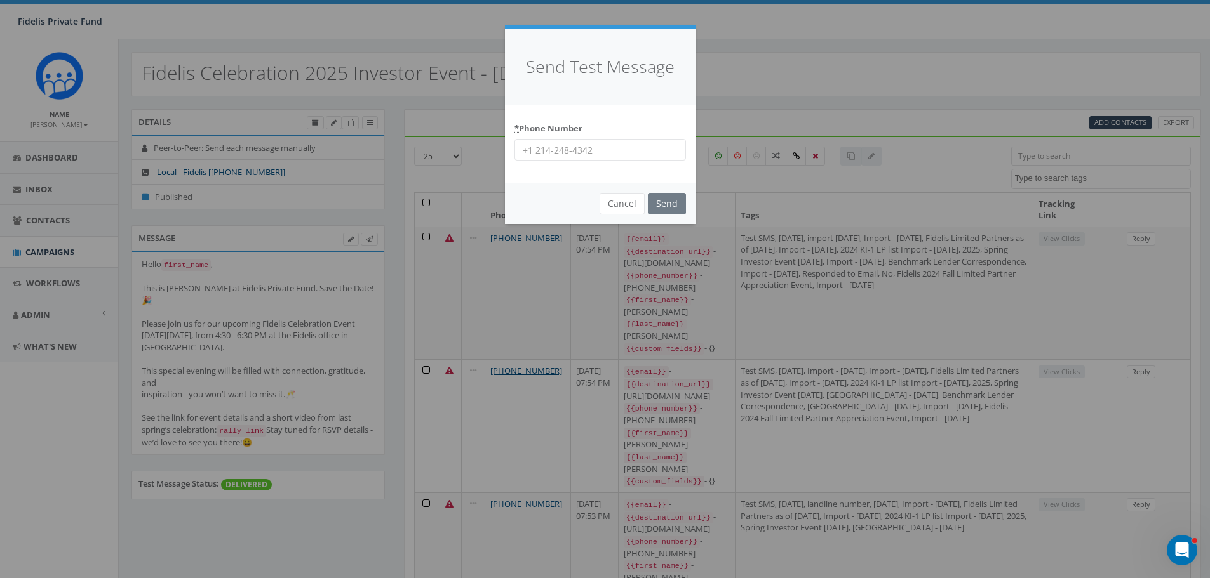
click at [557, 156] on input "* Phone Number" at bounding box center [599, 150] width 171 height 22
paste input "16195213471"
type input "16195213471"
click at [655, 201] on input "Send" at bounding box center [667, 204] width 38 height 22
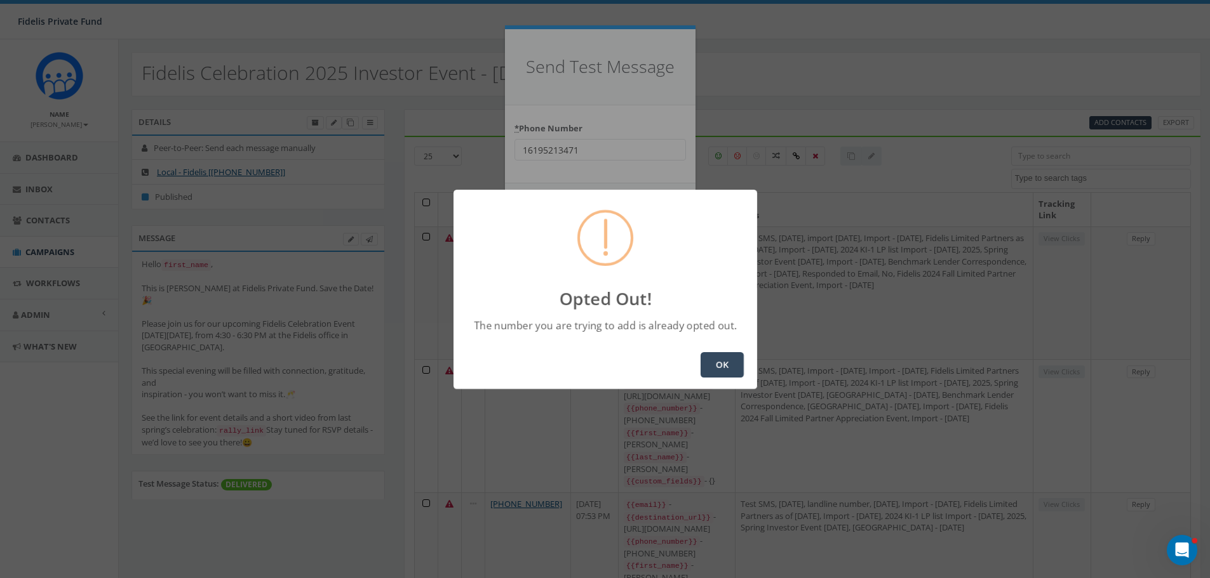
click at [719, 370] on button "OK" at bounding box center [721, 364] width 43 height 25
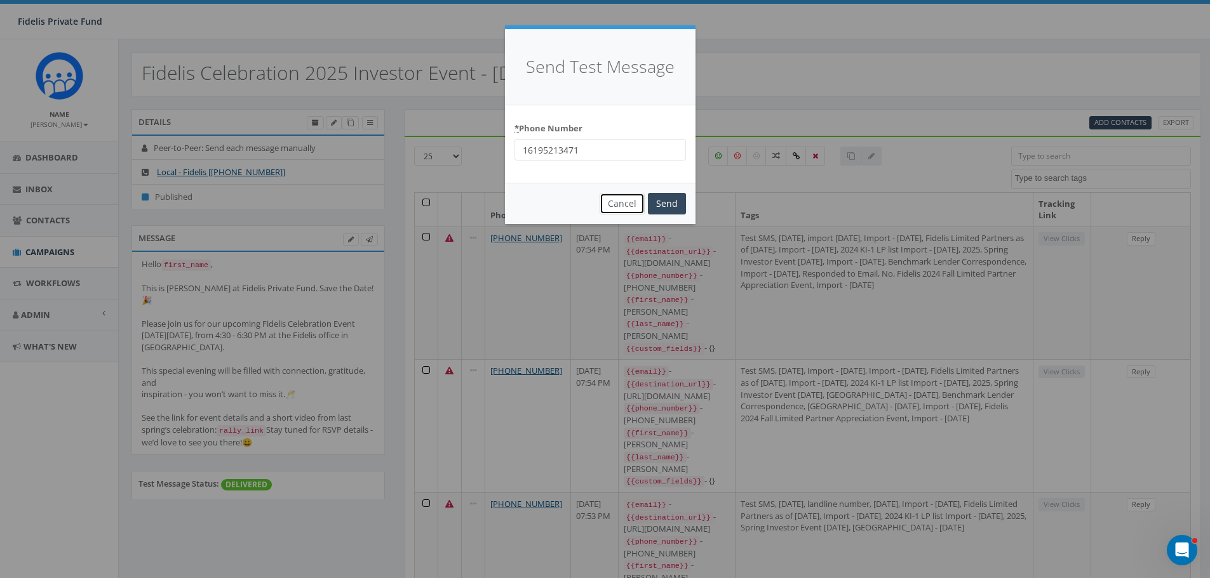
click at [632, 206] on button "Cancel" at bounding box center [621, 204] width 45 height 22
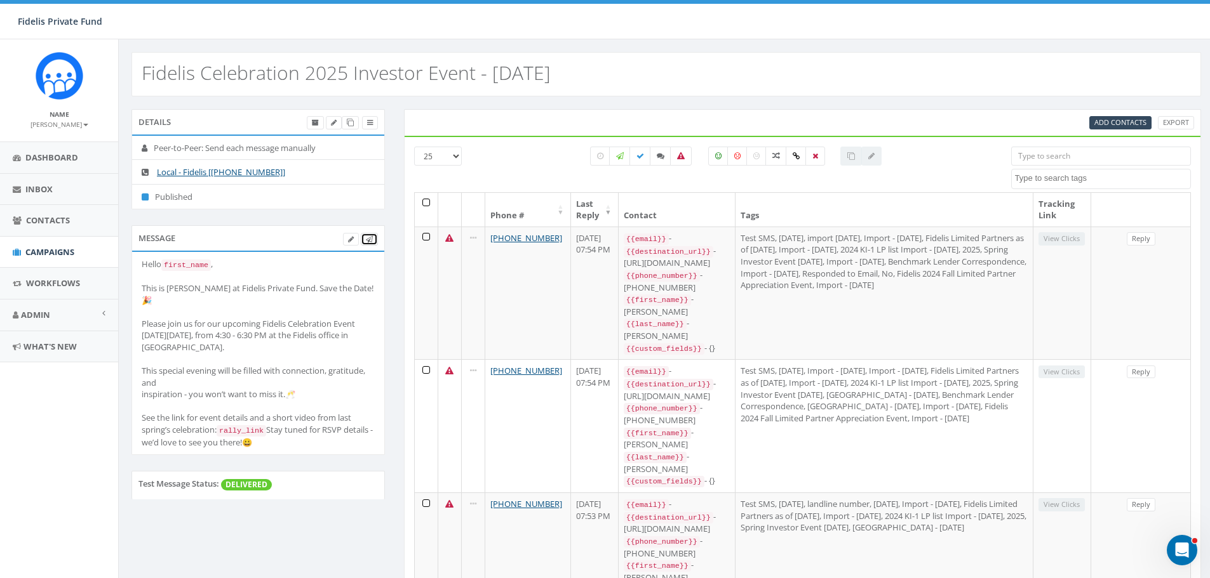
click at [372, 236] on icon at bounding box center [369, 239] width 7 height 7
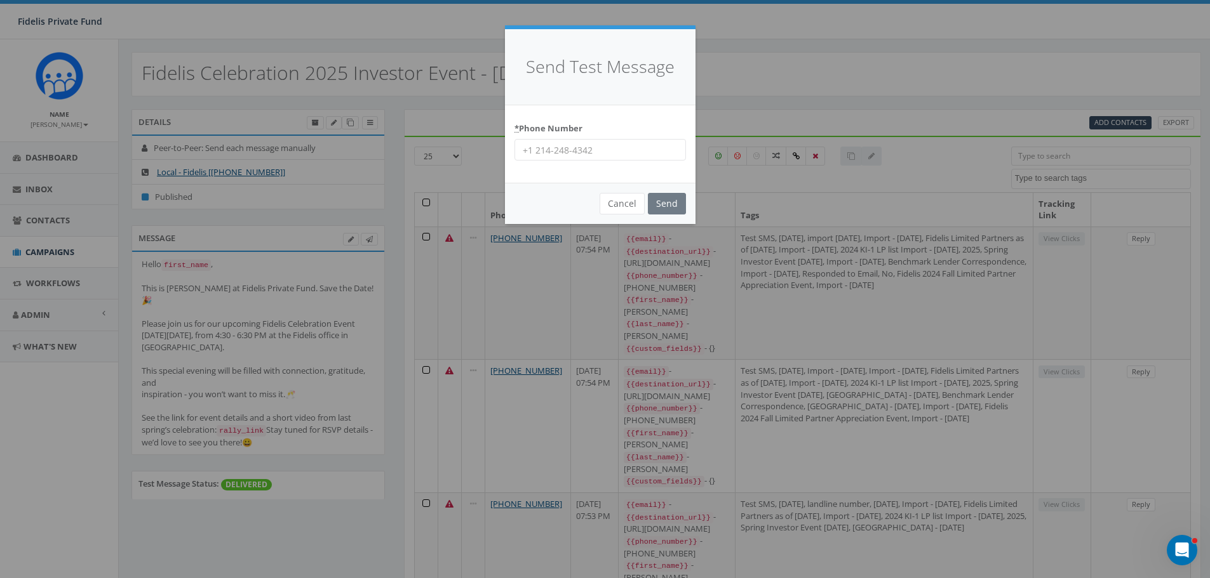
click at [561, 150] on input "* Phone Number" at bounding box center [599, 150] width 171 height 22
paste input "17274187829"
type input "17274187829"
click at [670, 198] on input "Send" at bounding box center [667, 204] width 38 height 22
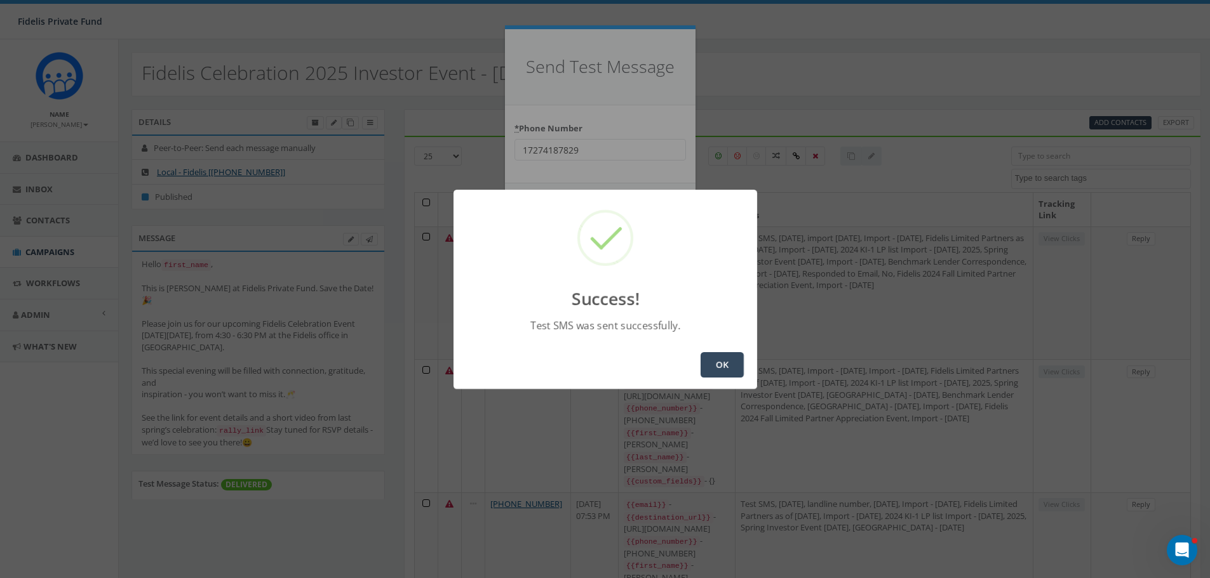
click at [716, 365] on button "OK" at bounding box center [721, 364] width 43 height 25
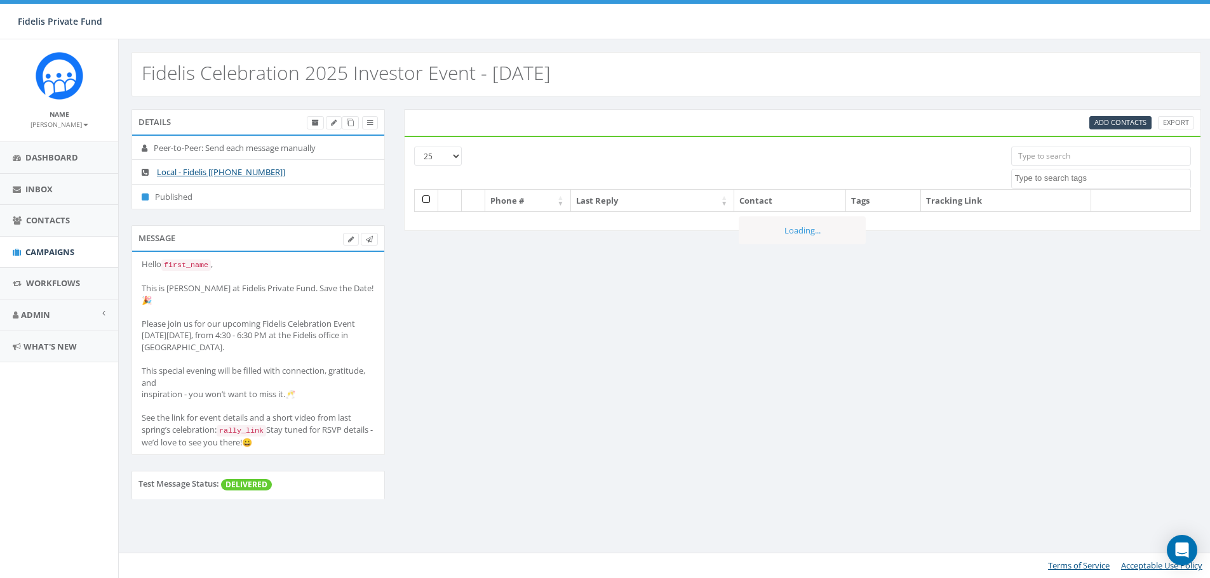
select select
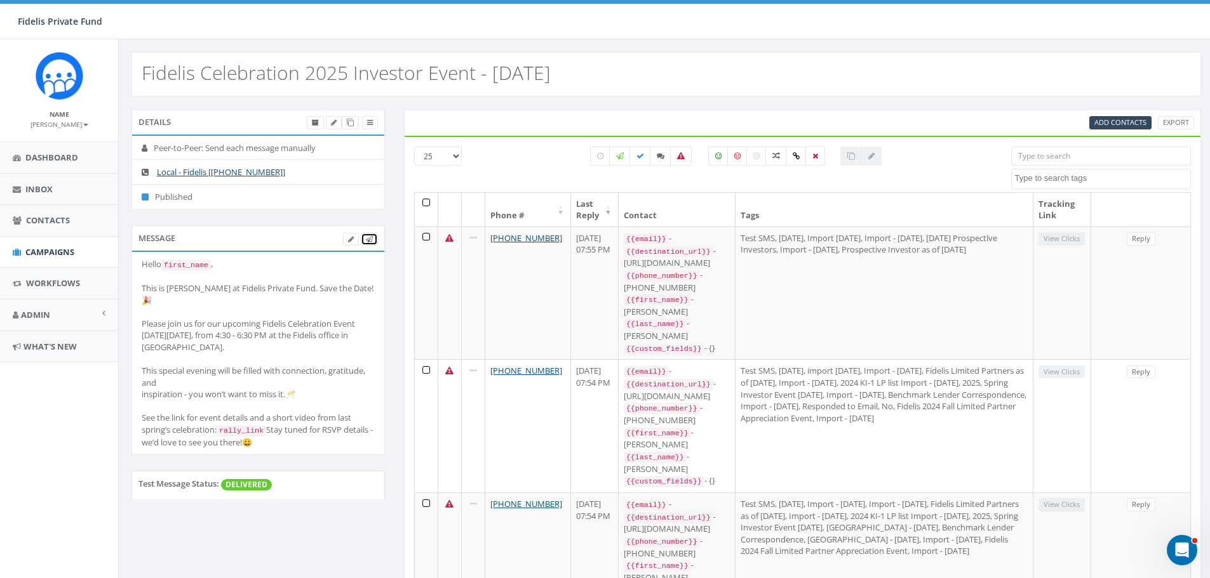
click at [369, 239] on icon at bounding box center [369, 239] width 7 height 7
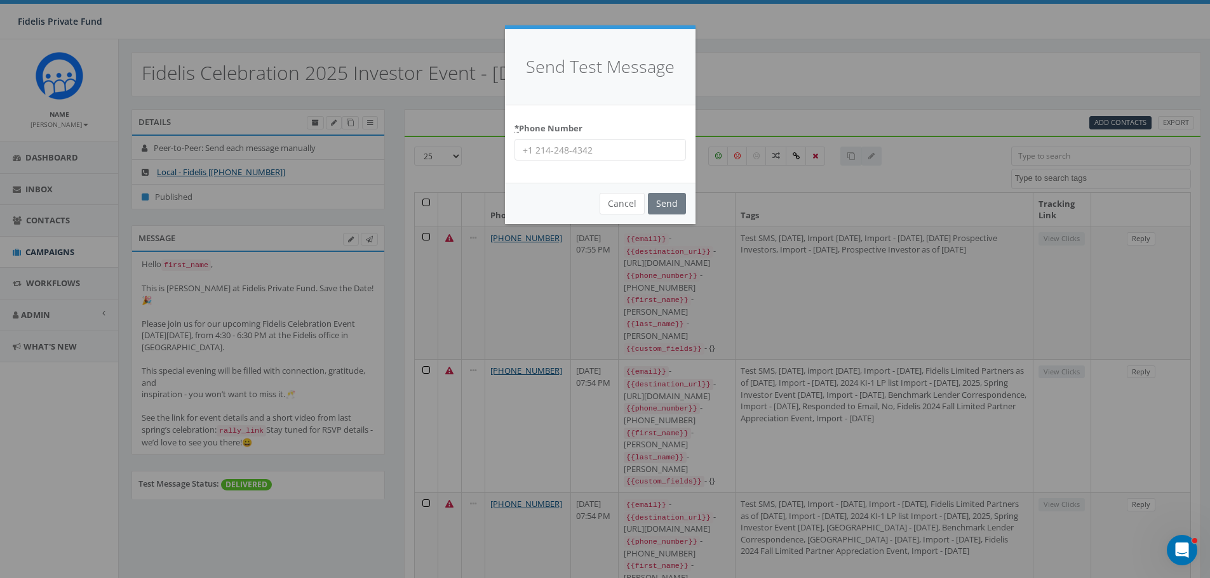
click at [567, 148] on input "* Phone Number" at bounding box center [599, 150] width 171 height 22
paste input "16198462083"
type input "16198462083"
click at [667, 197] on input "Send" at bounding box center [667, 204] width 38 height 22
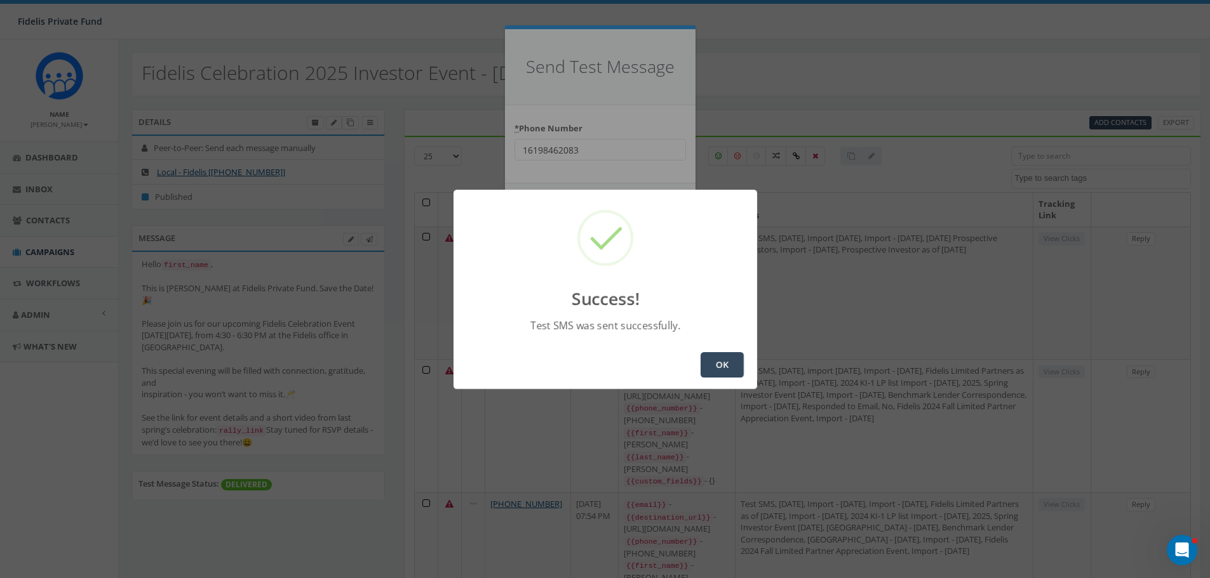
click at [724, 366] on button "OK" at bounding box center [721, 364] width 43 height 25
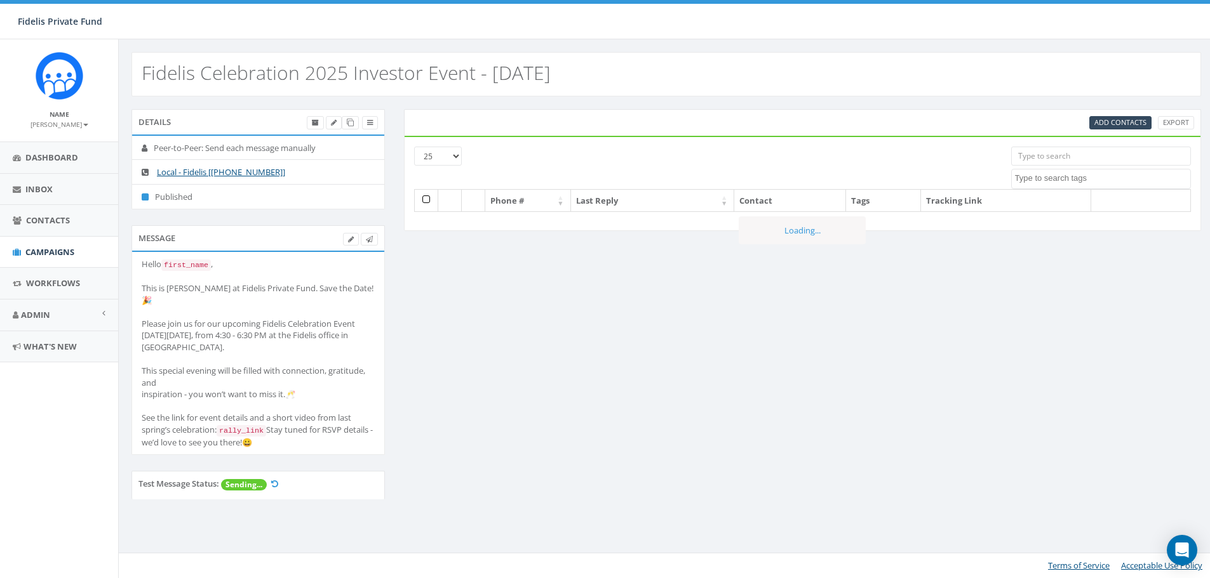
select select
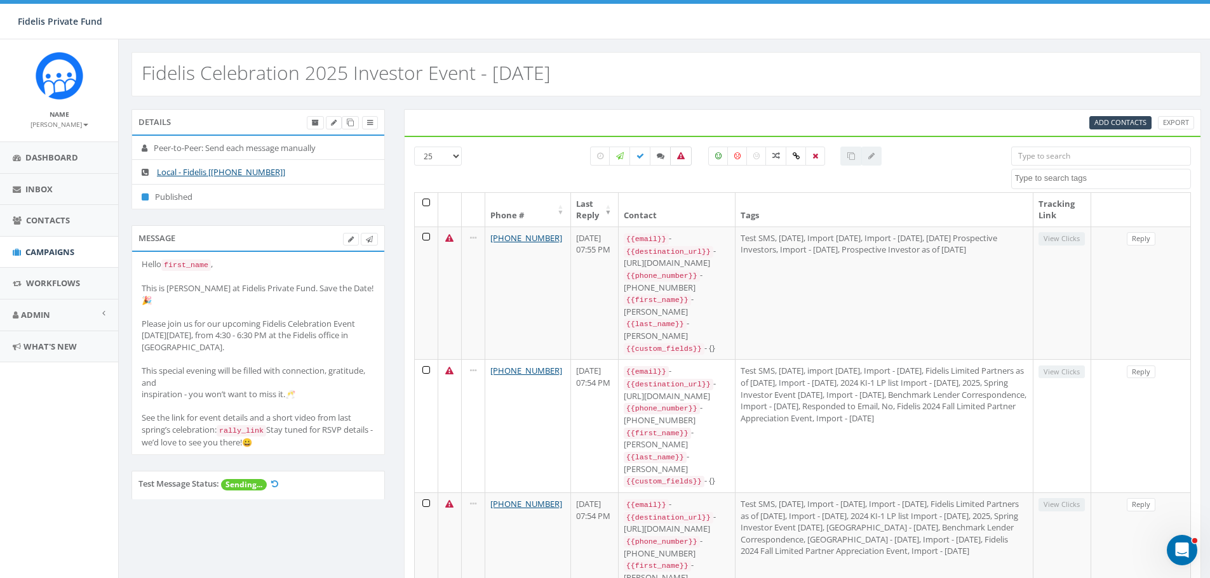
click at [679, 157] on icon at bounding box center [681, 156] width 8 height 8
checkbox input "true"
click at [44, 187] on span "Inbox" at bounding box center [38, 189] width 27 height 11
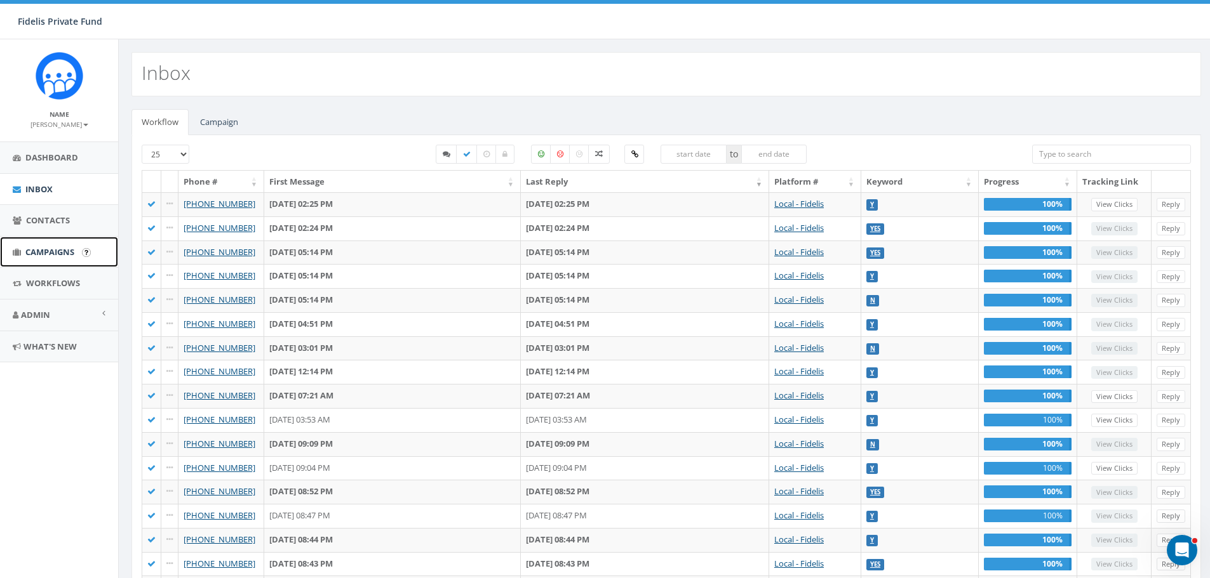
click at [54, 251] on span "Campaigns" at bounding box center [49, 251] width 49 height 11
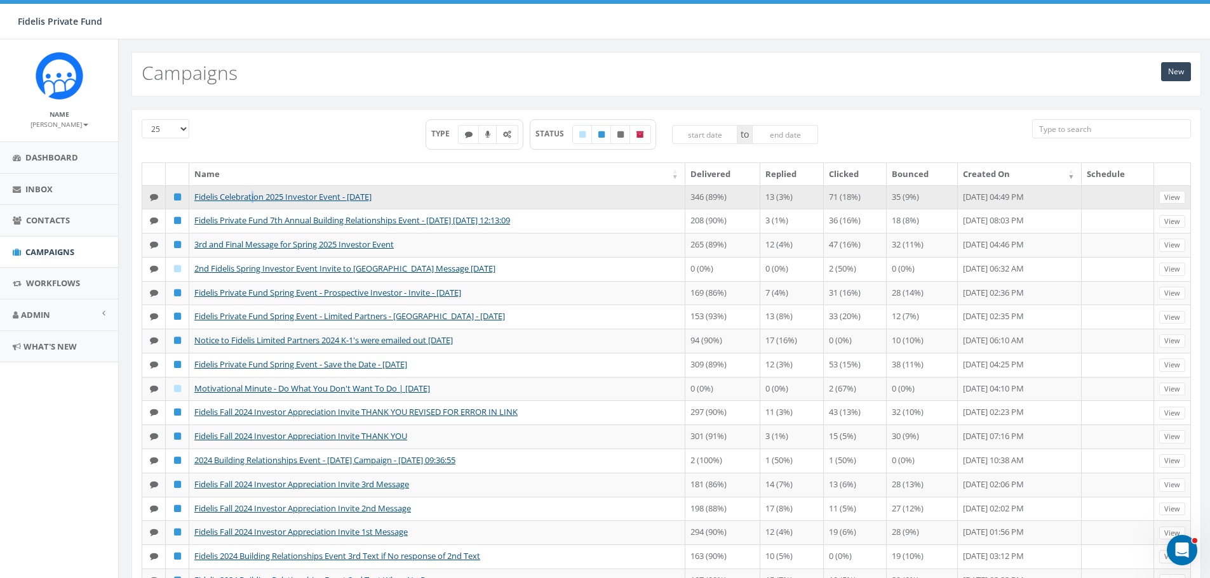
click at [255, 190] on td "Fidelis Celebration 2025 Investor Event - [DATE]" at bounding box center [437, 197] width 496 height 24
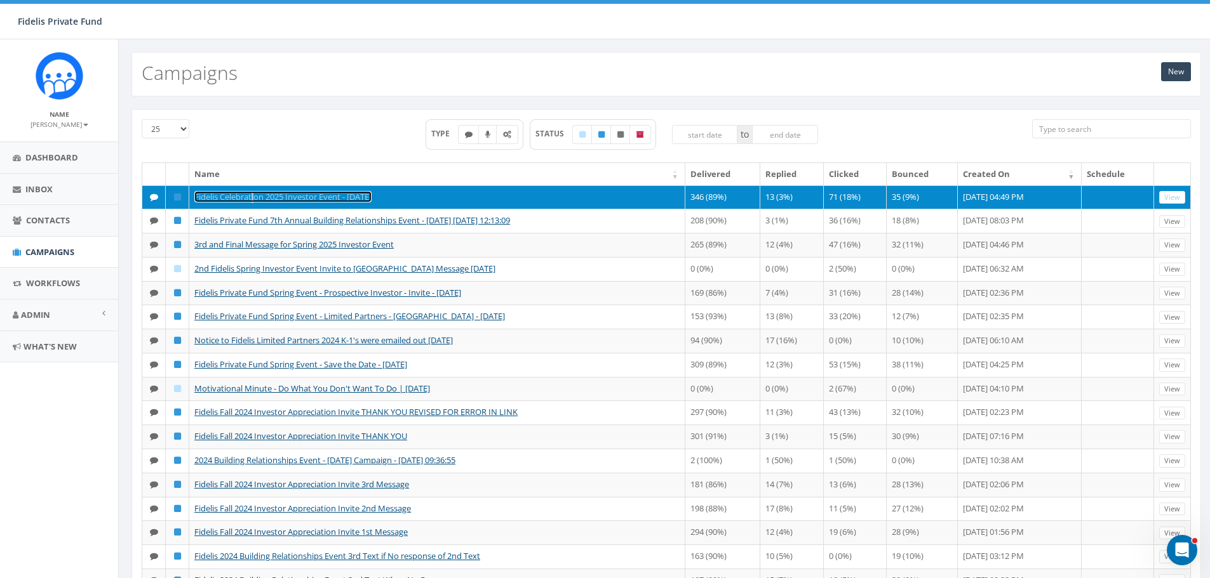
click at [371, 191] on link "Fidelis Celebration 2025 Investor Event - [DATE]" at bounding box center [282, 196] width 177 height 11
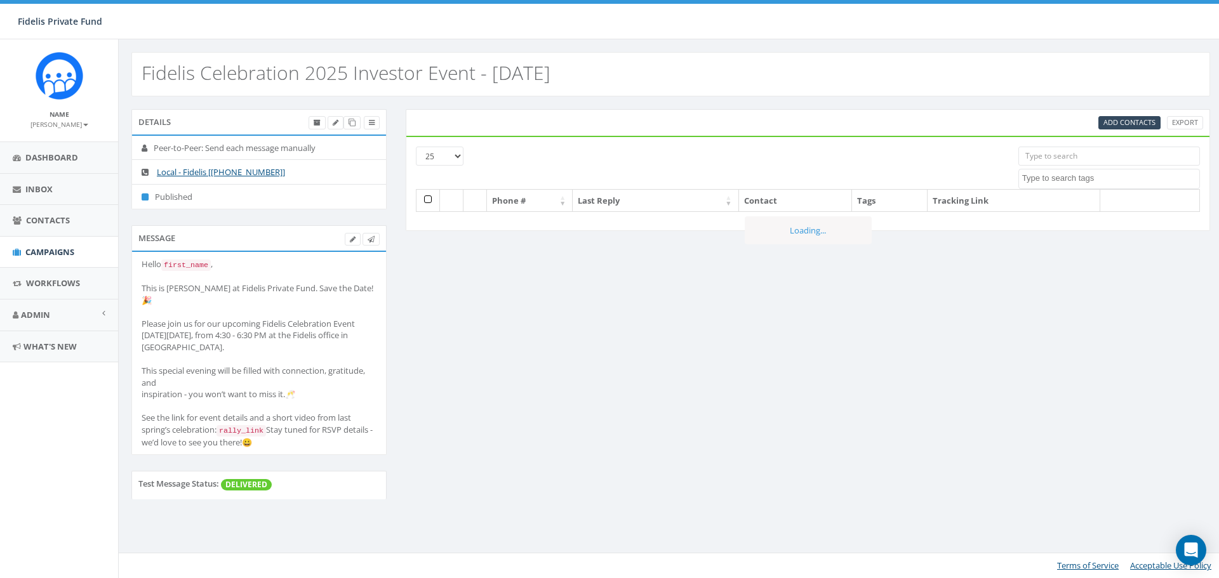
select select
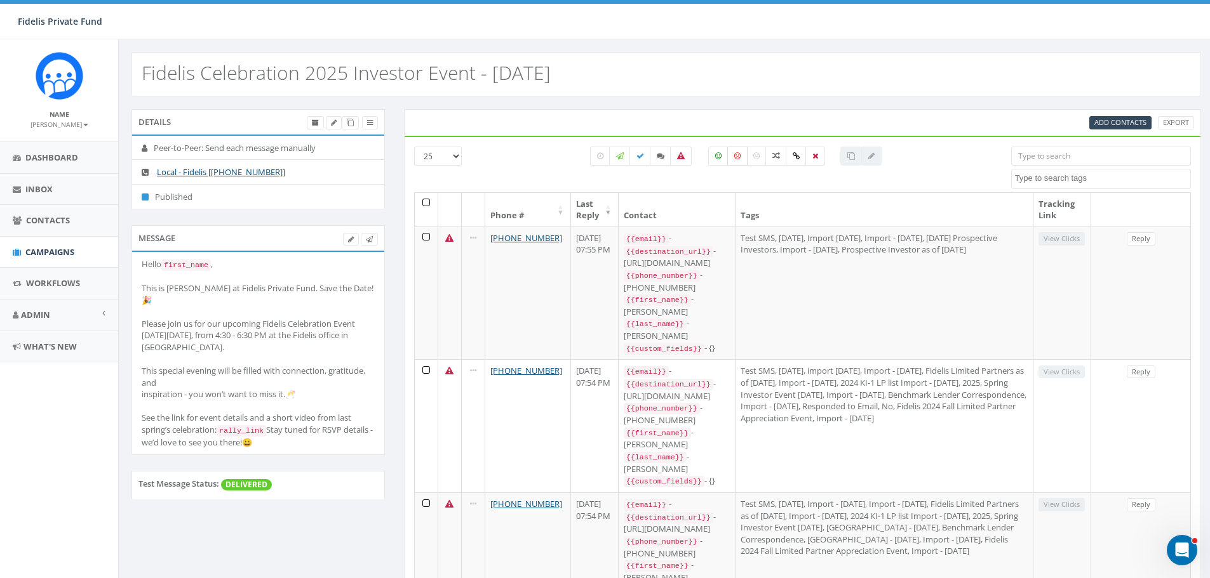
click at [736, 161] on label at bounding box center [737, 156] width 20 height 19
checkbox input "true"
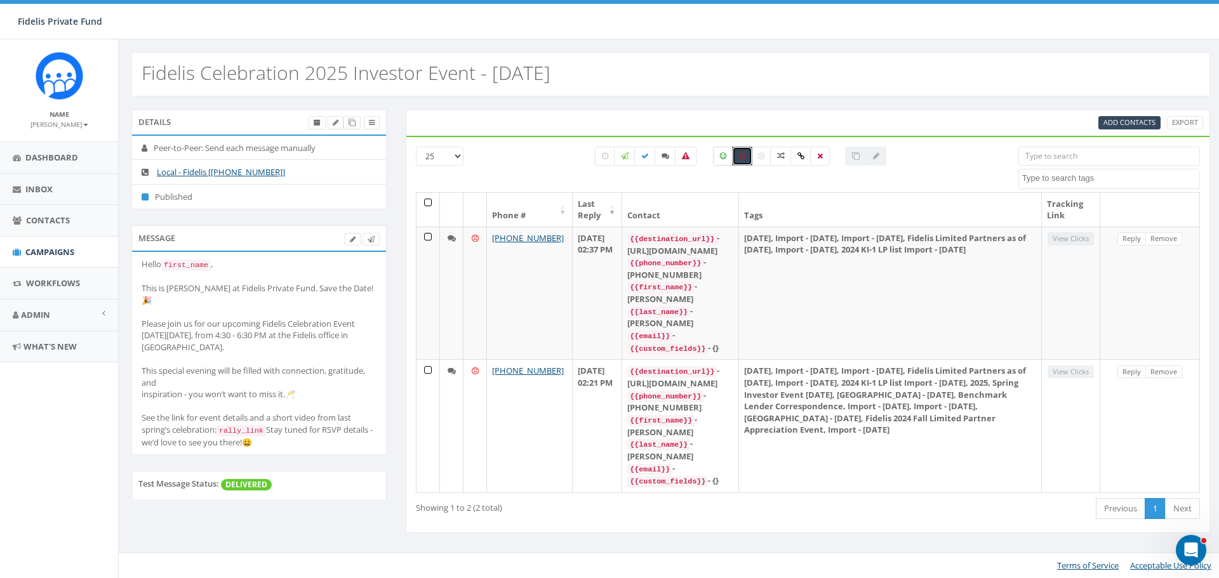
click at [721, 157] on icon at bounding box center [723, 156] width 6 height 8
checkbox input "true"
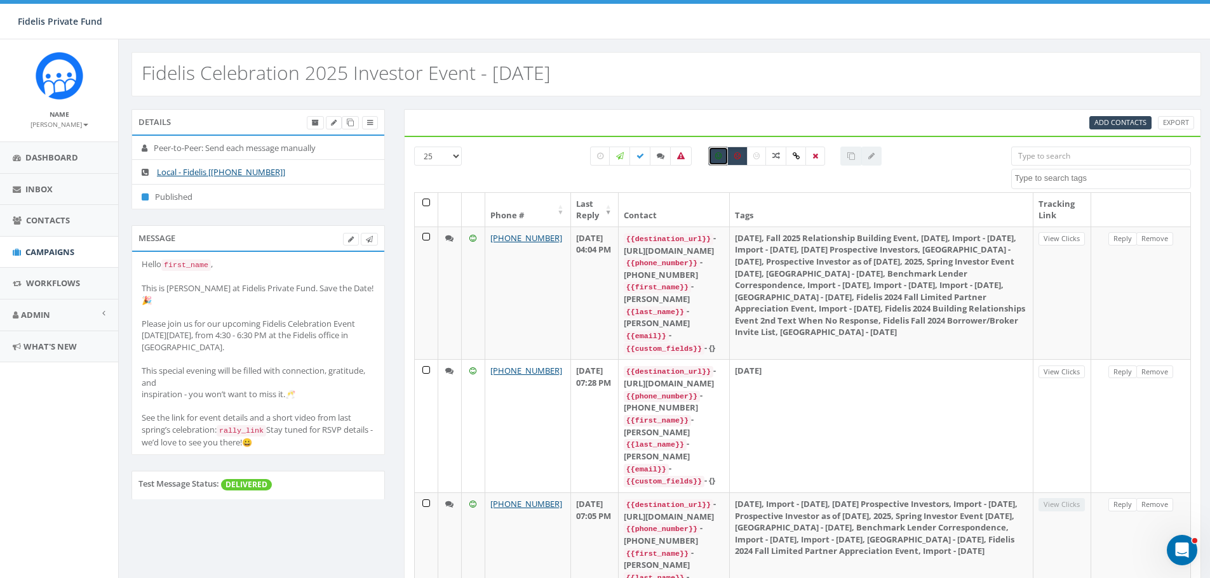
click at [455, 157] on select "25 50 100" at bounding box center [438, 156] width 48 height 19
select select "100"
click at [414, 147] on select "25 50 100" at bounding box center [438, 156] width 48 height 19
click at [639, 157] on icon at bounding box center [640, 156] width 8 height 8
checkbox input "true"
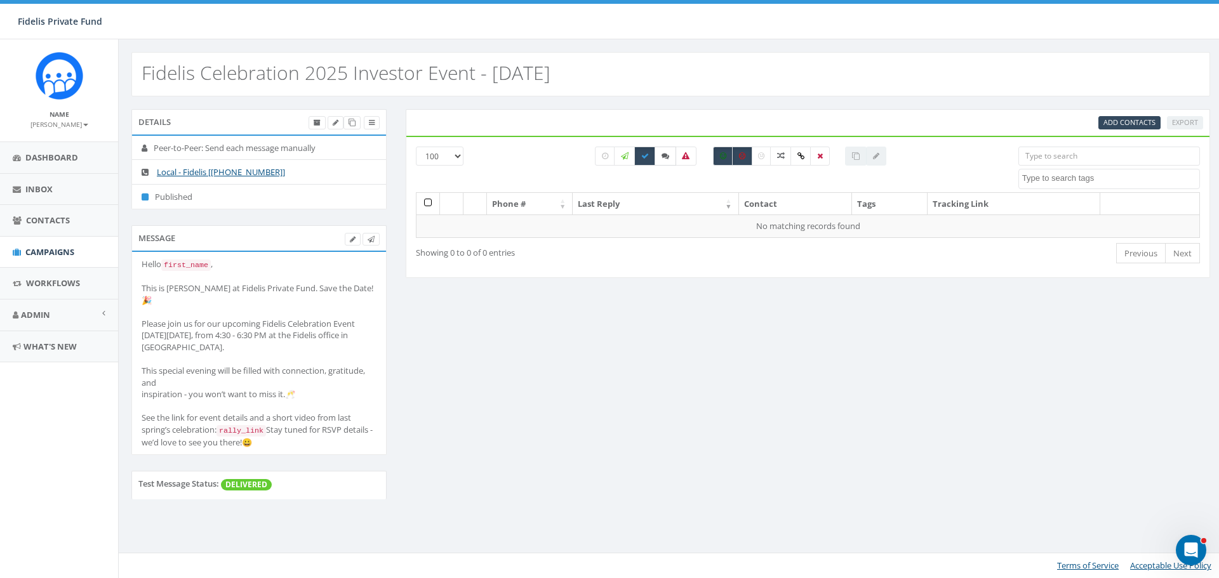
click at [664, 155] on icon at bounding box center [666, 156] width 8 height 8
checkbox input "true"
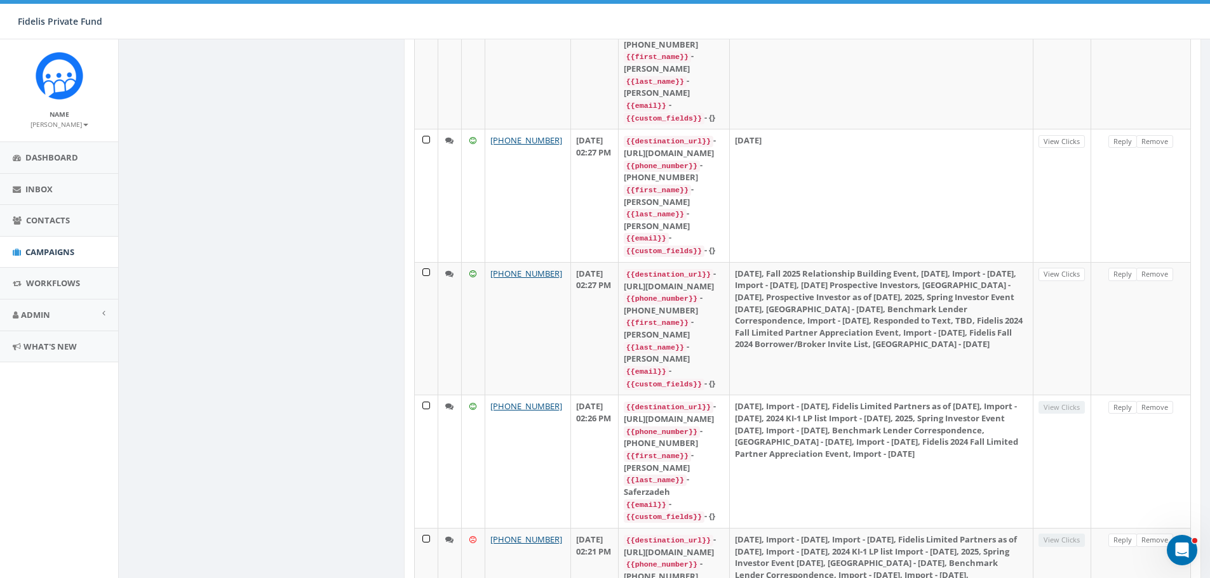
scroll to position [1032, 0]
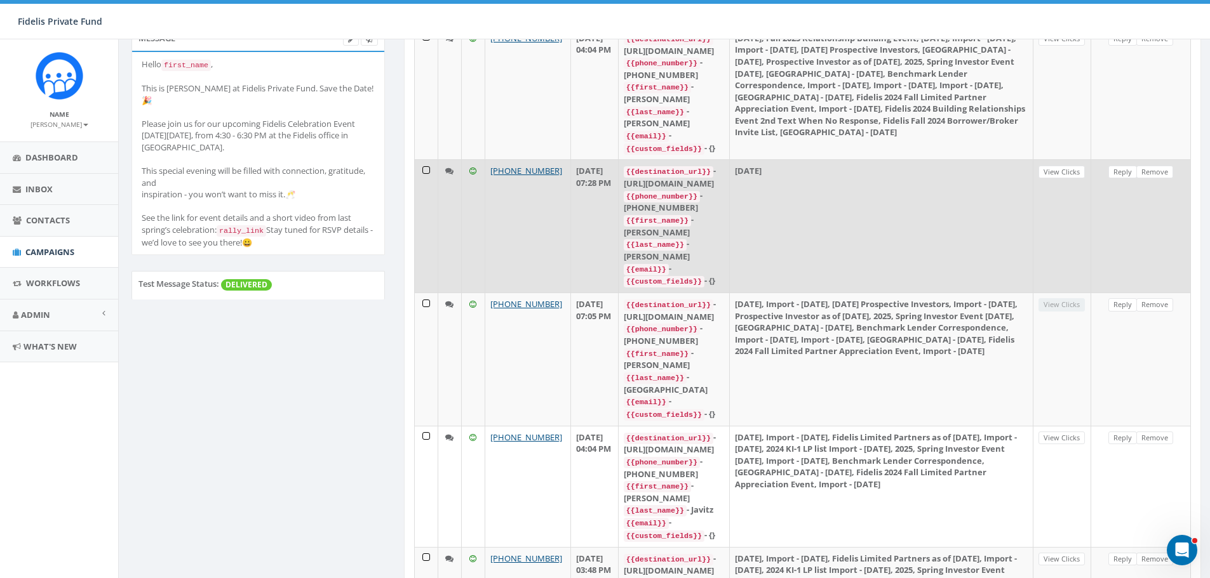
scroll to position [0, 0]
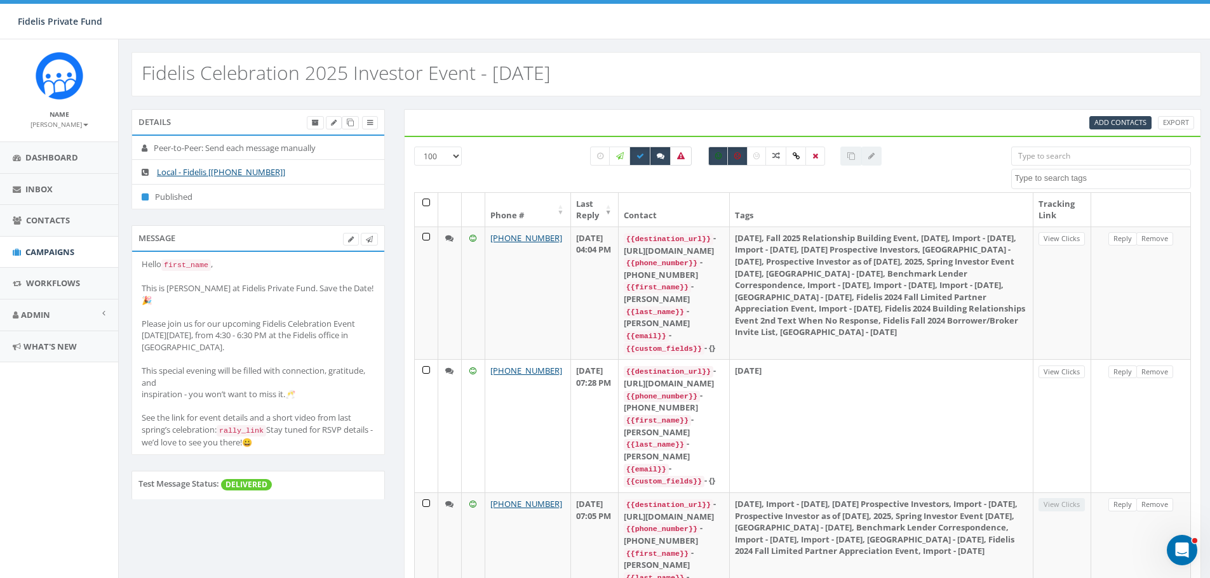
click at [681, 159] on icon at bounding box center [681, 156] width 8 height 8
click at [678, 156] on icon at bounding box center [681, 156] width 8 height 8
checkbox input "false"
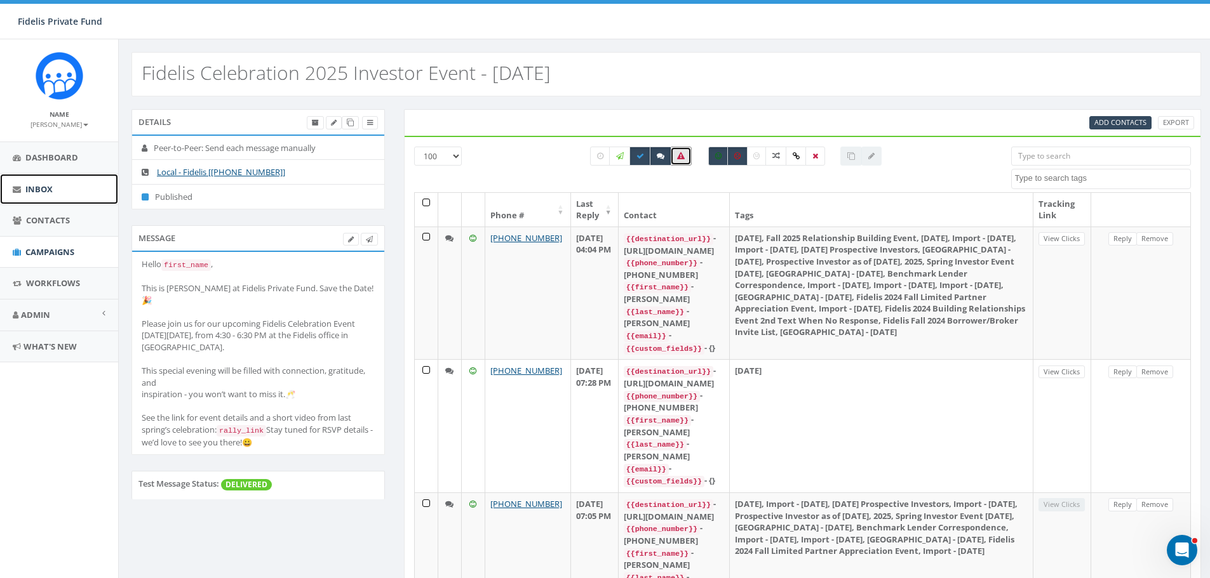
click at [46, 195] on link "Inbox" at bounding box center [59, 189] width 118 height 31
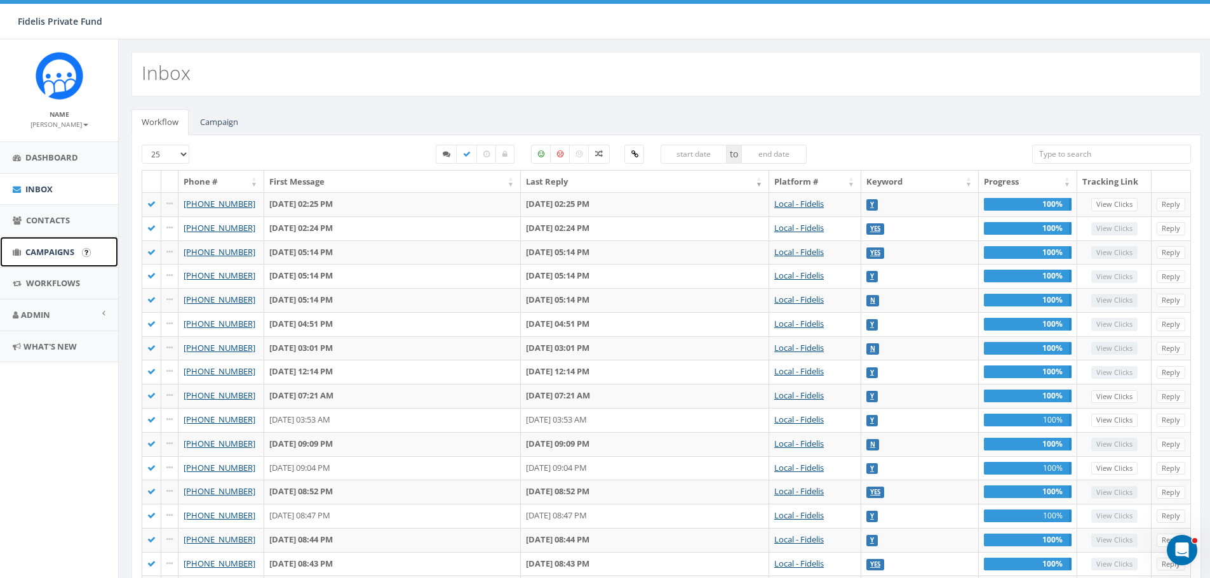
click at [57, 248] on span "Campaigns" at bounding box center [49, 251] width 49 height 11
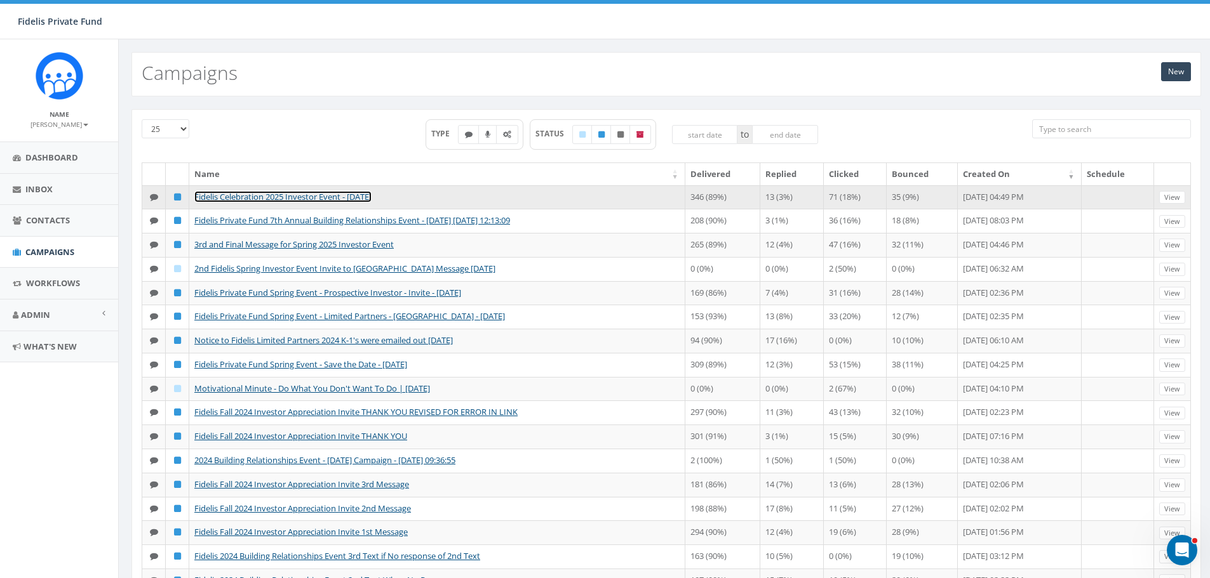
click at [346, 198] on link "Fidelis Celebration 2025 Investor Event - [DATE]" at bounding box center [282, 196] width 177 height 11
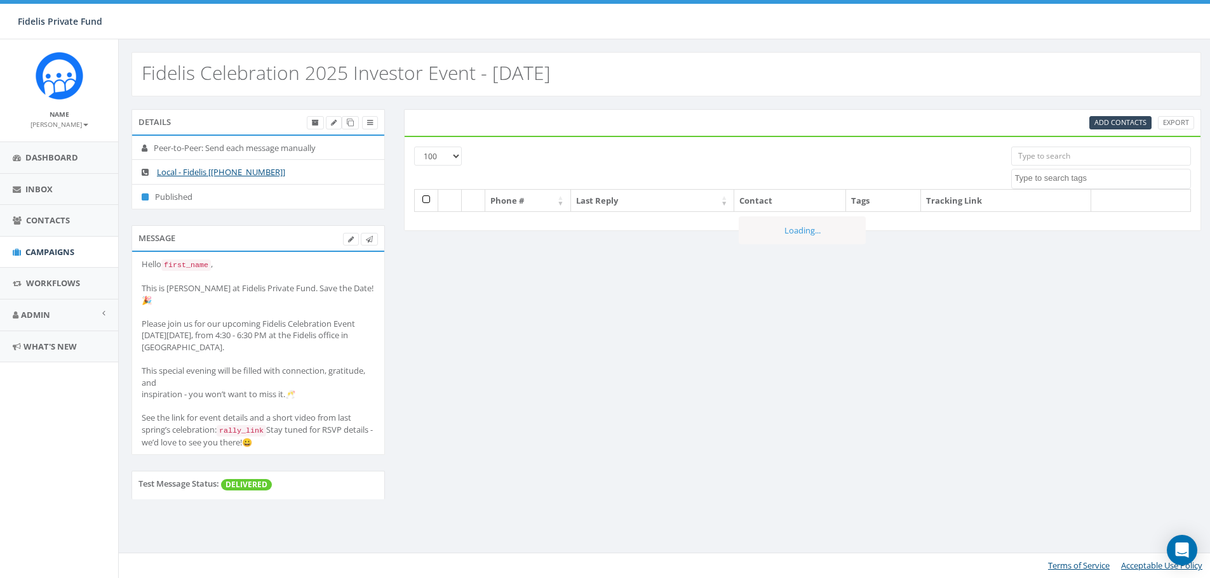
select select "100"
select select
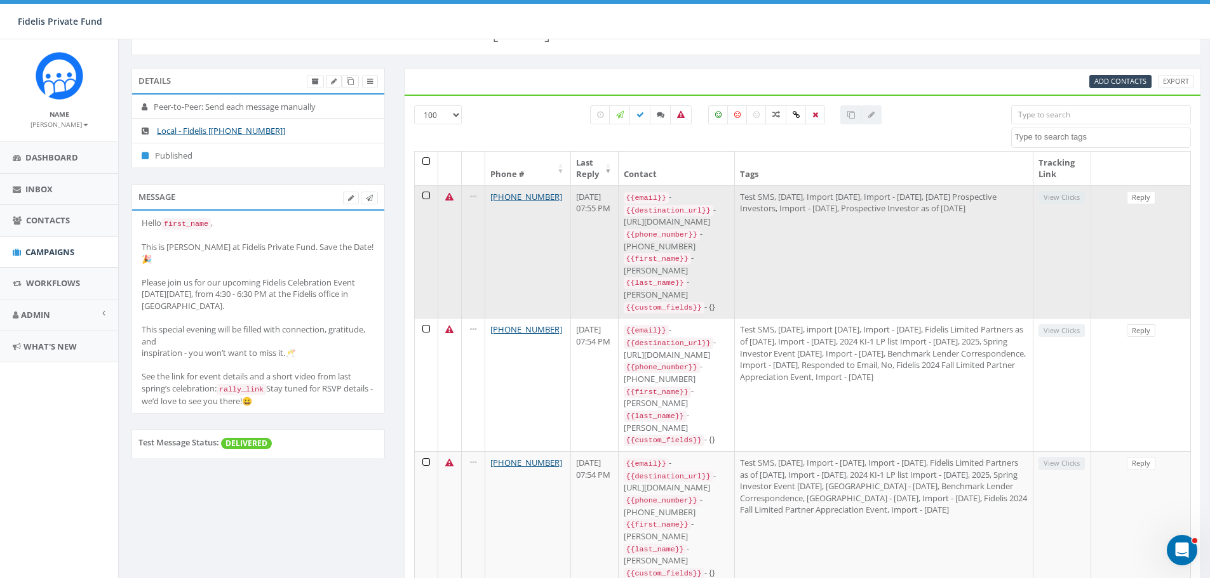
scroll to position [63, 0]
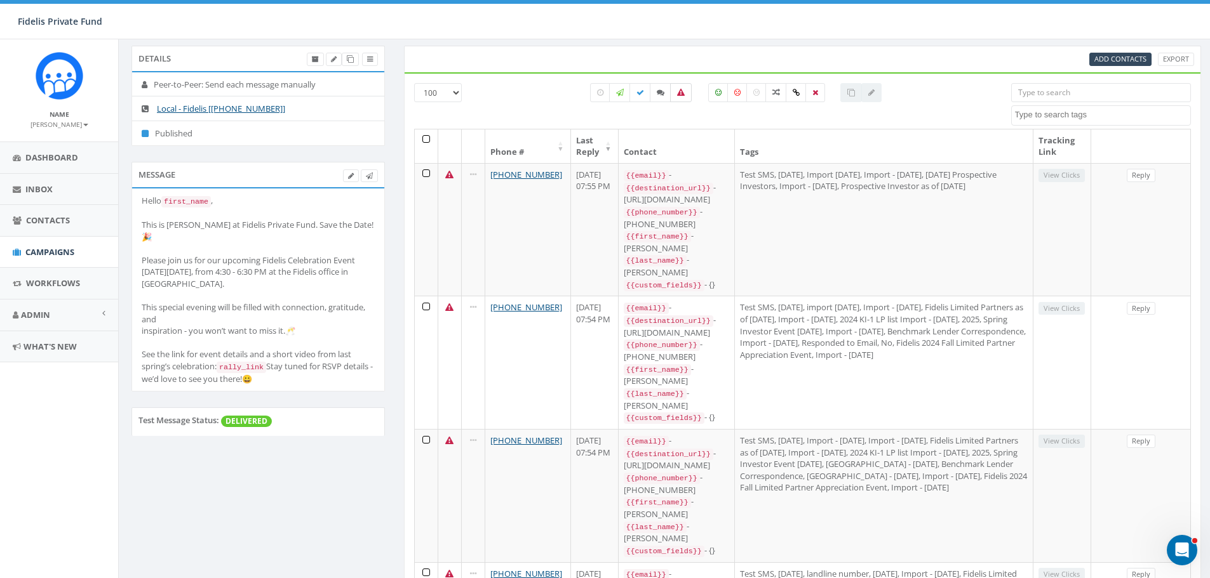
click at [684, 94] on label at bounding box center [681, 92] width 22 height 19
checkbox input "true"
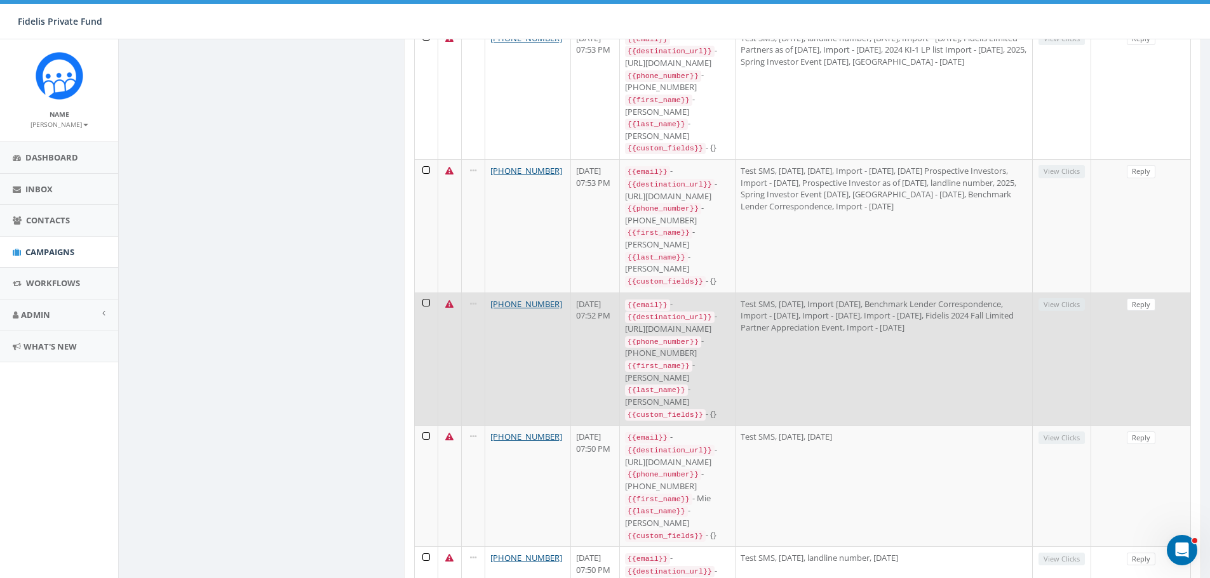
scroll to position [635, 0]
